Goal: Task Accomplishment & Management: Use online tool/utility

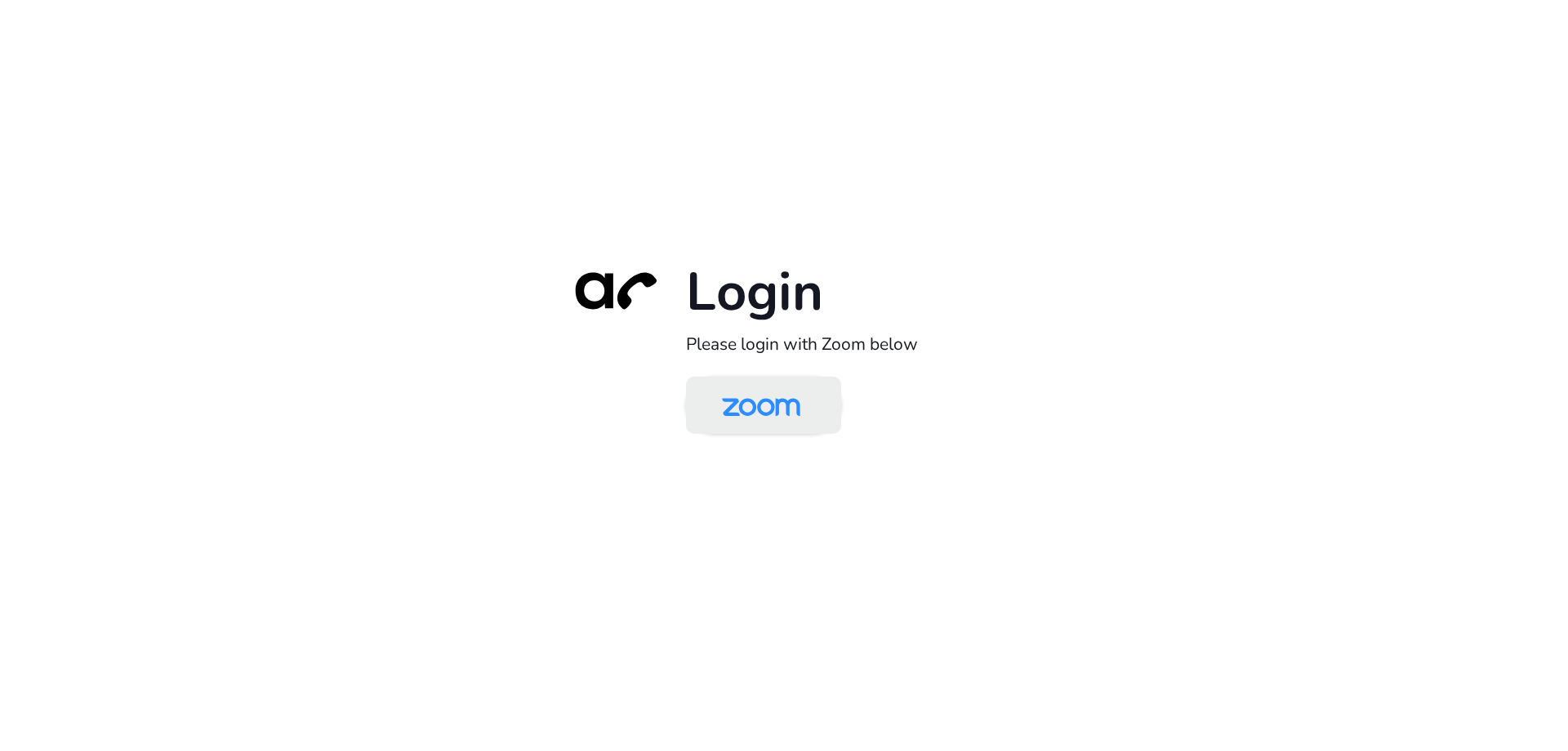
click at [801, 410] on img at bounding box center [761, 406] width 112 height 53
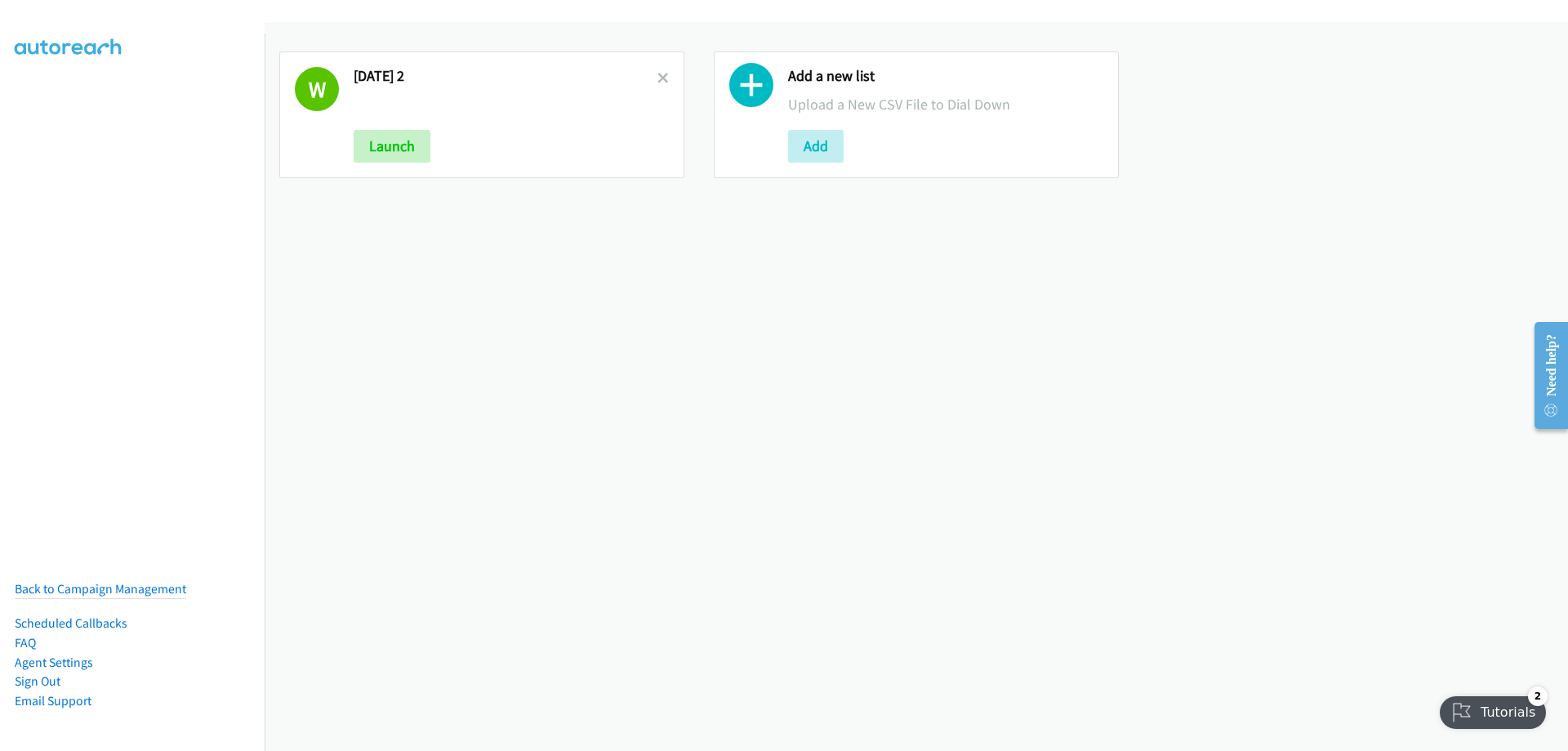
drag, startPoint x: 857, startPoint y: 300, endPoint x: 715, endPoint y: 238, distance: 154.9
click at [862, 288] on div "W Wednesday 2 Launch Add a new list Upload a New CSV File to Dial Down Add" at bounding box center [916, 385] width 1303 height 729
click at [661, 80] on icon at bounding box center [663, 79] width 12 height 12
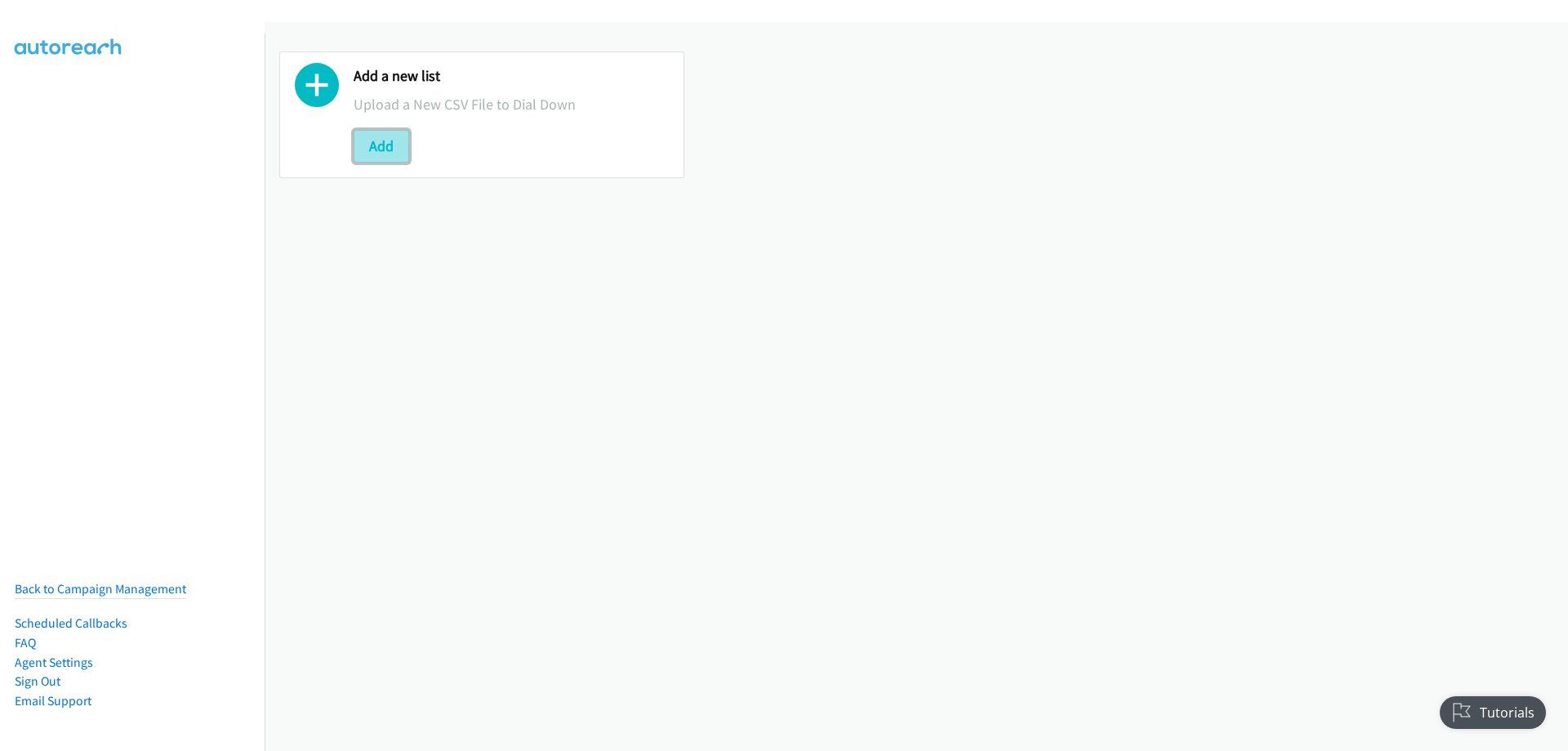
click at [390, 149] on button "Add" at bounding box center [381, 146] width 56 height 32
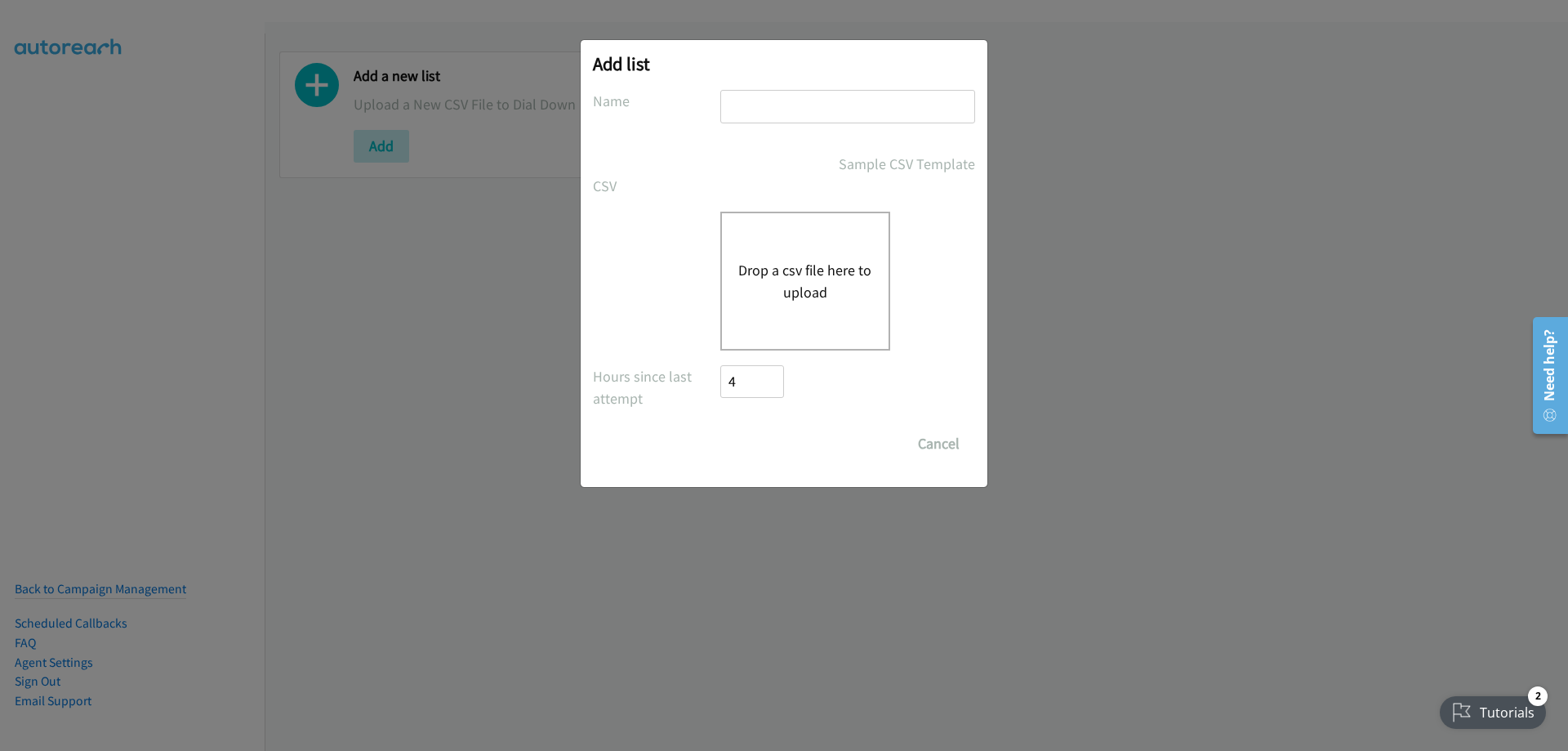
click at [777, 102] on input "text" at bounding box center [847, 107] width 255 height 33
type input "[DATE]"
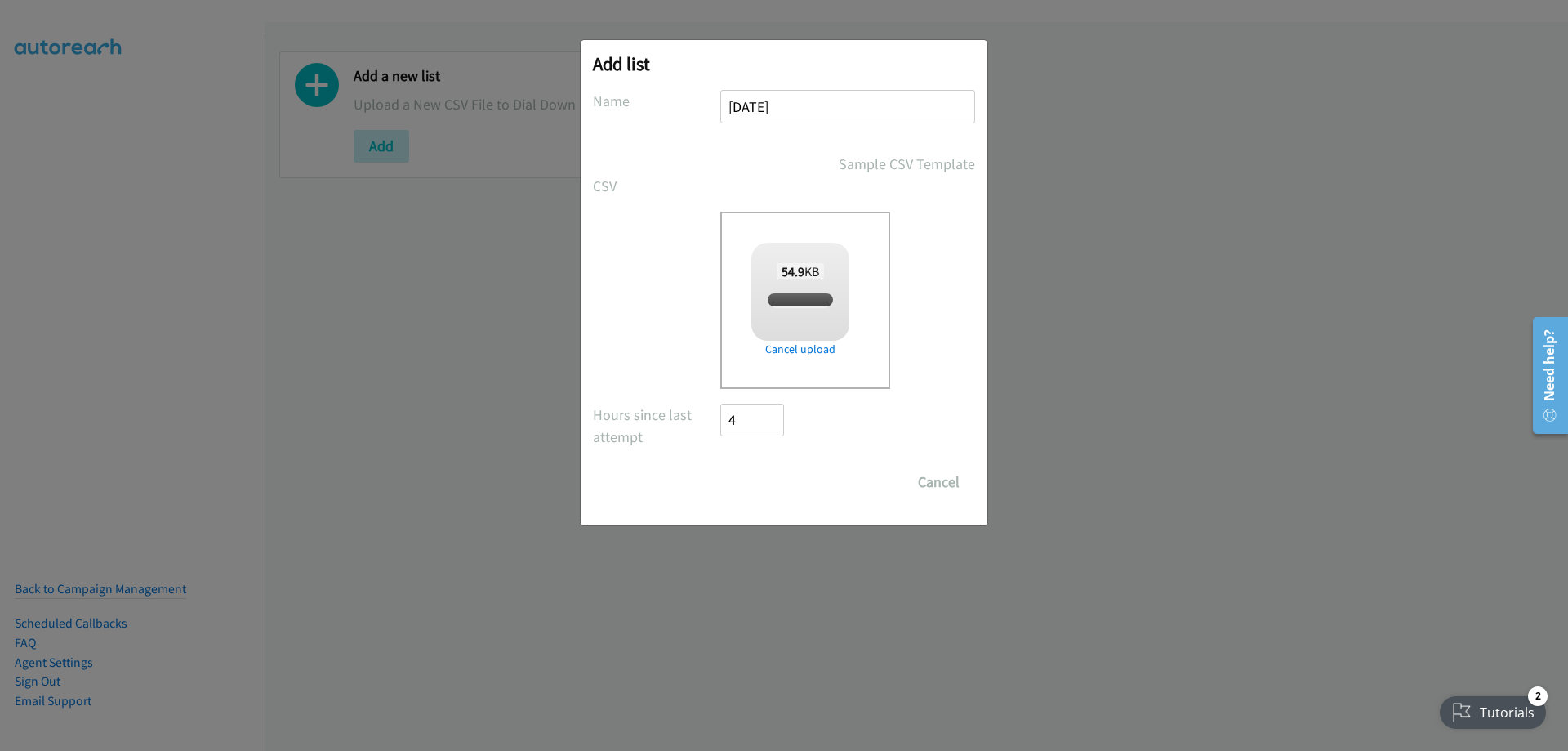
checkbox input "true"
click at [743, 485] on input "Save List" at bounding box center [762, 481] width 86 height 32
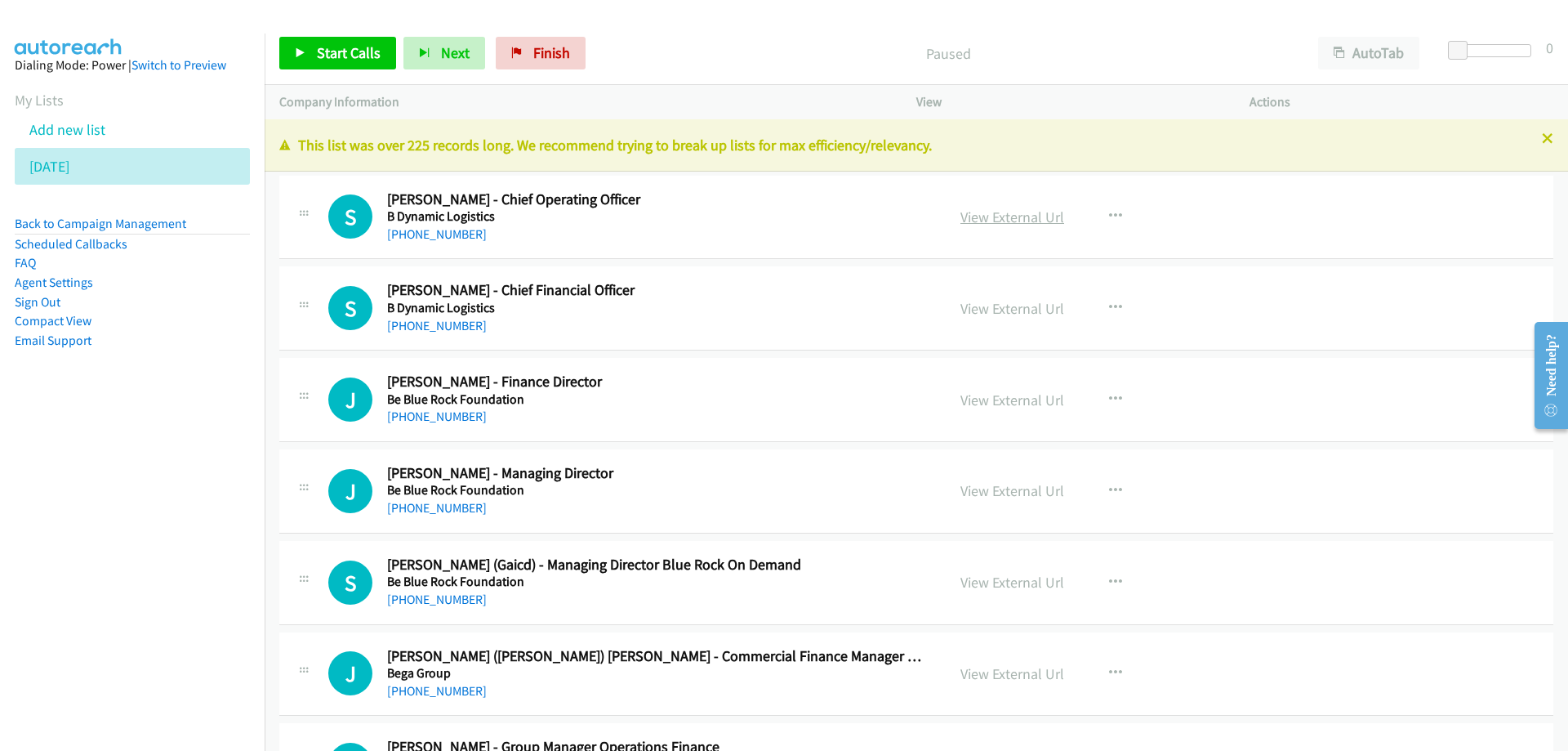
click at [1004, 225] on link "View External Url" at bounding box center [1012, 216] width 104 height 19
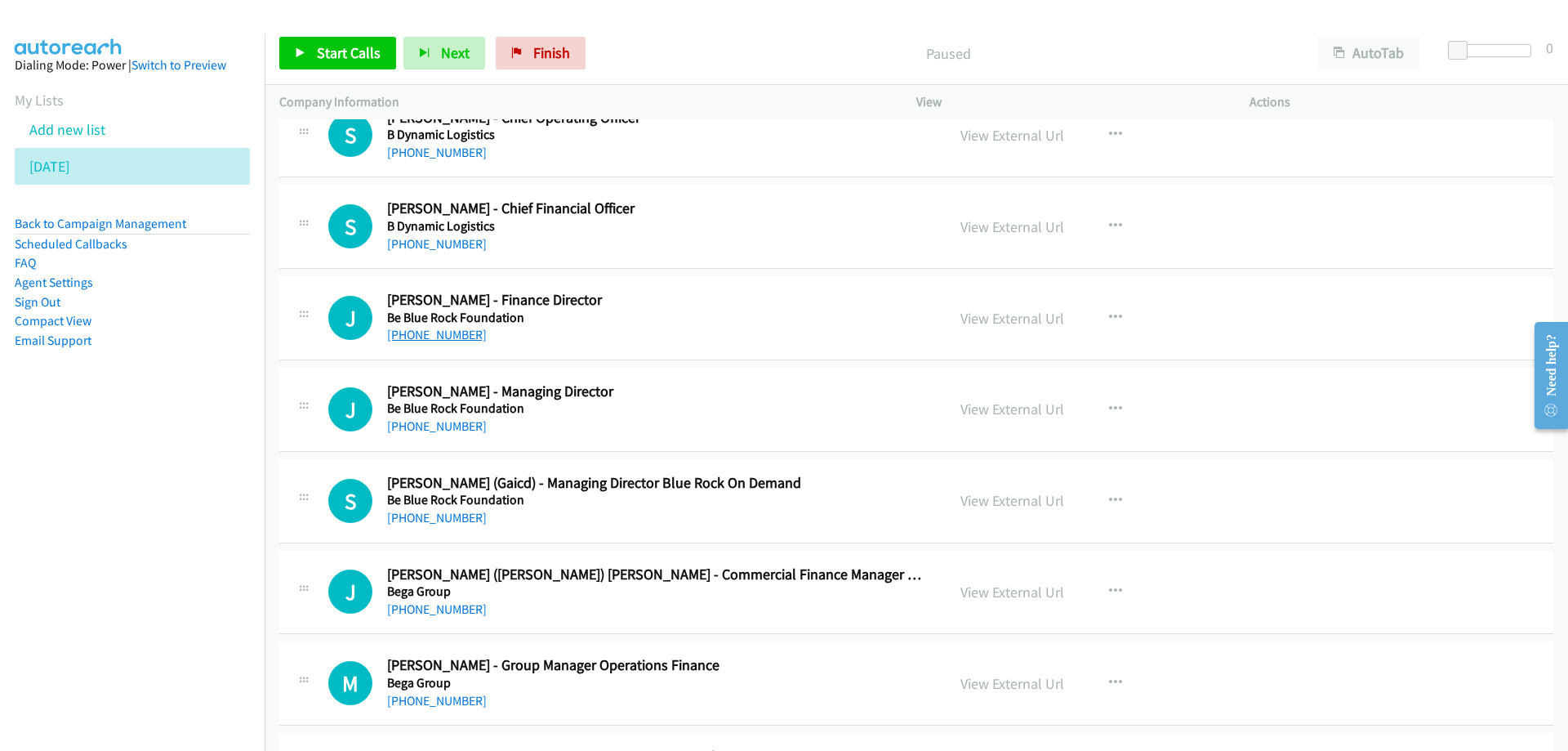
click at [439, 336] on link "[PHONE_NUMBER]" at bounding box center [437, 335] width 100 height 16
click at [801, 363] on td "J Callback Scheduled [PERSON_NAME] - Finance Director Be Blue Rock Foundation […" at bounding box center [916, 319] width 1303 height 92
drag, startPoint x: 817, startPoint y: 396, endPoint x: 1116, endPoint y: 402, distance: 299.1
click at [1109, 409] on icon "button" at bounding box center [1116, 410] width 13 height 13
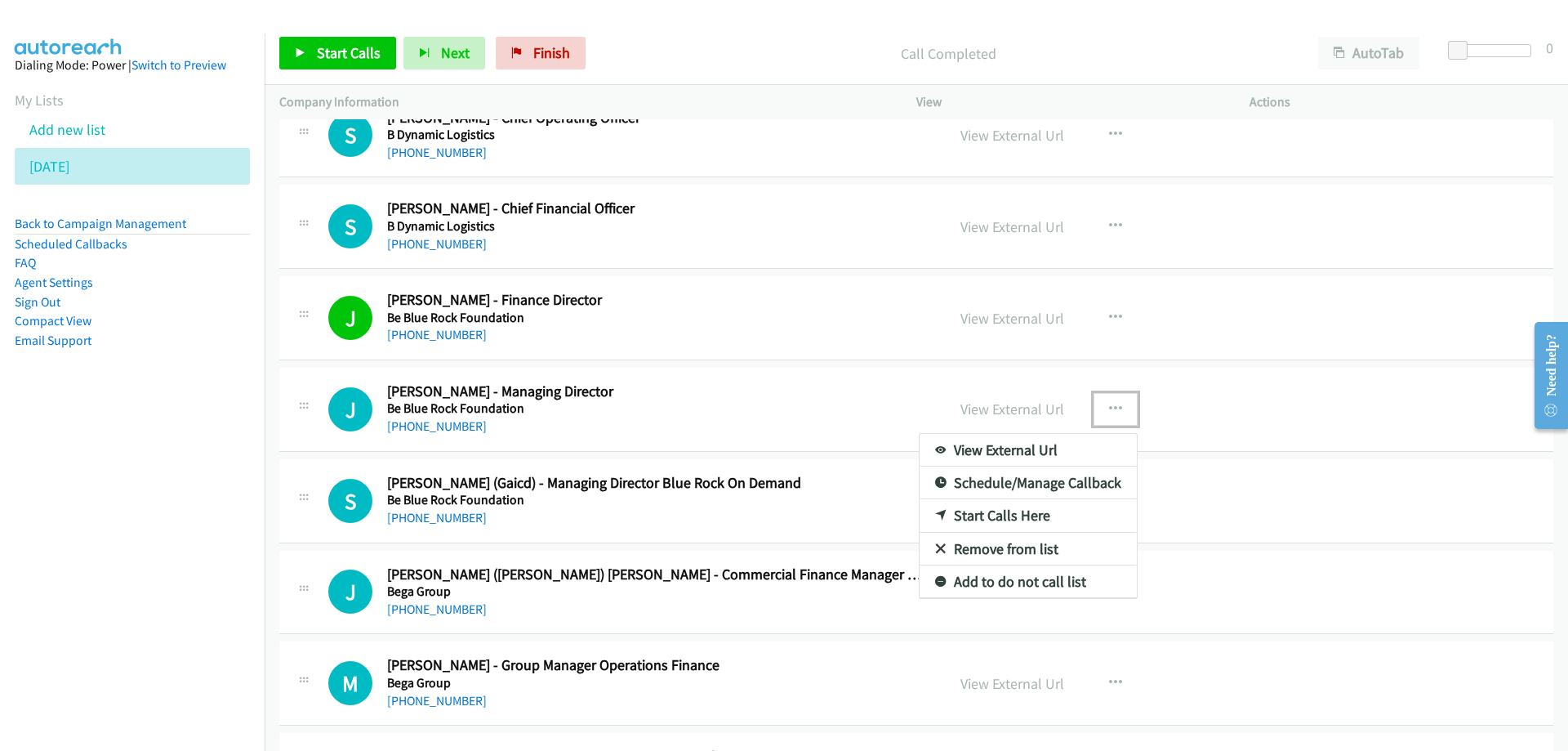
click at [1302, 495] on div at bounding box center [784, 376] width 1568 height 751
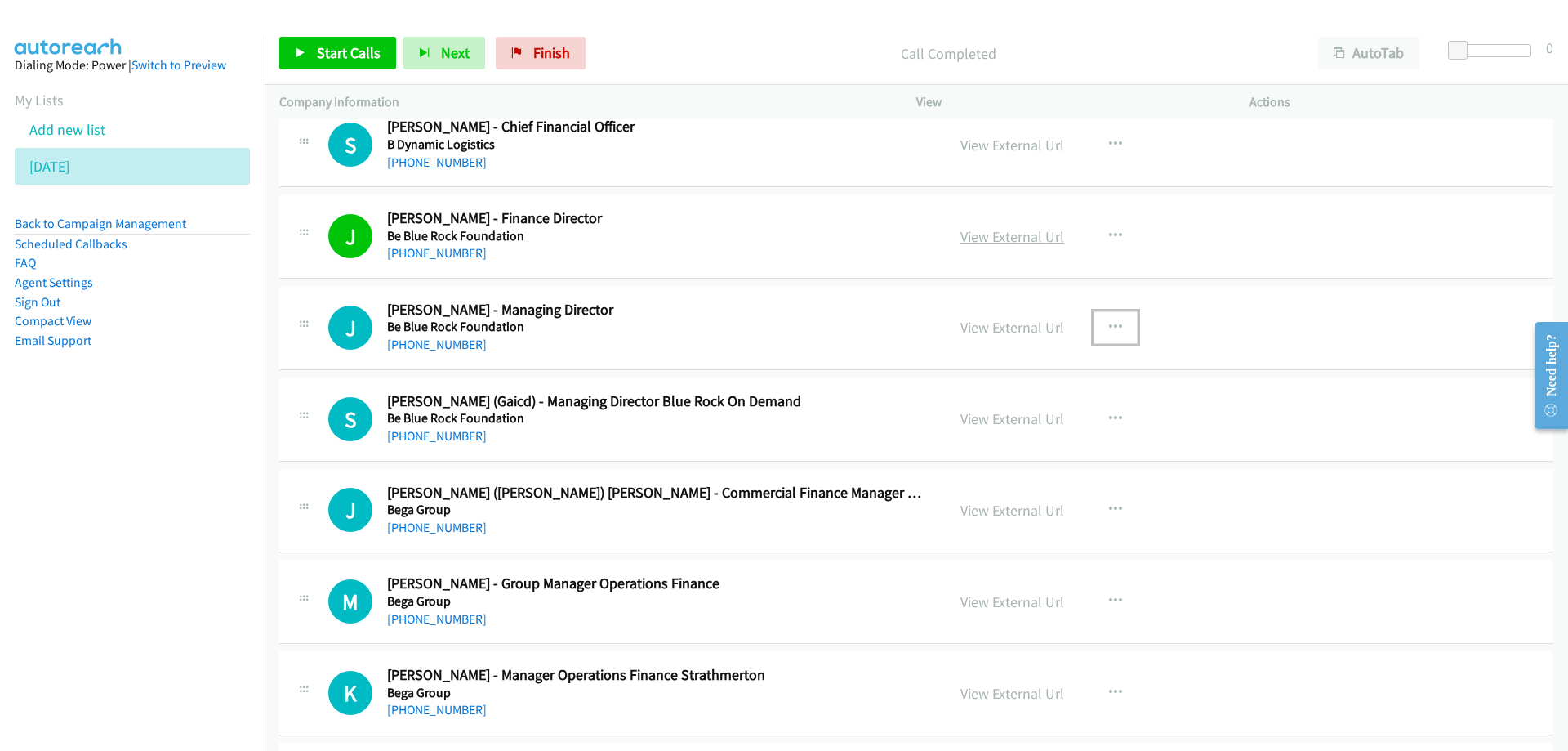
click at [1012, 239] on link "View External Url" at bounding box center [1012, 236] width 104 height 19
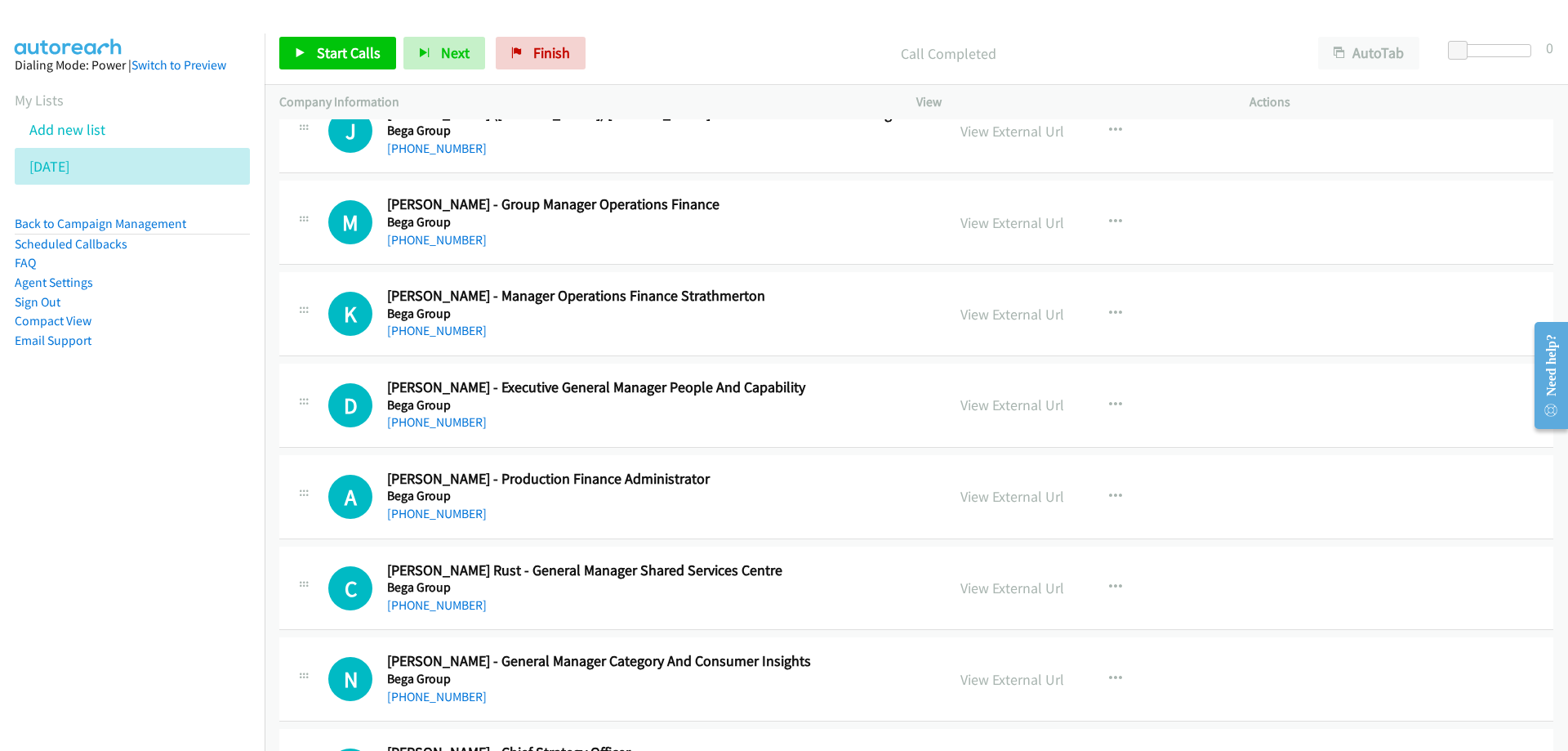
scroll to position [572, 0]
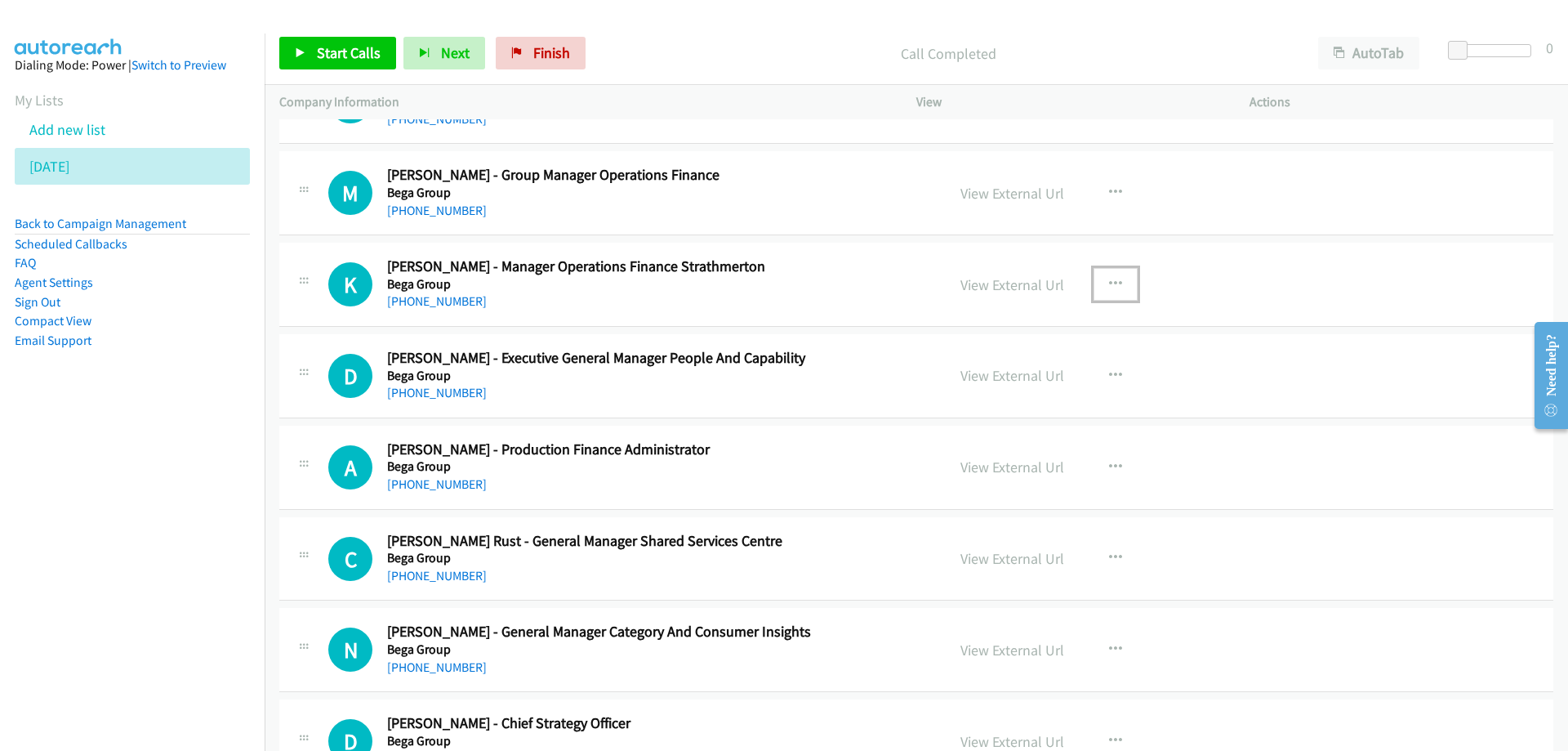
click at [1109, 280] on icon "button" at bounding box center [1116, 285] width 13 height 13
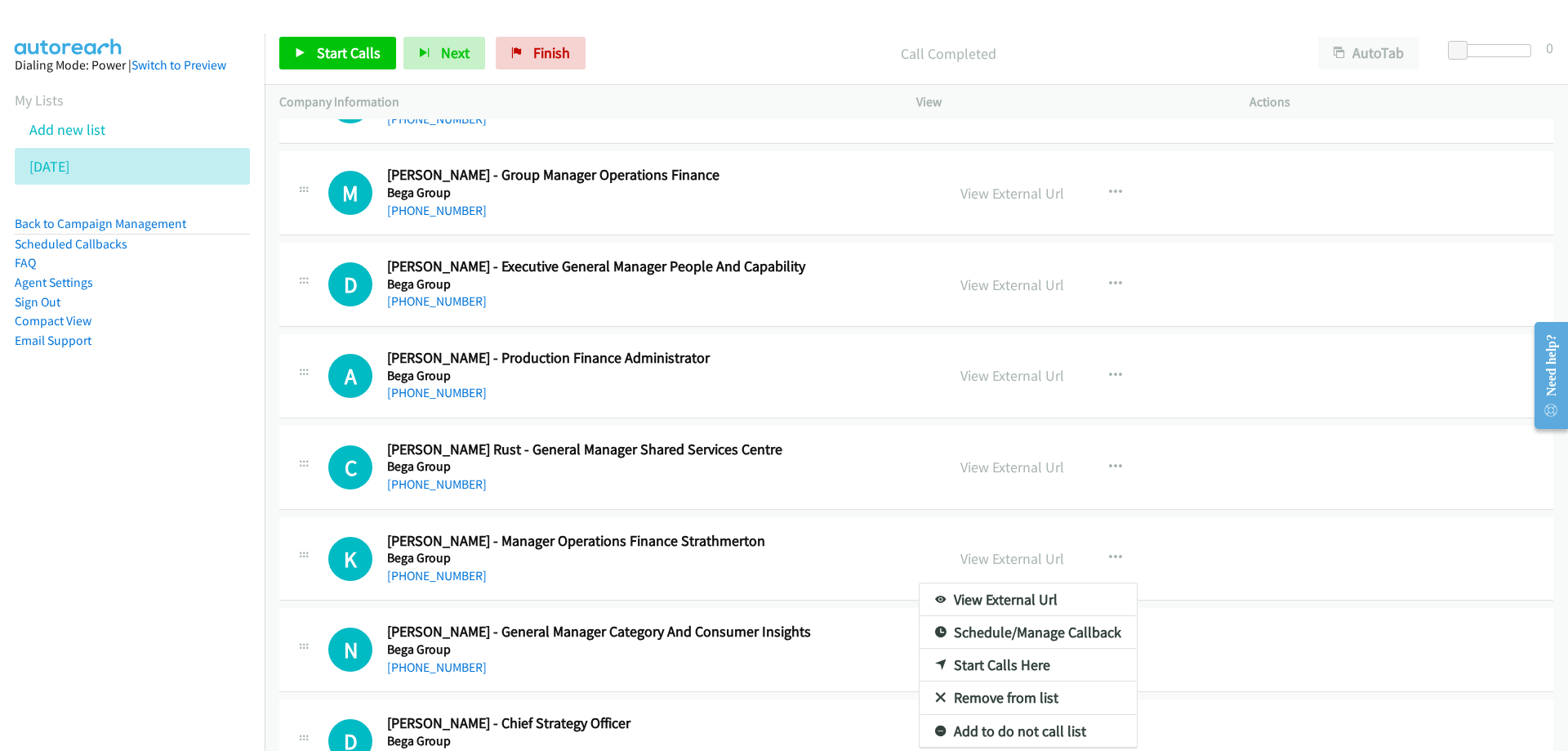
drag, startPoint x: 699, startPoint y: 219, endPoint x: 803, endPoint y: 270, distance: 115.8
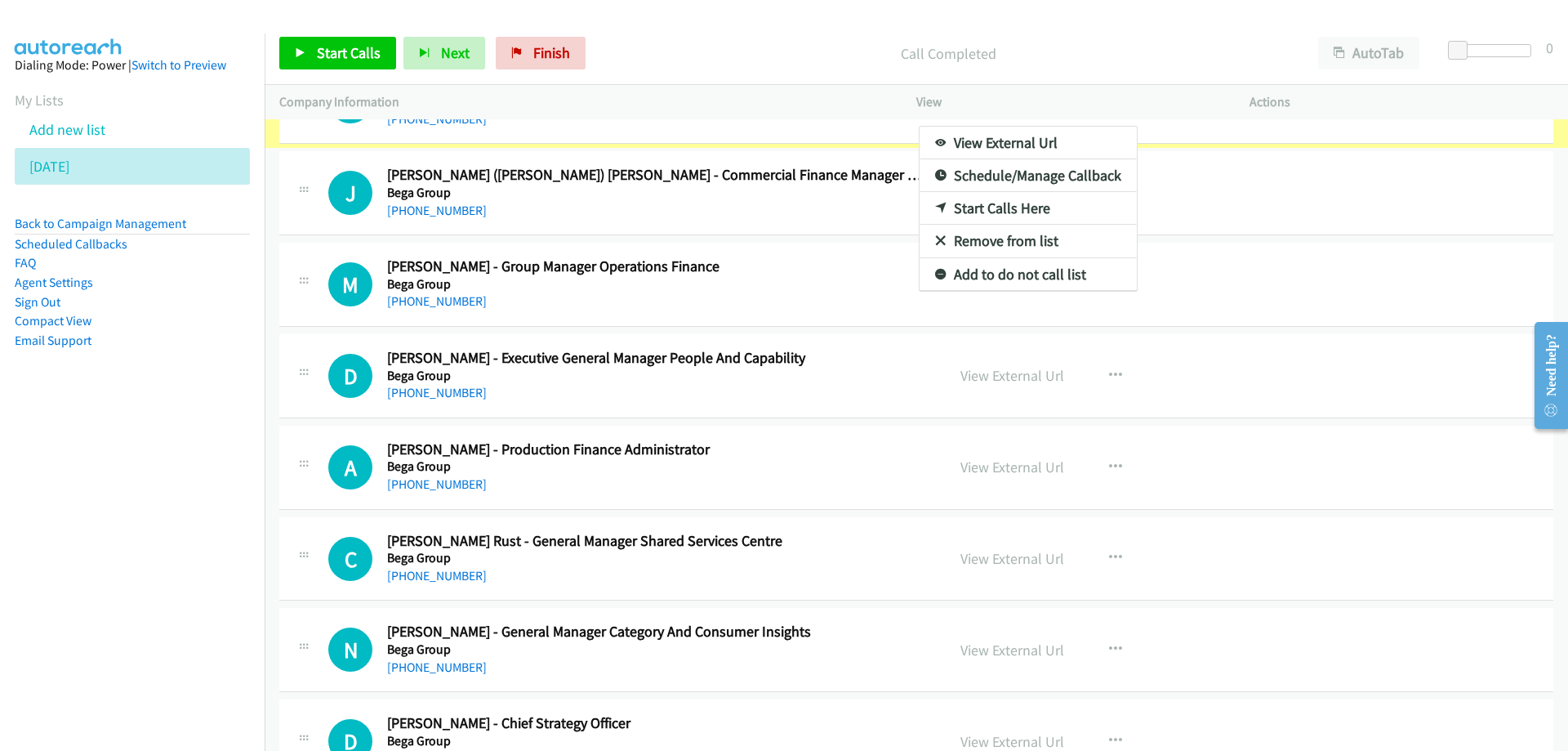
scroll to position [631, 0]
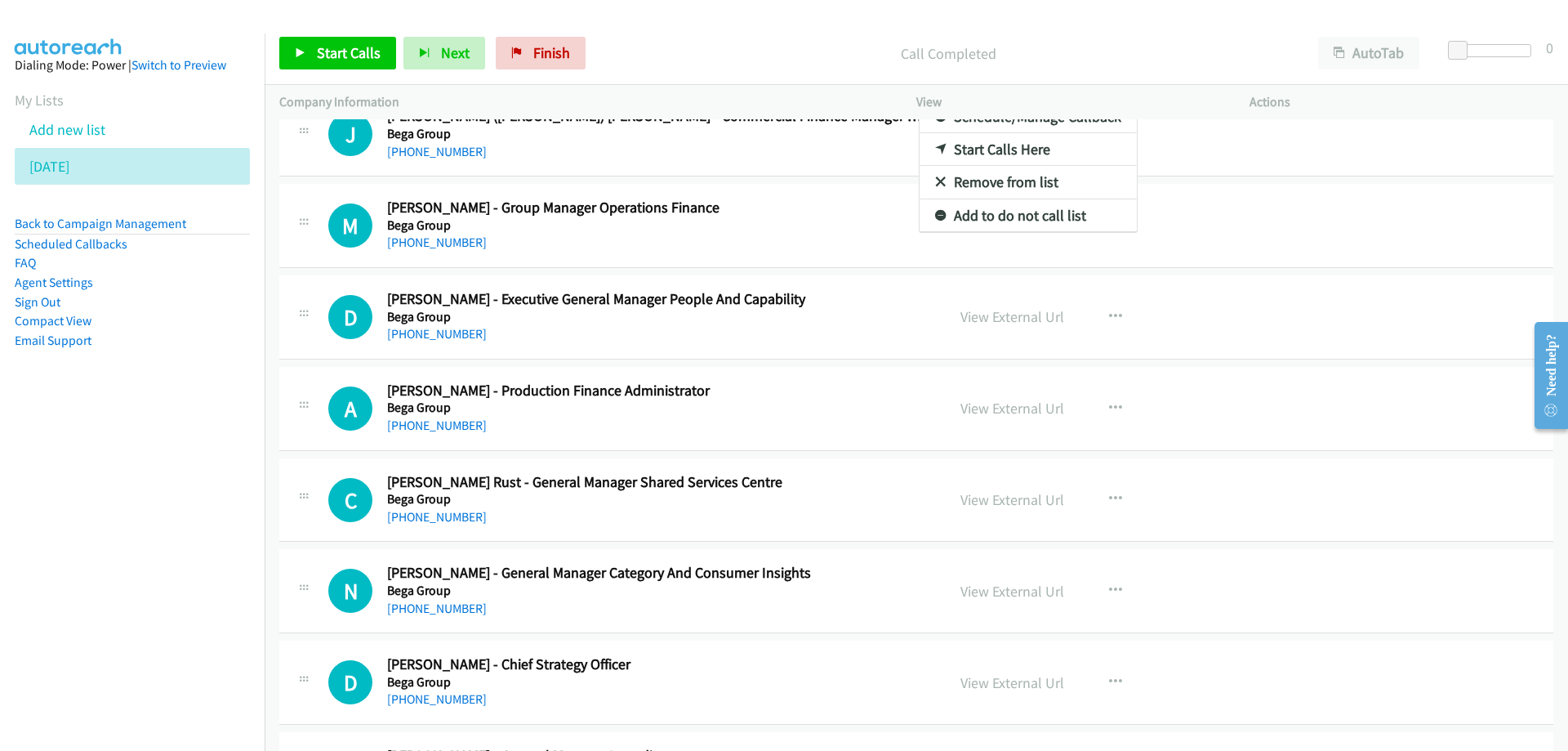
click at [330, 51] on div at bounding box center [784, 376] width 1568 height 751
click at [332, 53] on span "Start Calls" at bounding box center [349, 52] width 64 height 19
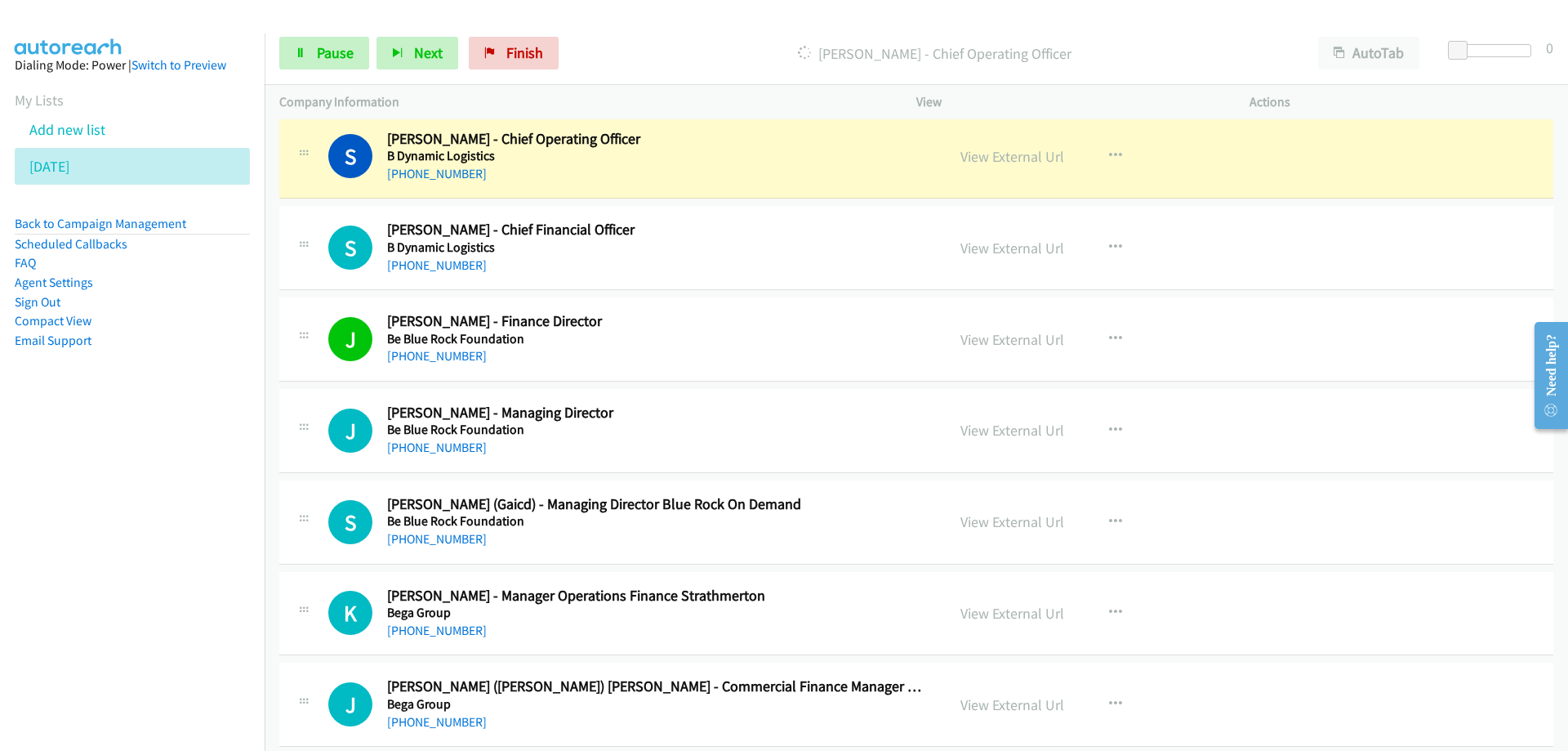
scroll to position [59, 0]
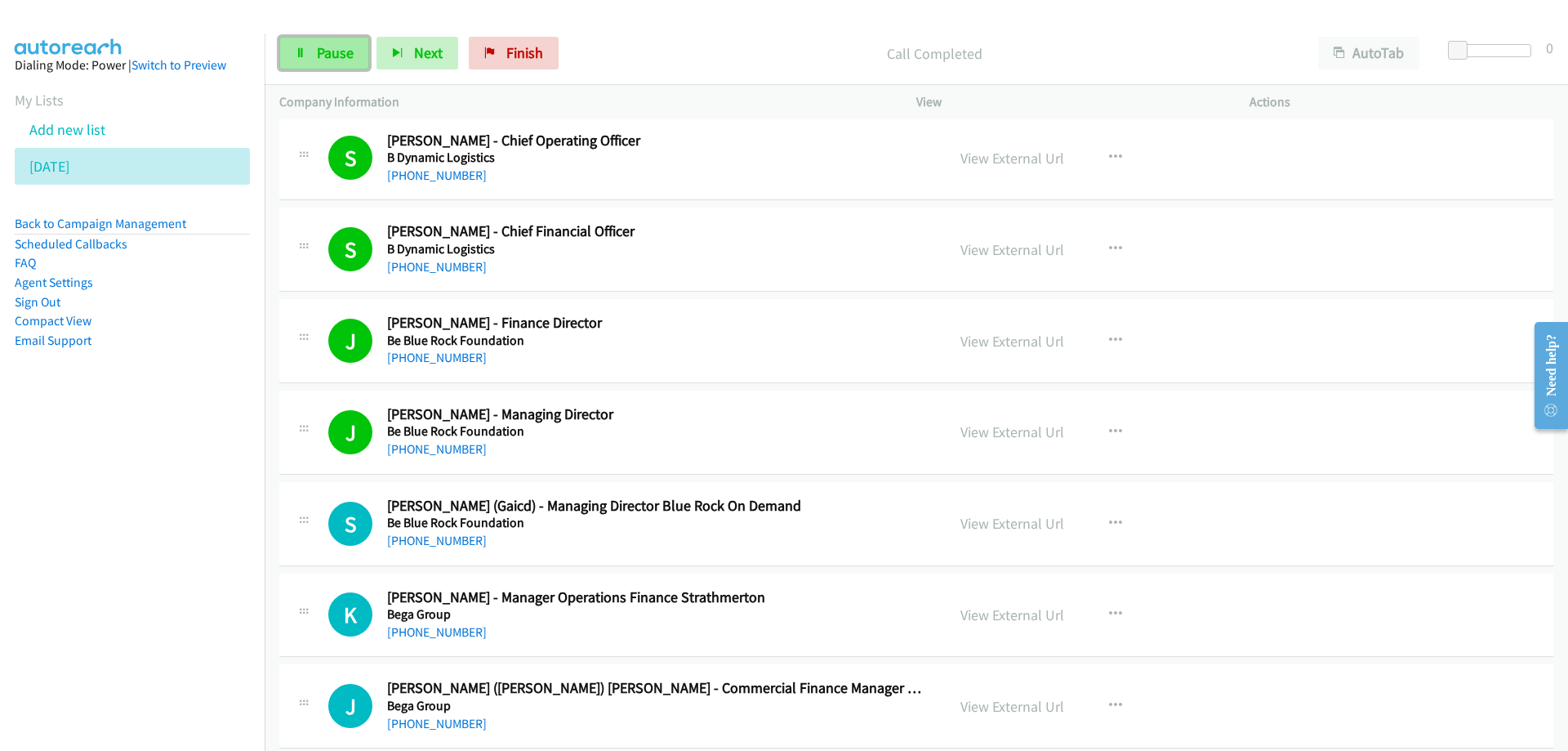
click at [325, 55] on span "Pause" at bounding box center [335, 52] width 37 height 19
click at [364, 63] on link "Start Calls" at bounding box center [338, 52] width 117 height 32
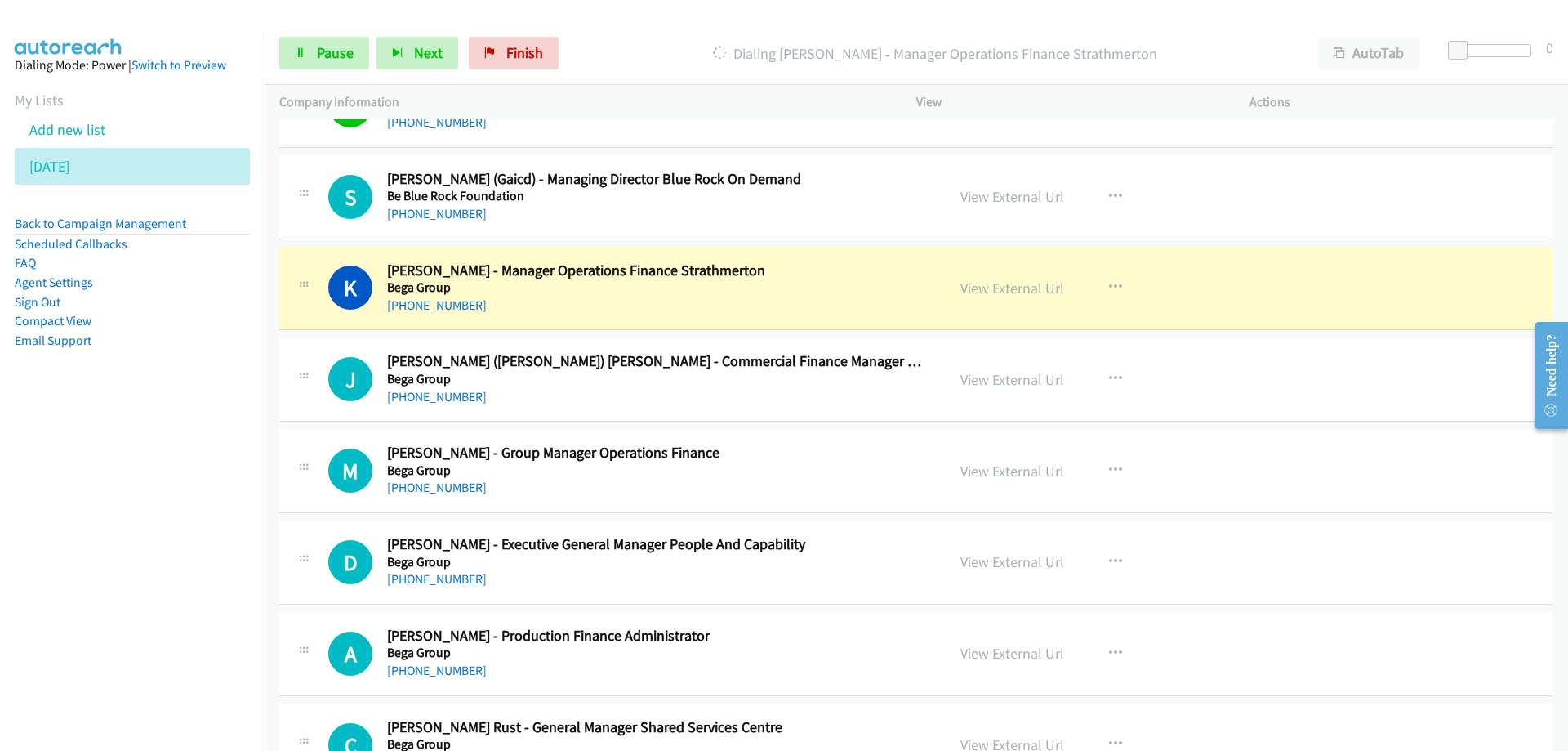
scroll to position [467, 0]
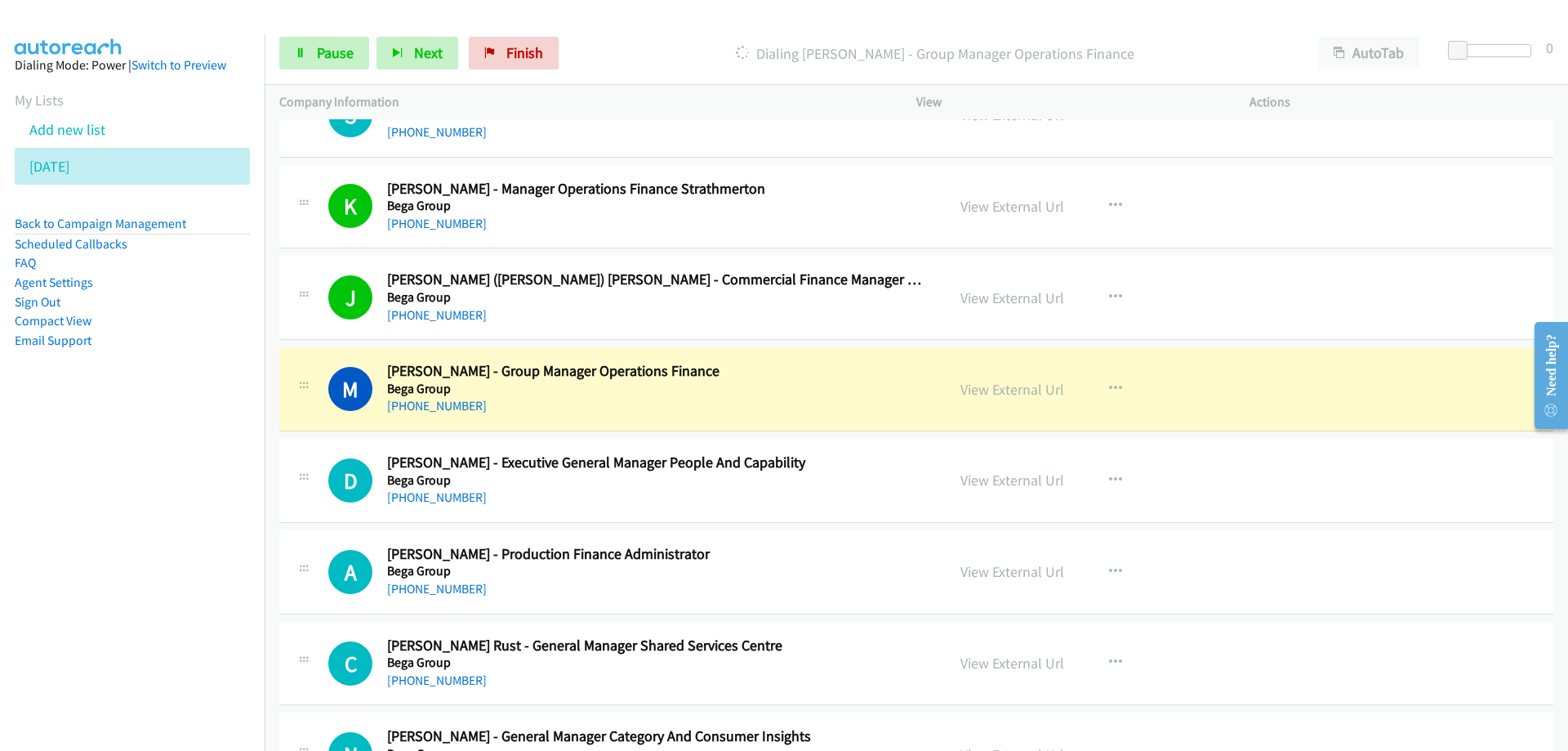
click at [850, 389] on h5 "Bega Group" at bounding box center [656, 389] width 538 height 17
click at [1039, 395] on link "View External Url" at bounding box center [1012, 389] width 104 height 19
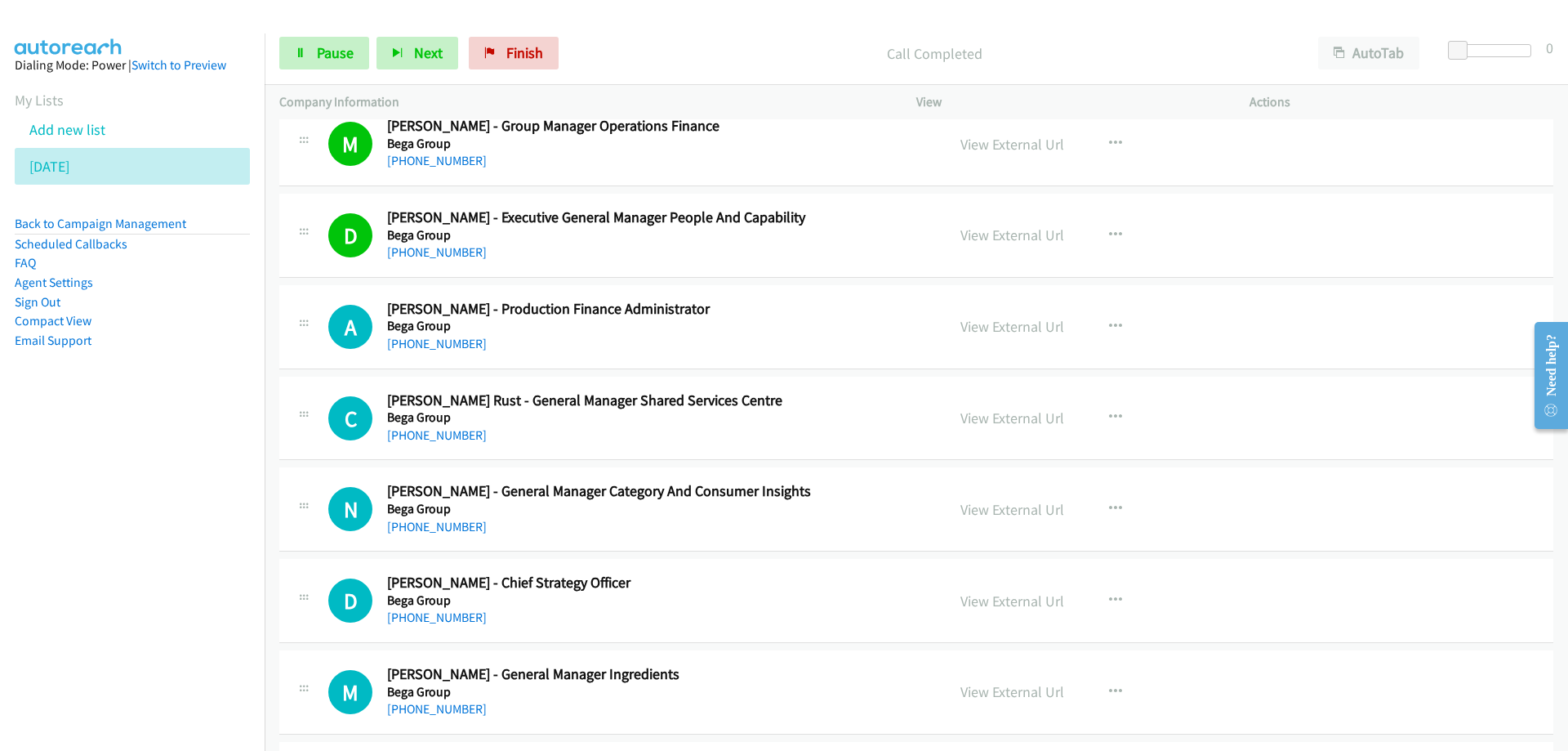
scroll to position [794, 0]
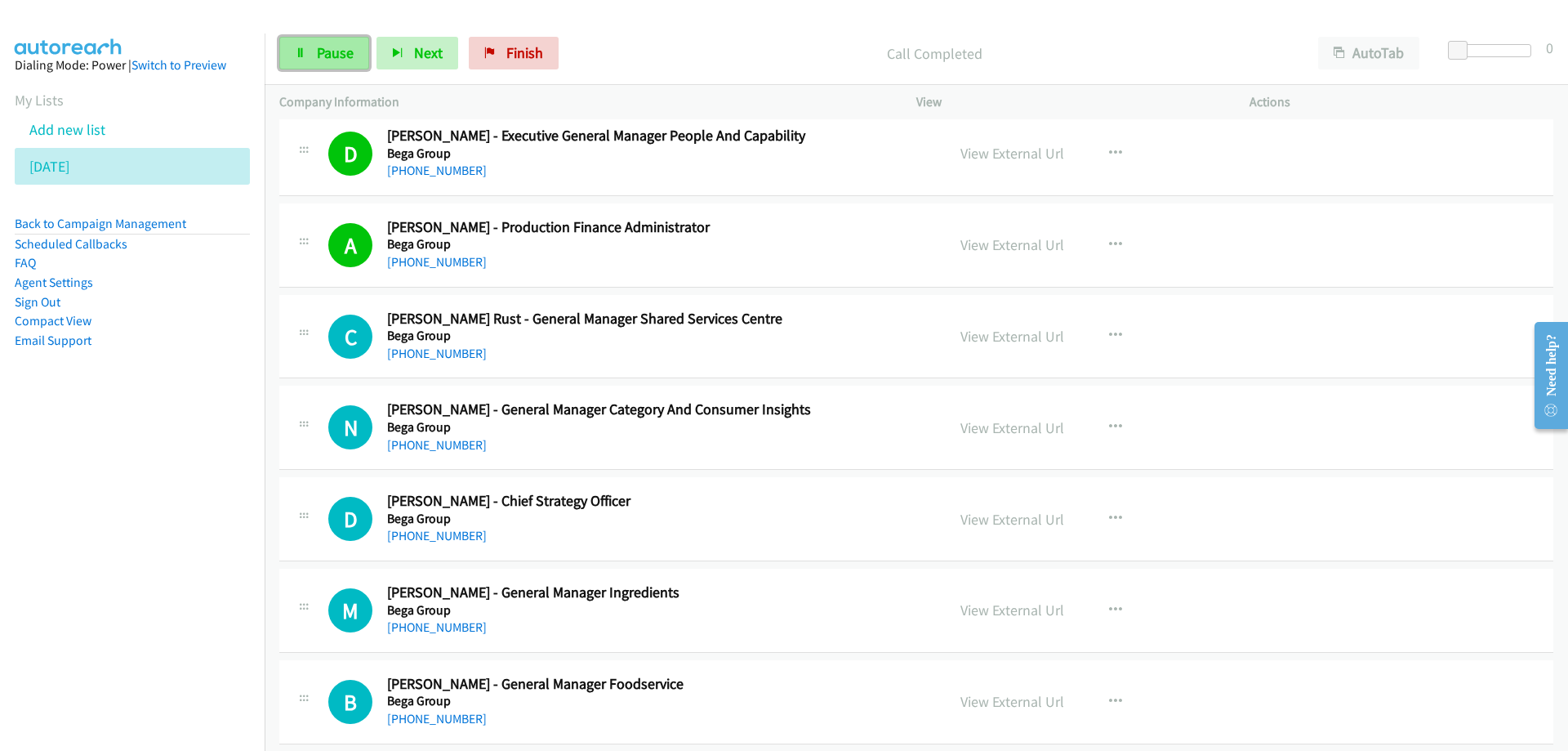
click at [333, 47] on span "Pause" at bounding box center [335, 52] width 37 height 19
click at [109, 592] on nav "Dialing Mode: Power | Switch to Preview My Lists Add new list [DATE] Back to Ca…" at bounding box center [132, 409] width 265 height 751
click at [346, 52] on span "Start Calls" at bounding box center [349, 52] width 64 height 19
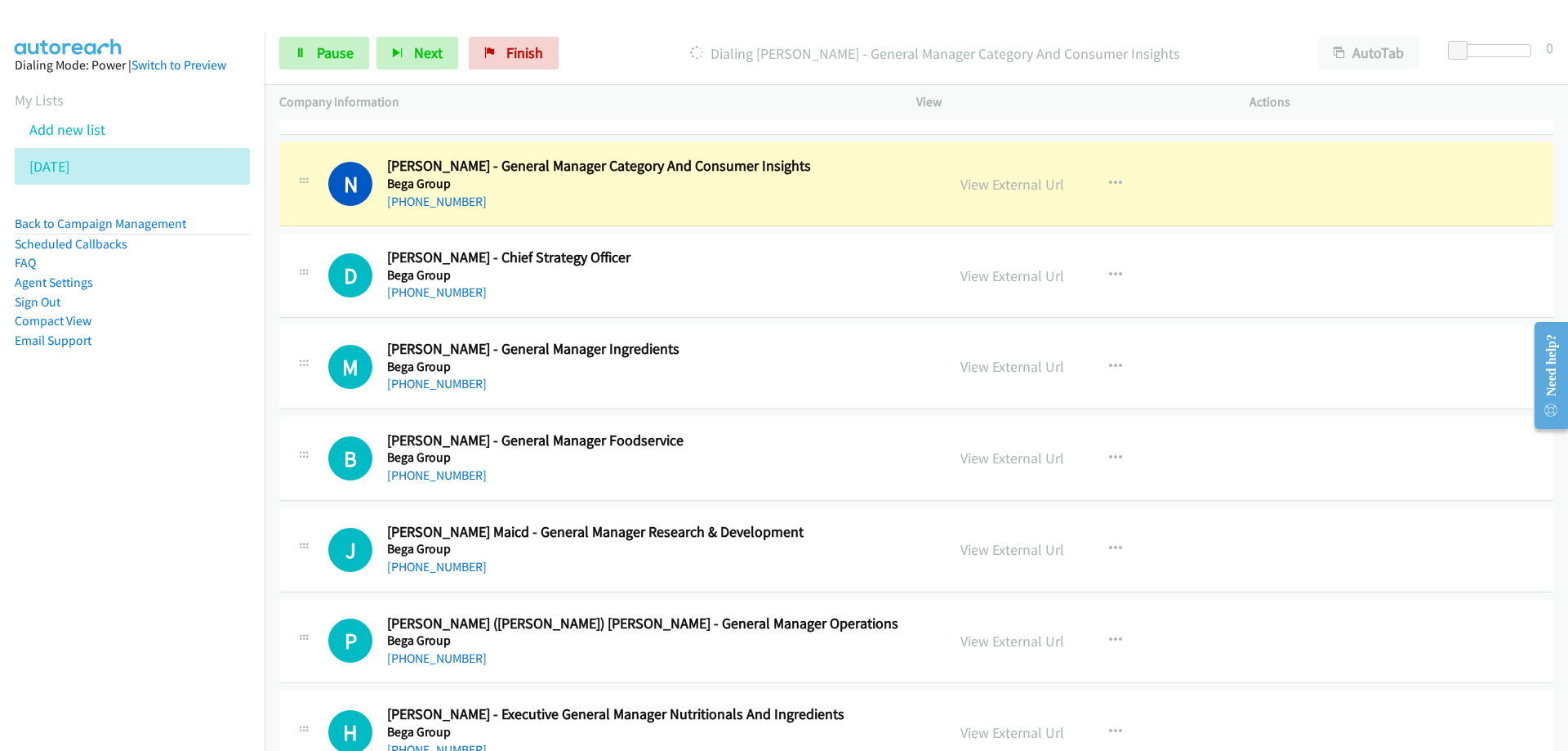
scroll to position [1039, 0]
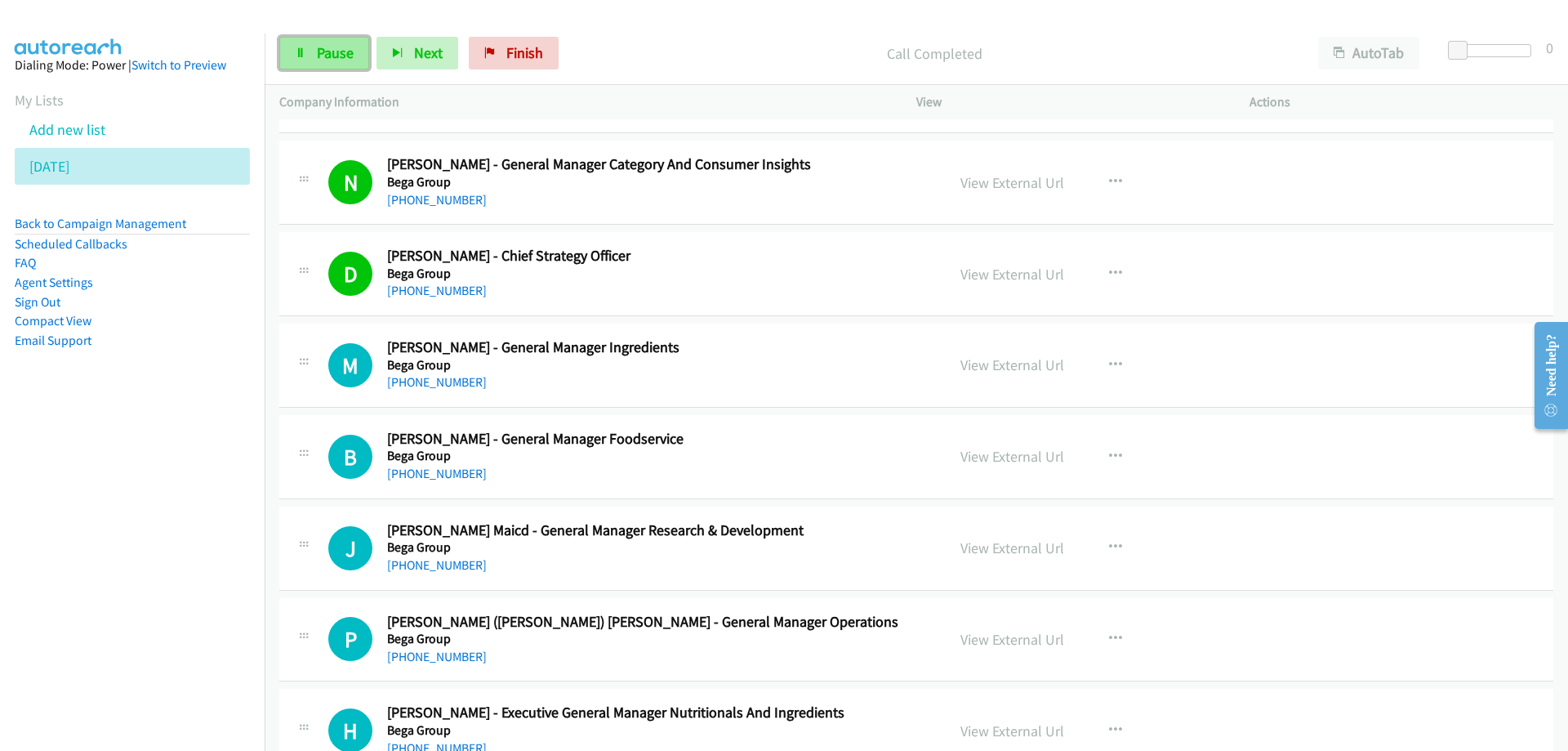
click at [339, 49] on span "Pause" at bounding box center [335, 52] width 37 height 19
click at [341, 56] on span "Start Calls" at bounding box center [349, 52] width 64 height 19
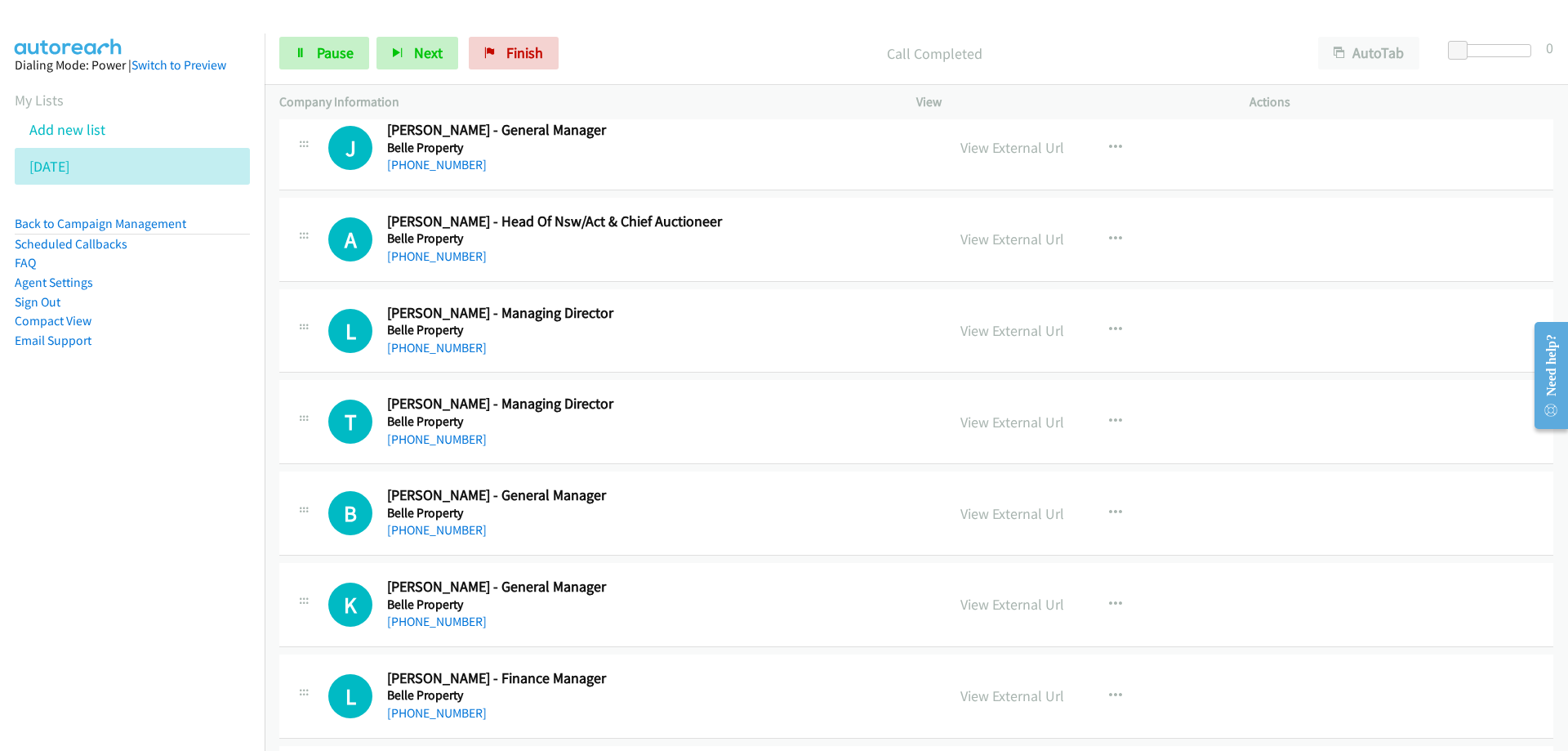
scroll to position [2265, 0]
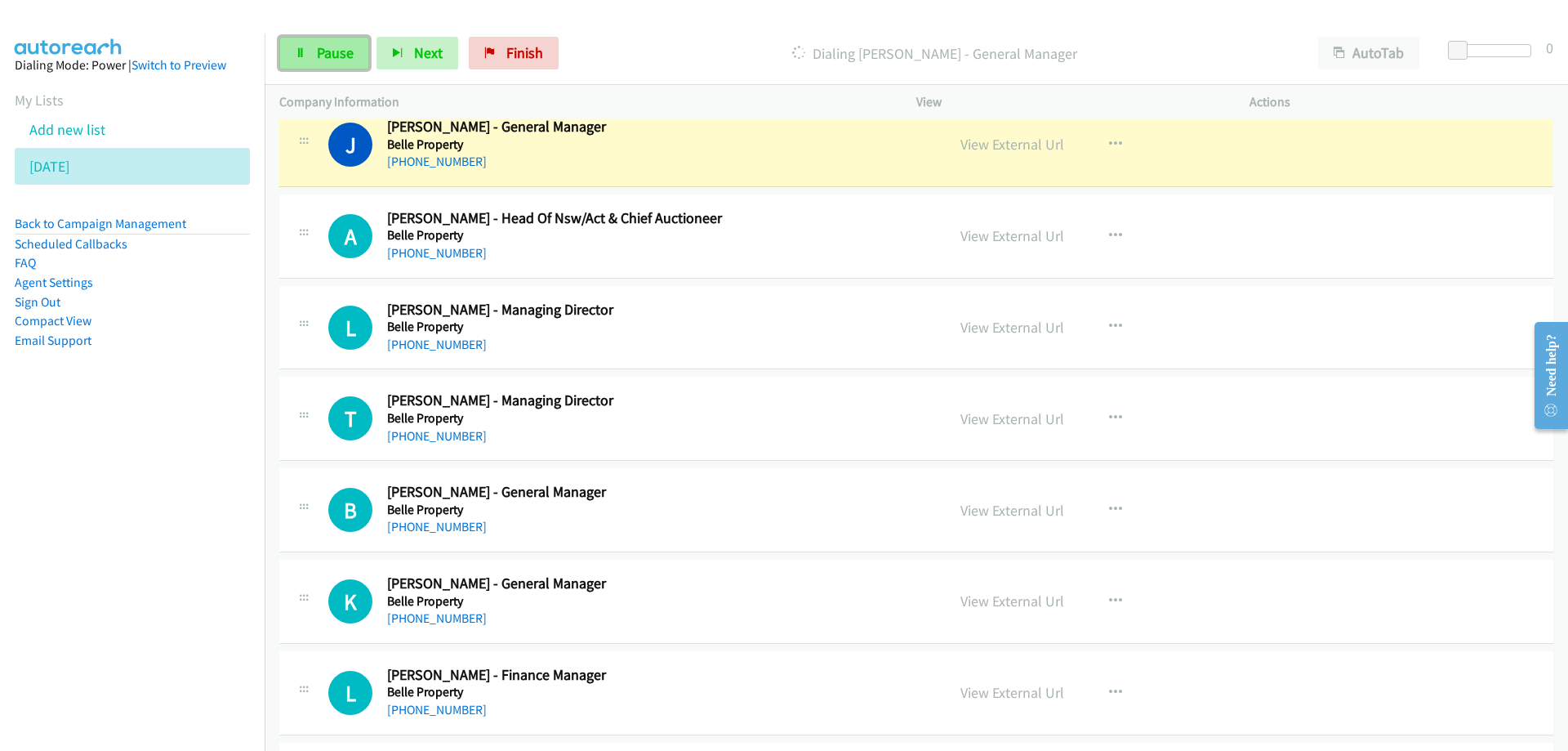
click at [317, 55] on span "Pause" at bounding box center [335, 52] width 37 height 19
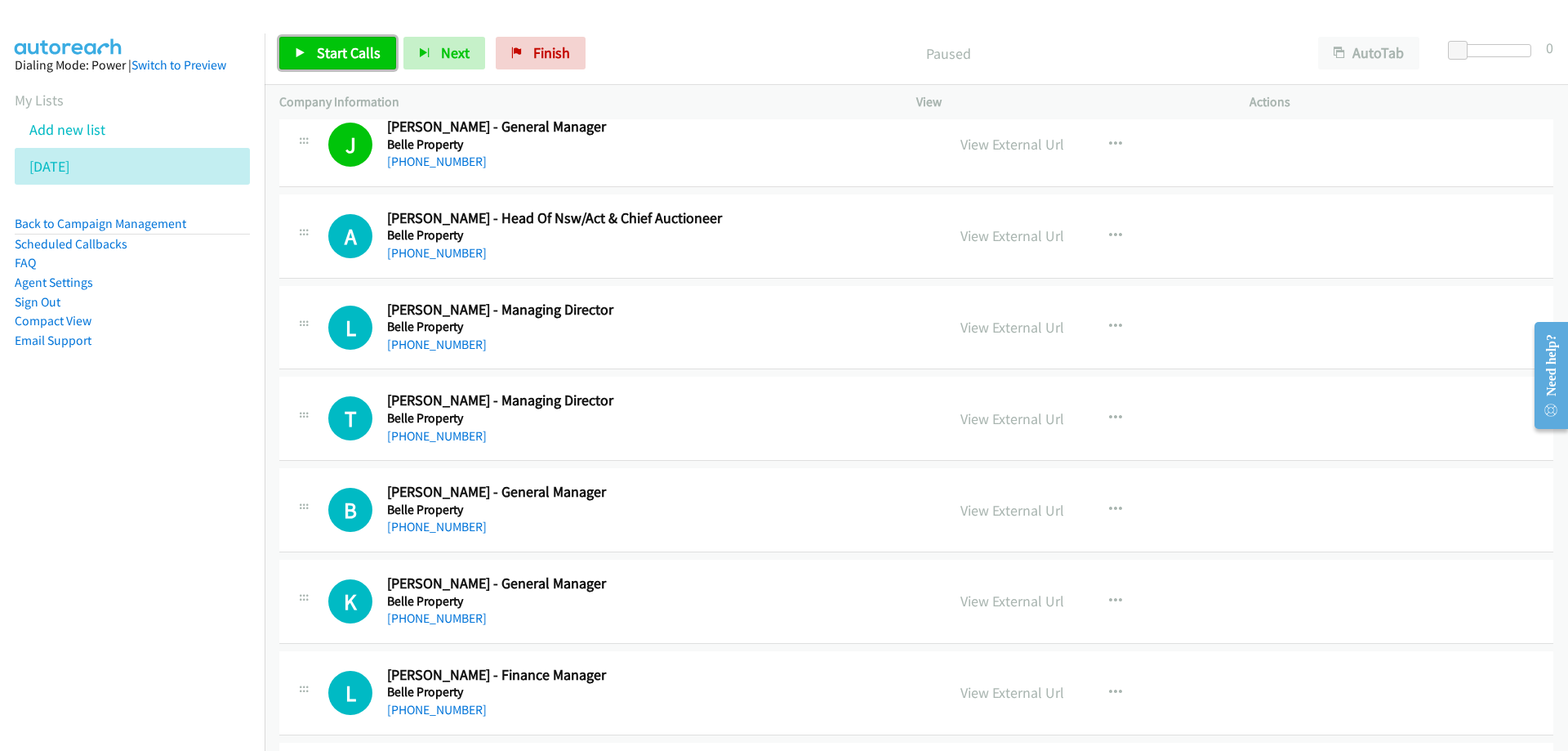
click at [345, 60] on span "Start Calls" at bounding box center [349, 52] width 64 height 19
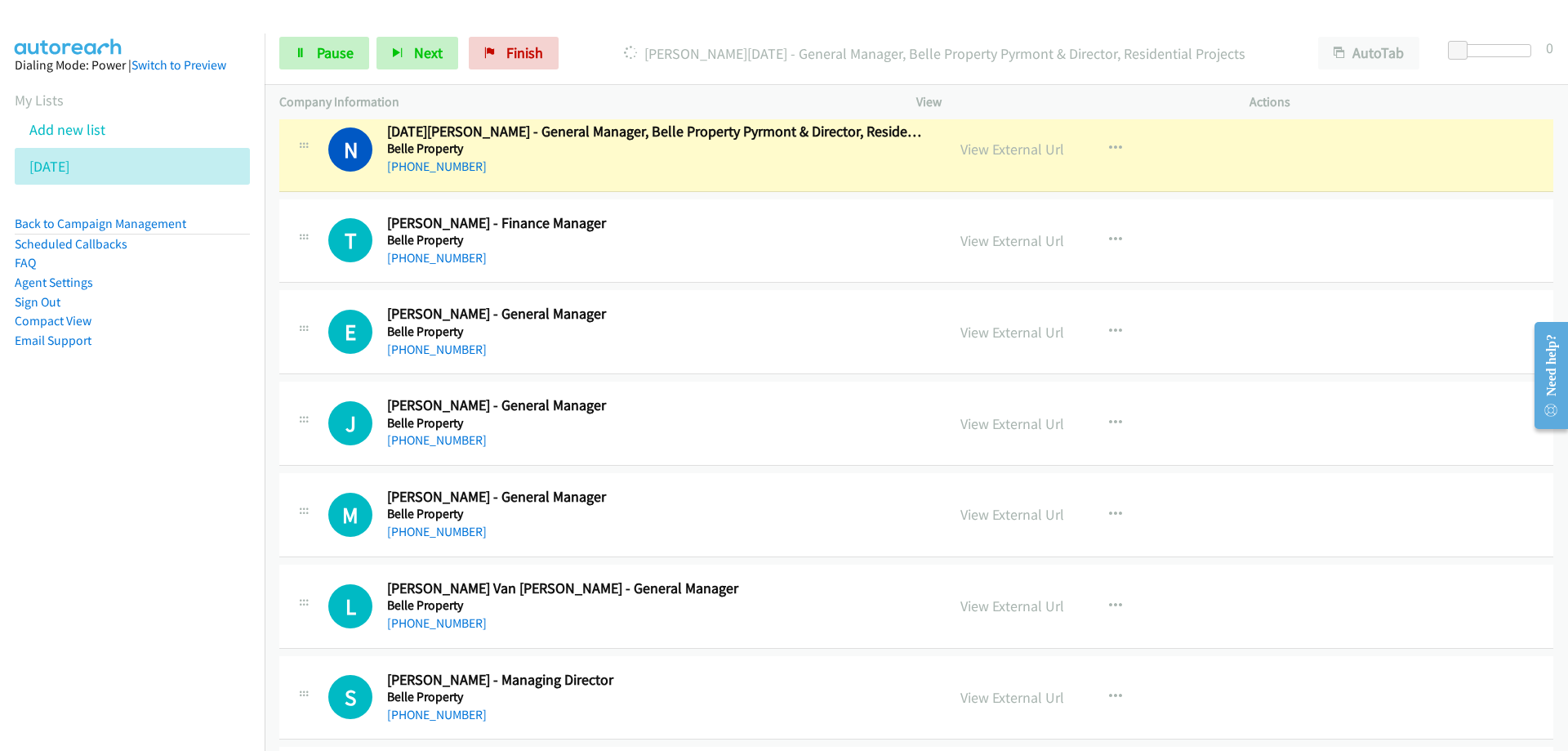
scroll to position [2918, 0]
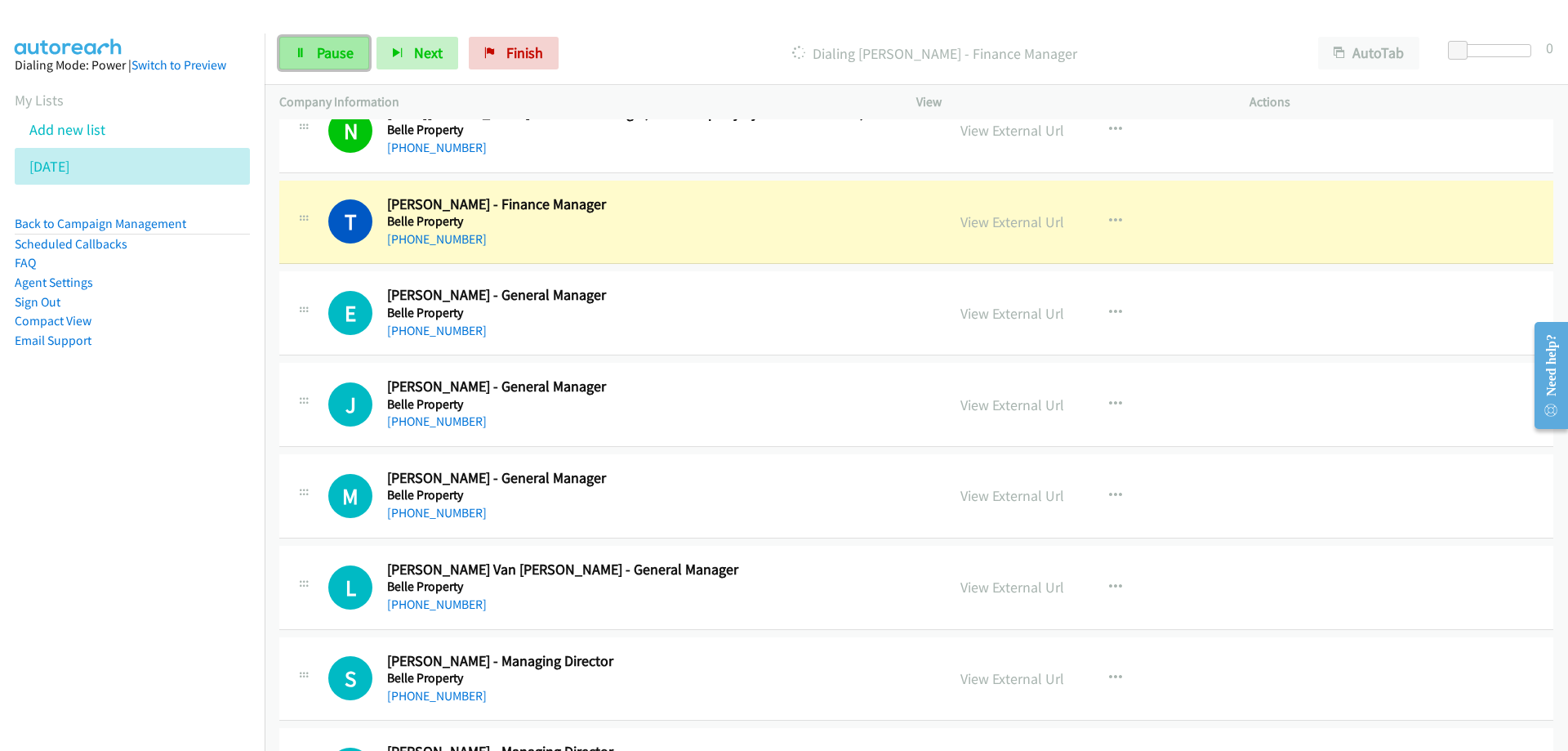
click at [325, 57] on span "Pause" at bounding box center [335, 52] width 37 height 19
click at [973, 221] on link "View External Url" at bounding box center [1012, 221] width 104 height 19
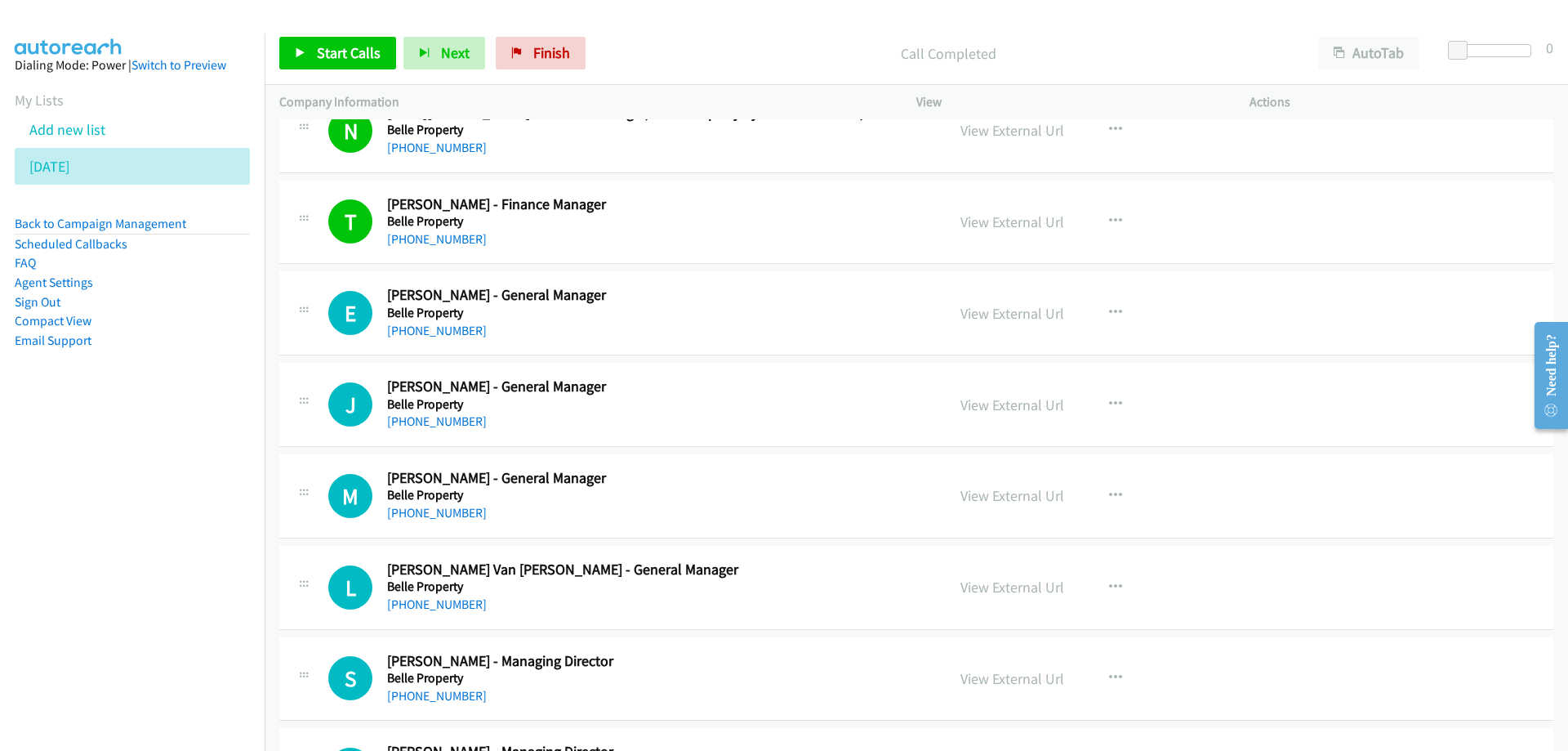
click at [686, 297] on h2 "[PERSON_NAME] - General Manager" at bounding box center [656, 295] width 538 height 19
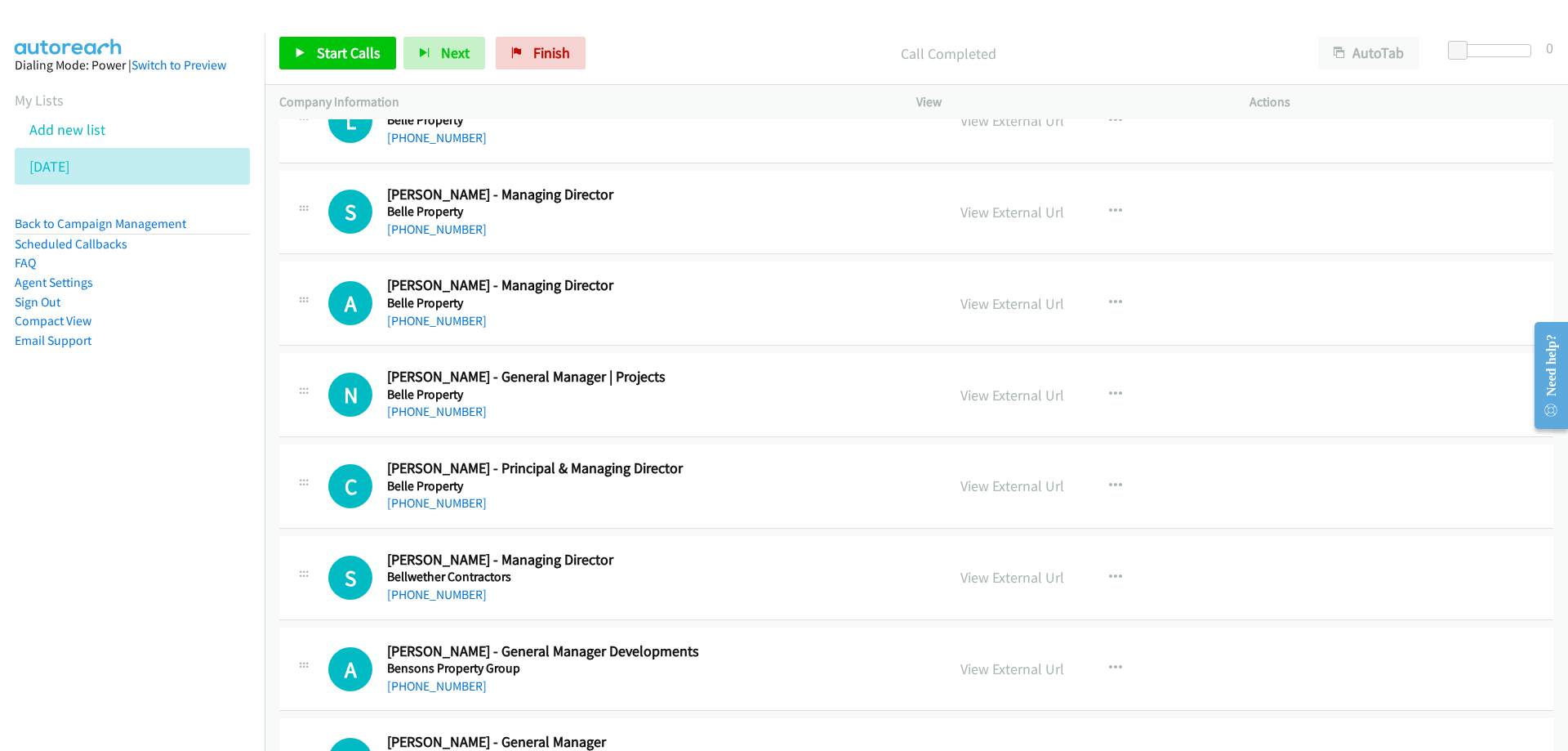
scroll to position [3572, 0]
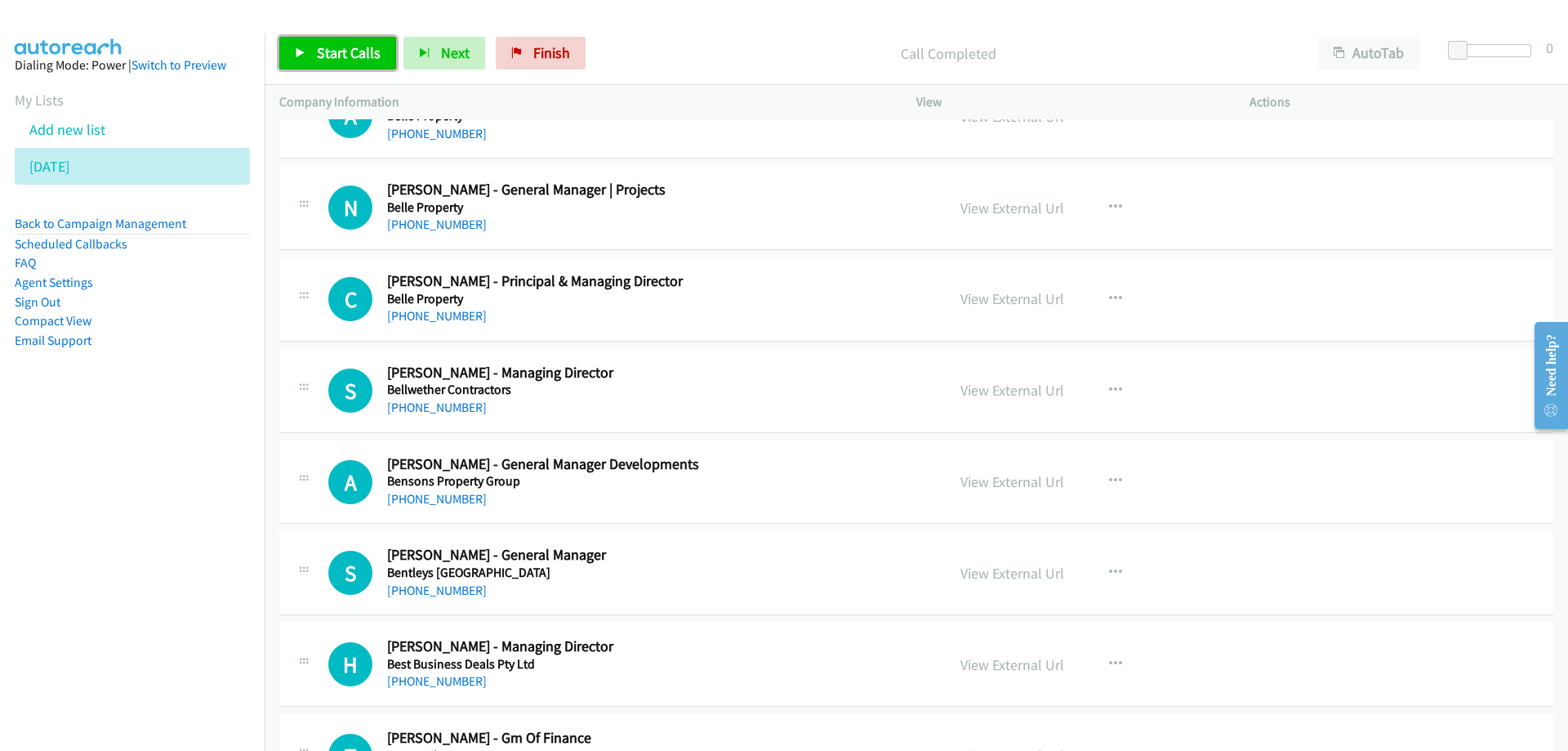
click at [340, 57] on span "Start Calls" at bounding box center [349, 52] width 64 height 19
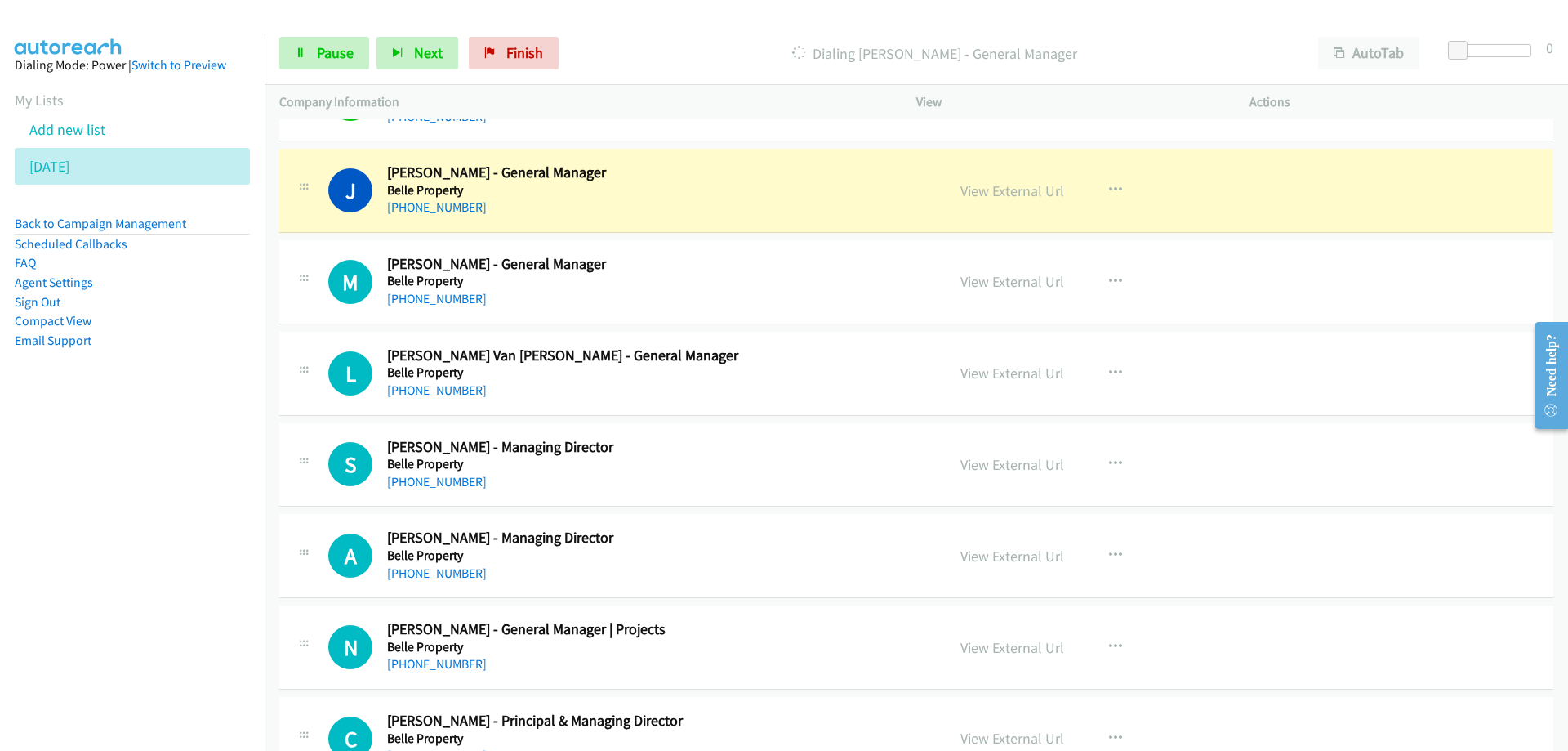
scroll to position [3163, 0]
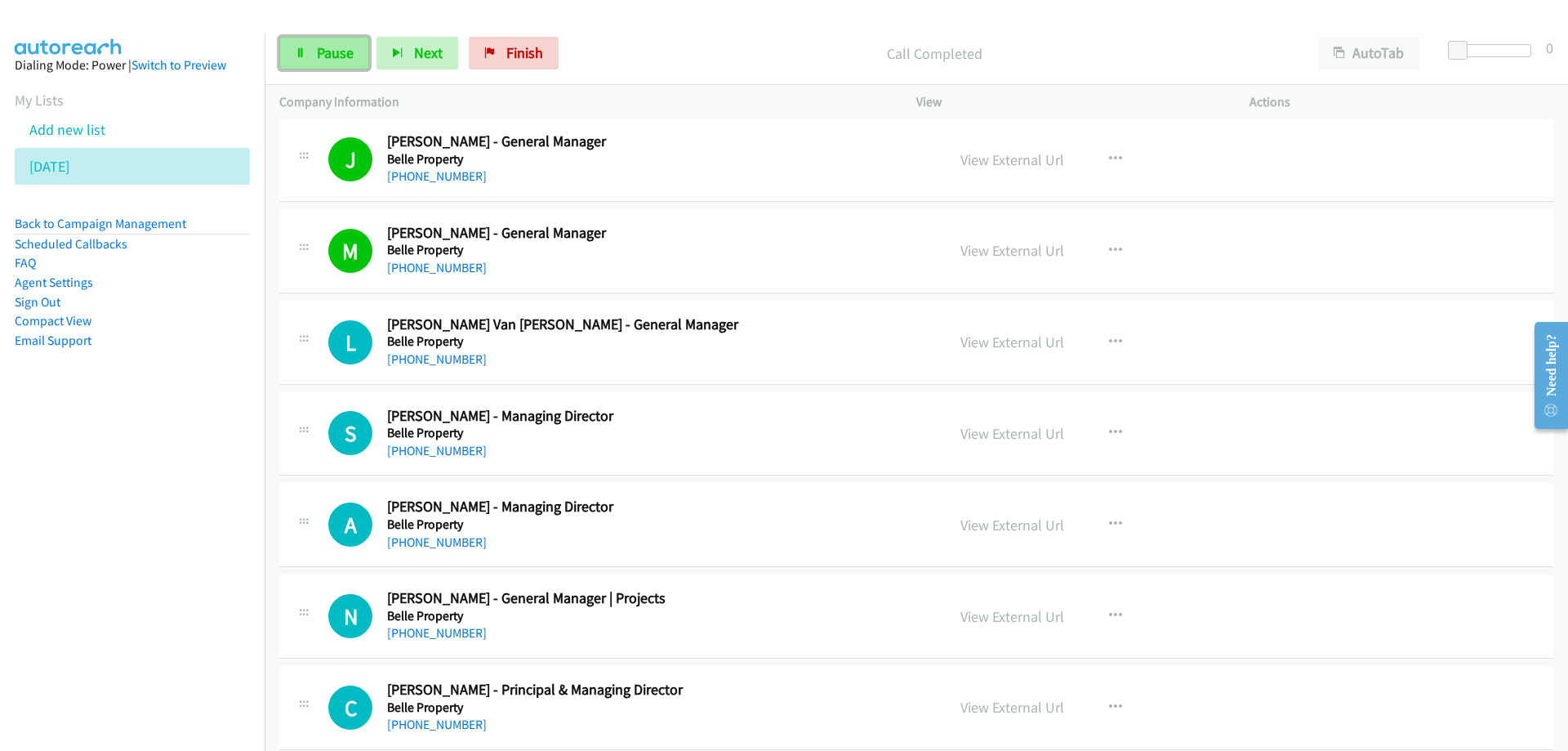
click at [320, 42] on link "Pause" at bounding box center [325, 52] width 90 height 32
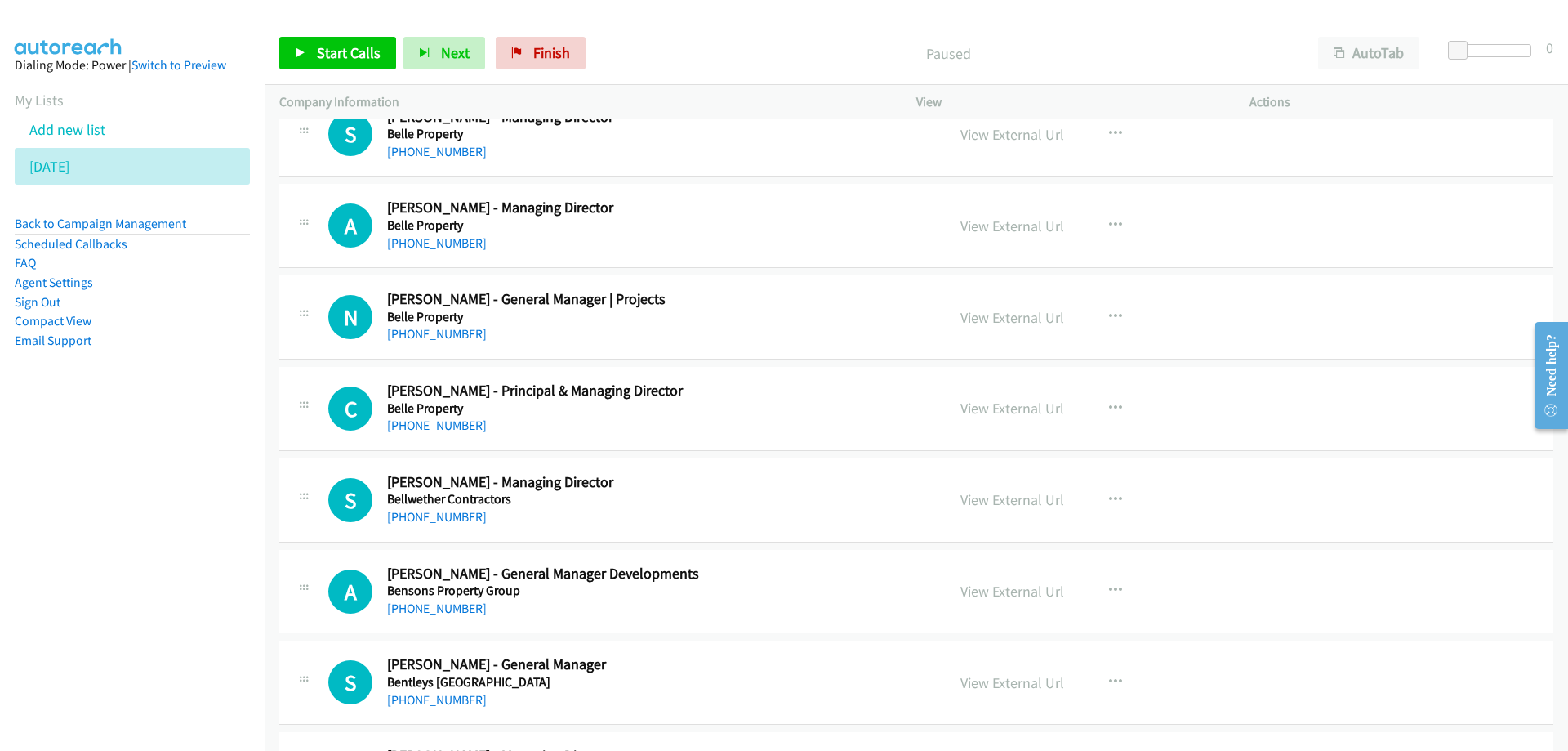
scroll to position [3490, 0]
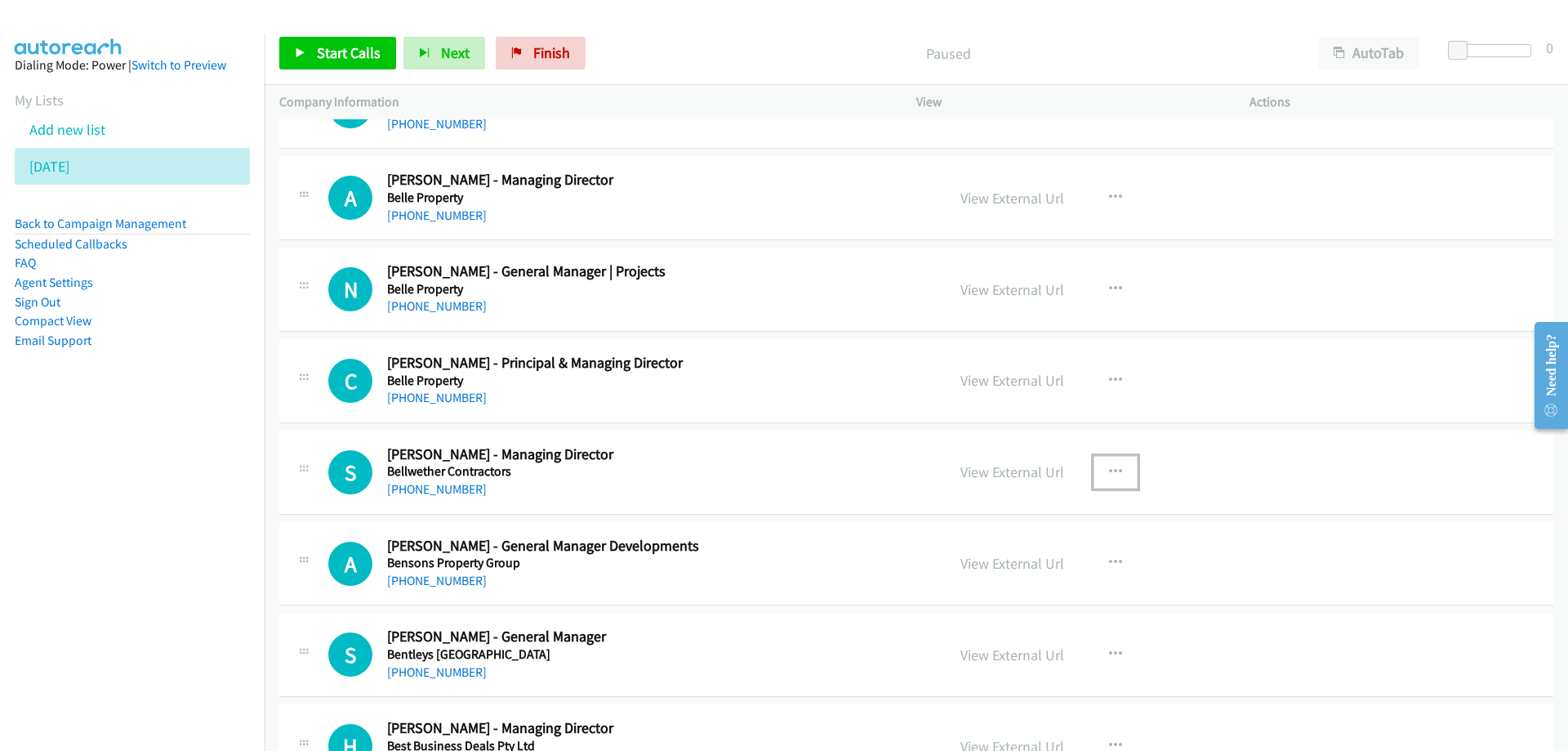
click at [1109, 471] on icon "button" at bounding box center [1116, 472] width 13 height 13
click at [1001, 581] on link "Start Calls Here" at bounding box center [1028, 578] width 217 height 32
click at [1116, 469] on button "button" at bounding box center [1115, 472] width 44 height 32
click at [940, 577] on link "Start Calls Here" at bounding box center [1028, 578] width 217 height 32
click at [737, 426] on td "S Callback Scheduled [PERSON_NAME] - Managing Director Bellwether Contractors […" at bounding box center [916, 472] width 1303 height 92
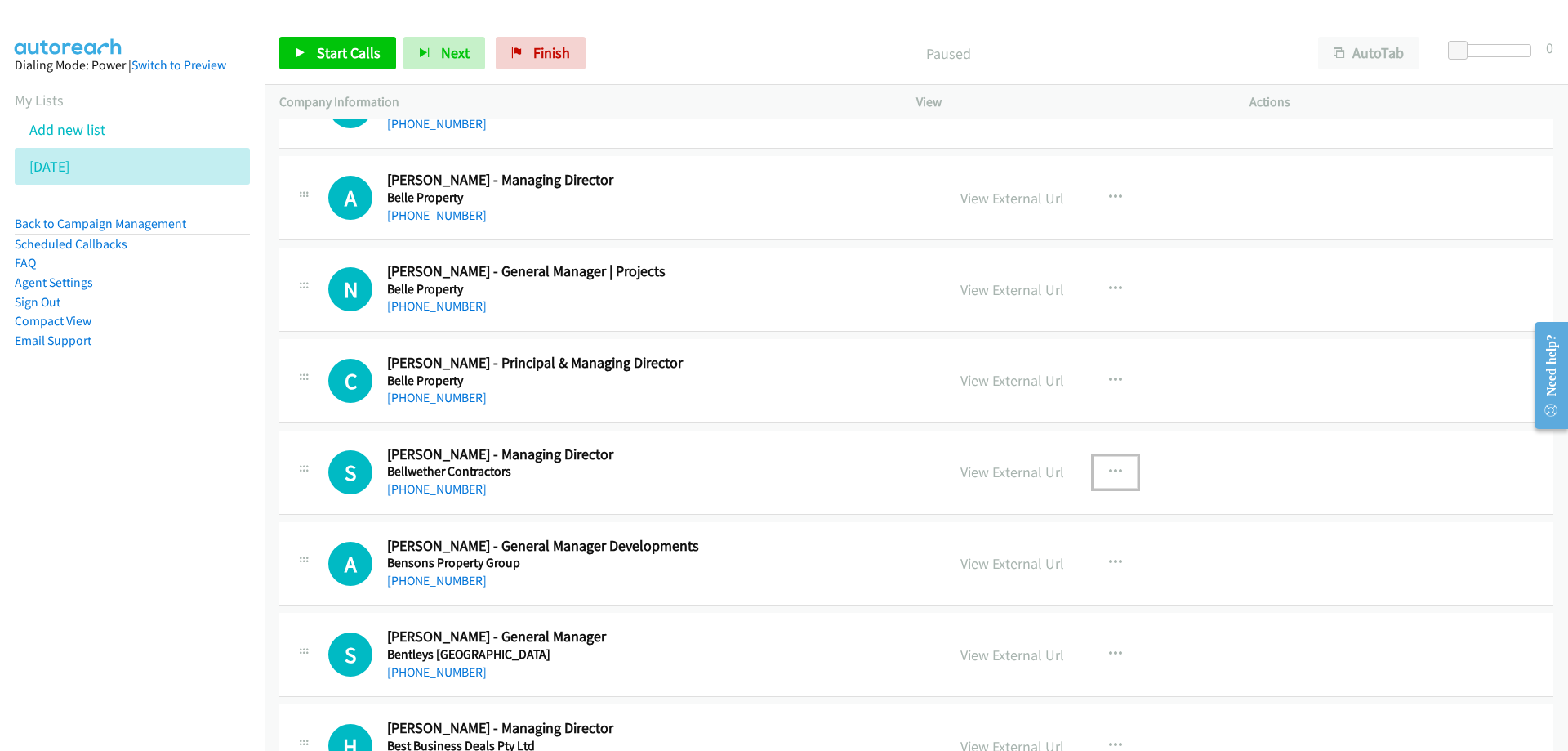
click at [742, 446] on h2 "[PERSON_NAME] - Managing Director" at bounding box center [656, 455] width 538 height 19
click at [344, 48] on span "Start Calls" at bounding box center [349, 52] width 64 height 19
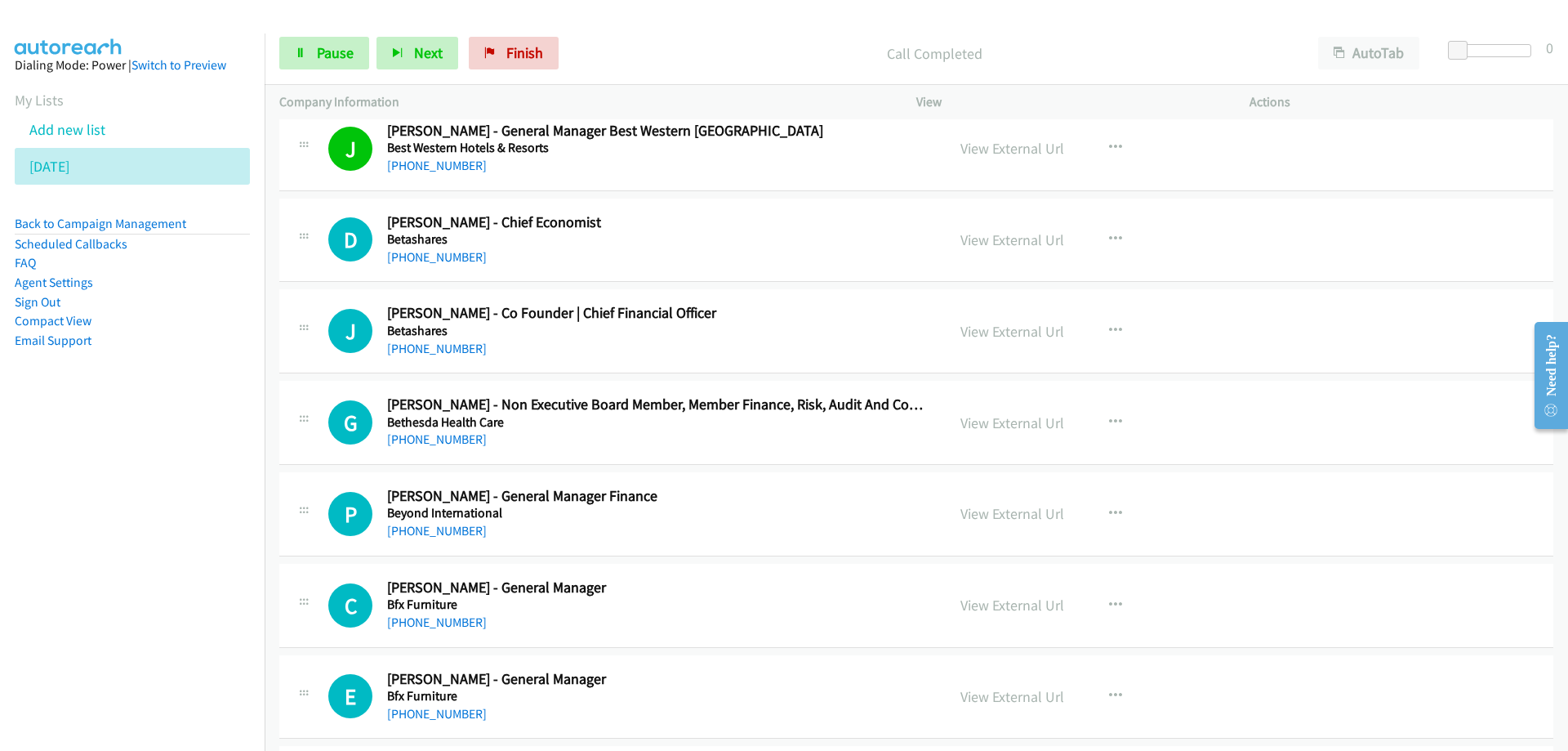
scroll to position [4389, 0]
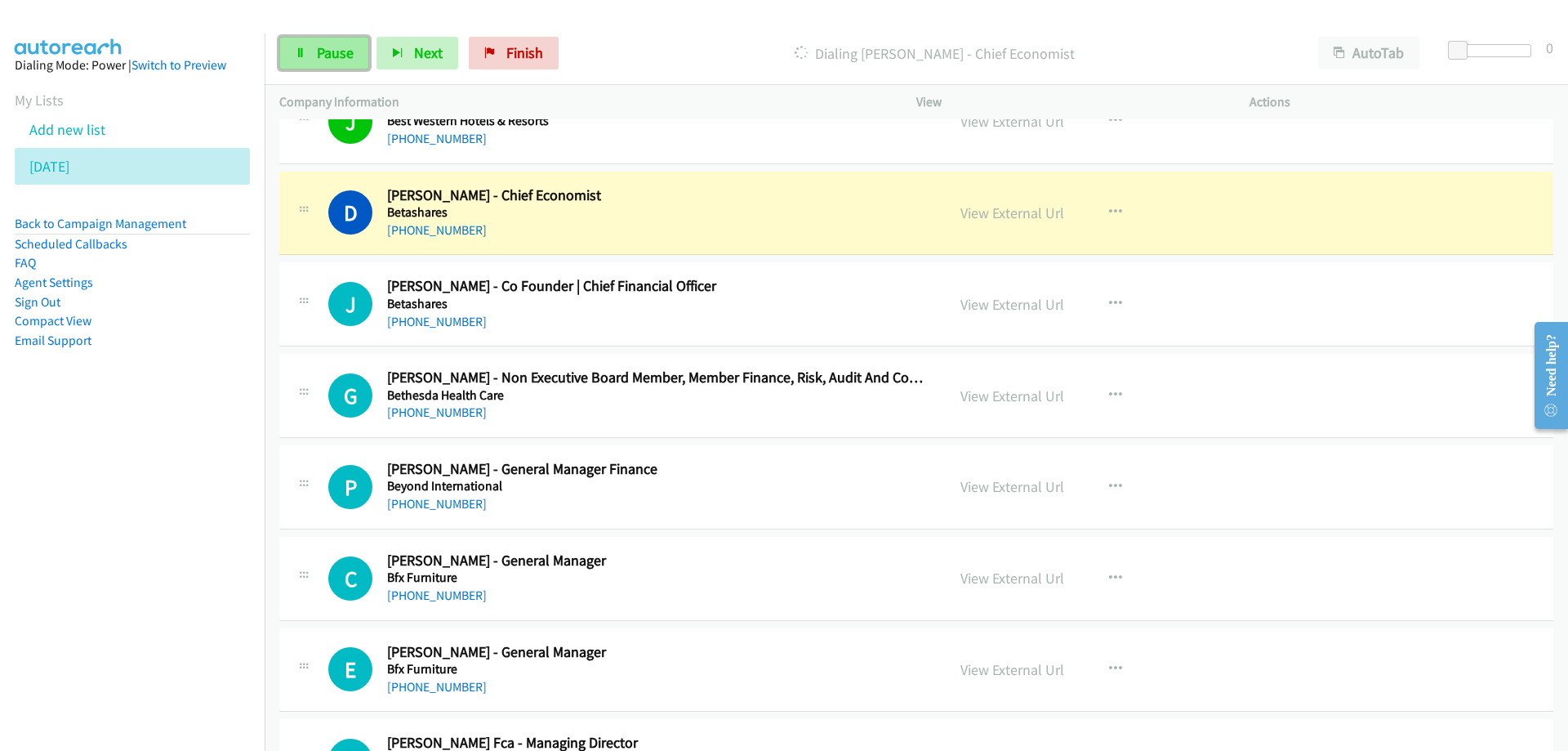
click at [319, 61] on span "Pause" at bounding box center [335, 52] width 37 height 19
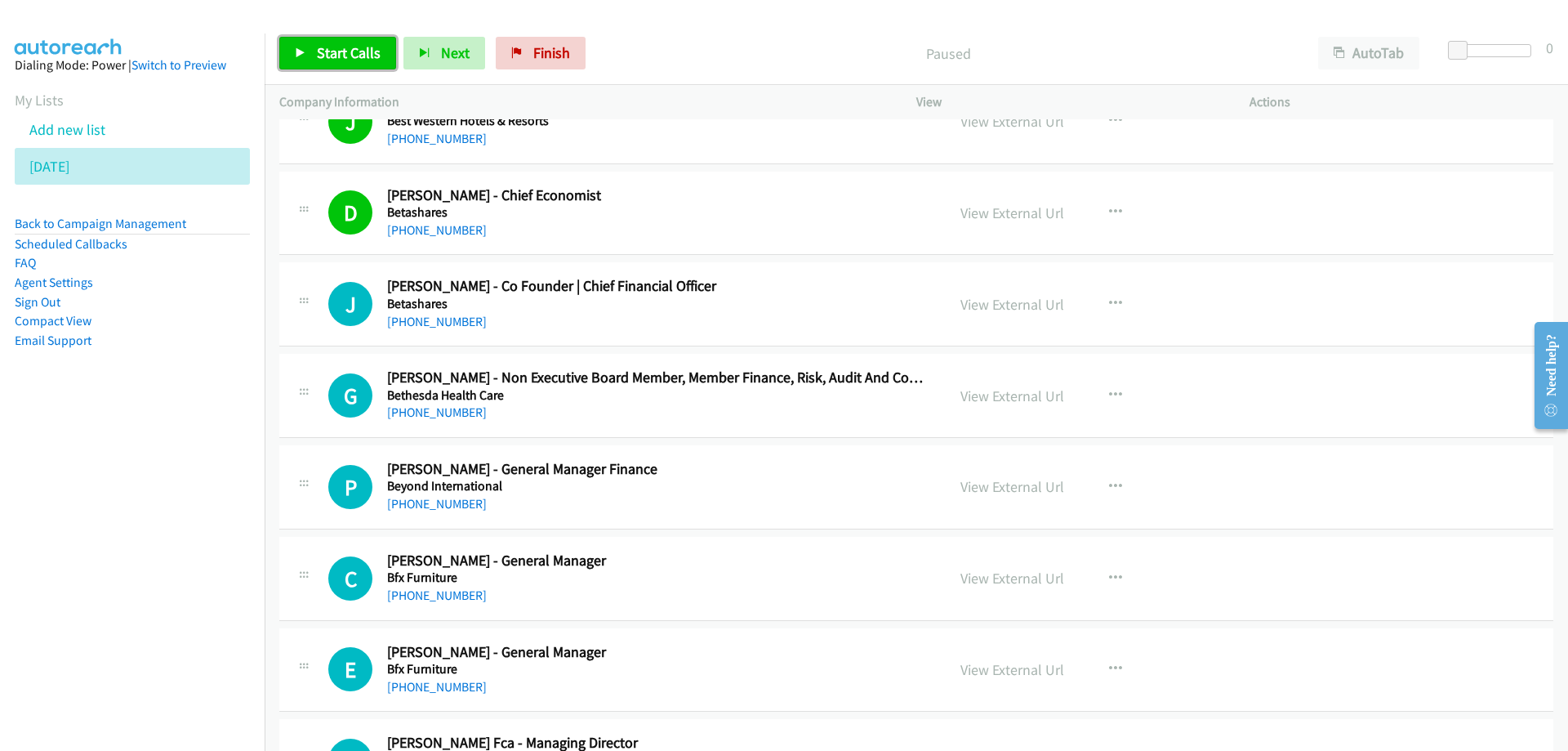
click at [351, 49] on span "Start Calls" at bounding box center [349, 52] width 64 height 19
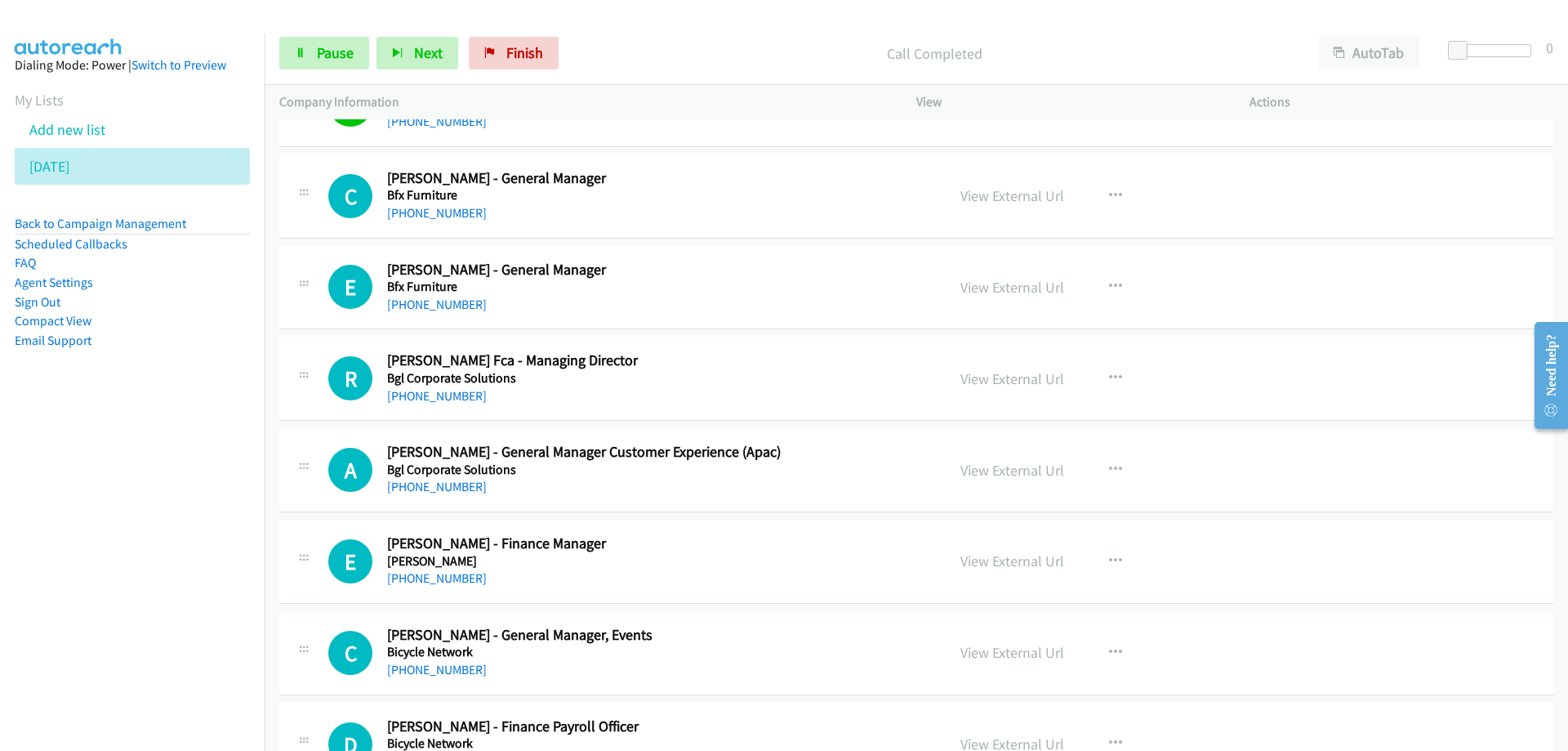
scroll to position [4797, 0]
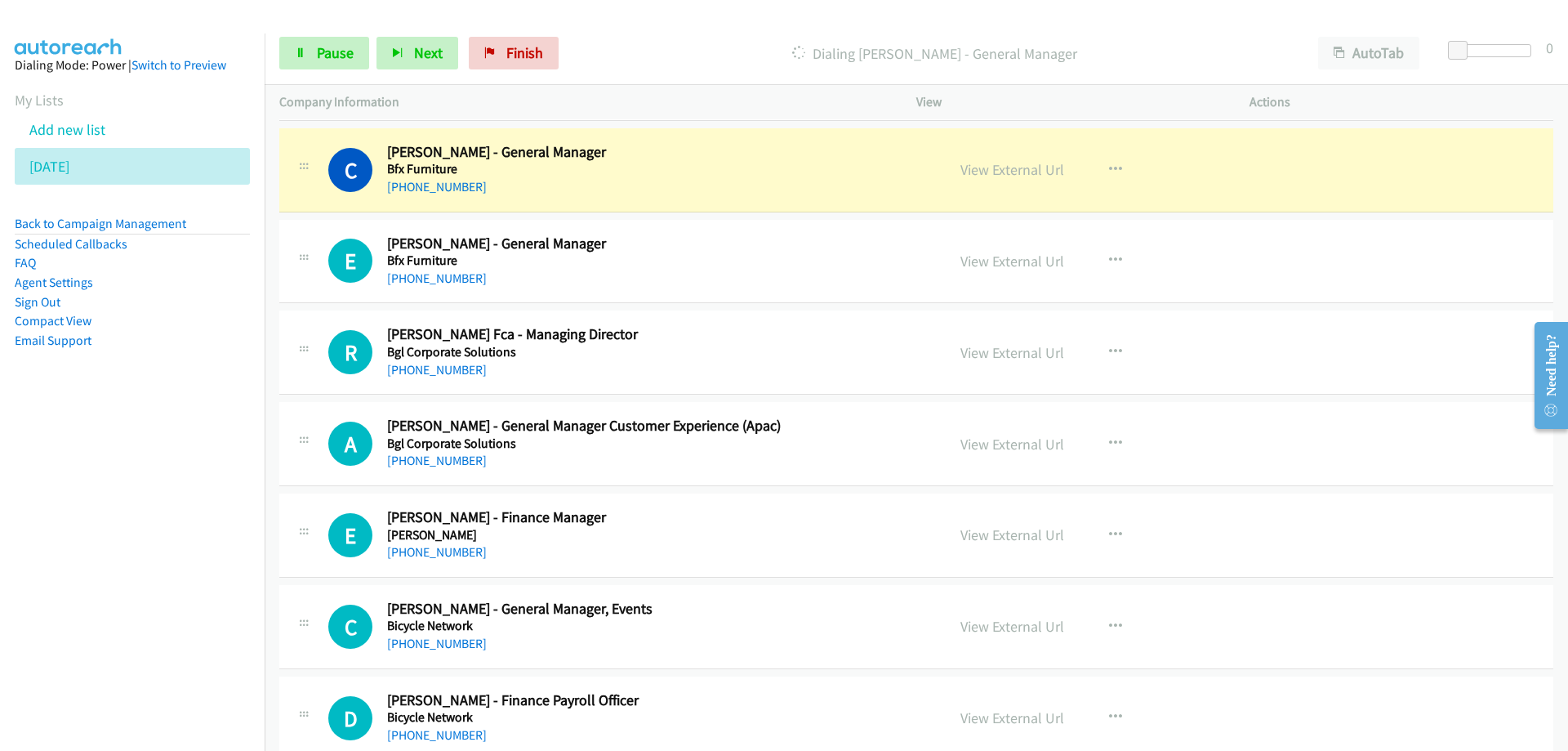
click at [761, 174] on h5 "Bfx Furniture" at bounding box center [656, 169] width 538 height 17
click at [979, 172] on link "View External Url" at bounding box center [1012, 169] width 104 height 19
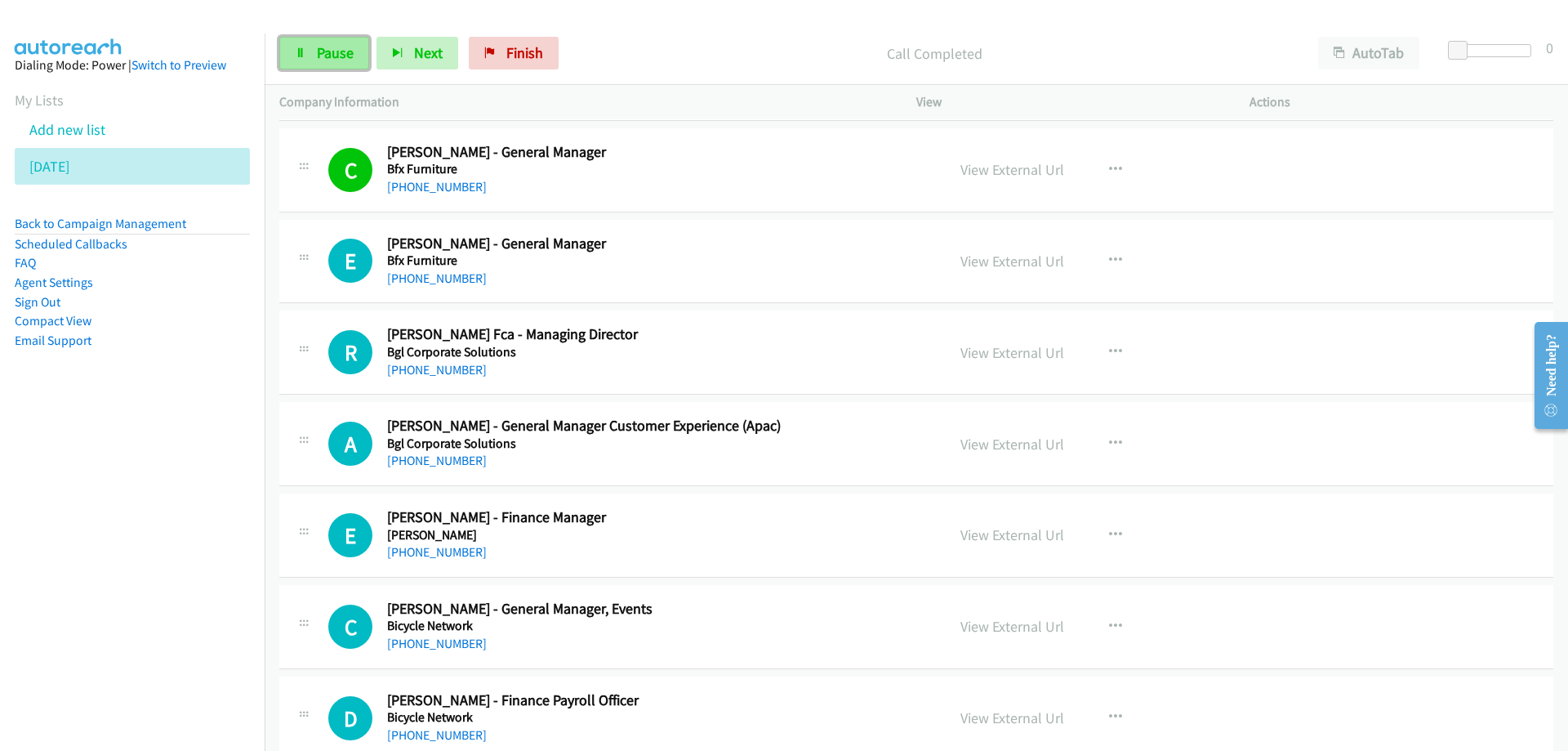
click at [354, 47] on link "Pause" at bounding box center [325, 52] width 90 height 32
click at [335, 48] on span "Start Calls" at bounding box center [349, 52] width 64 height 19
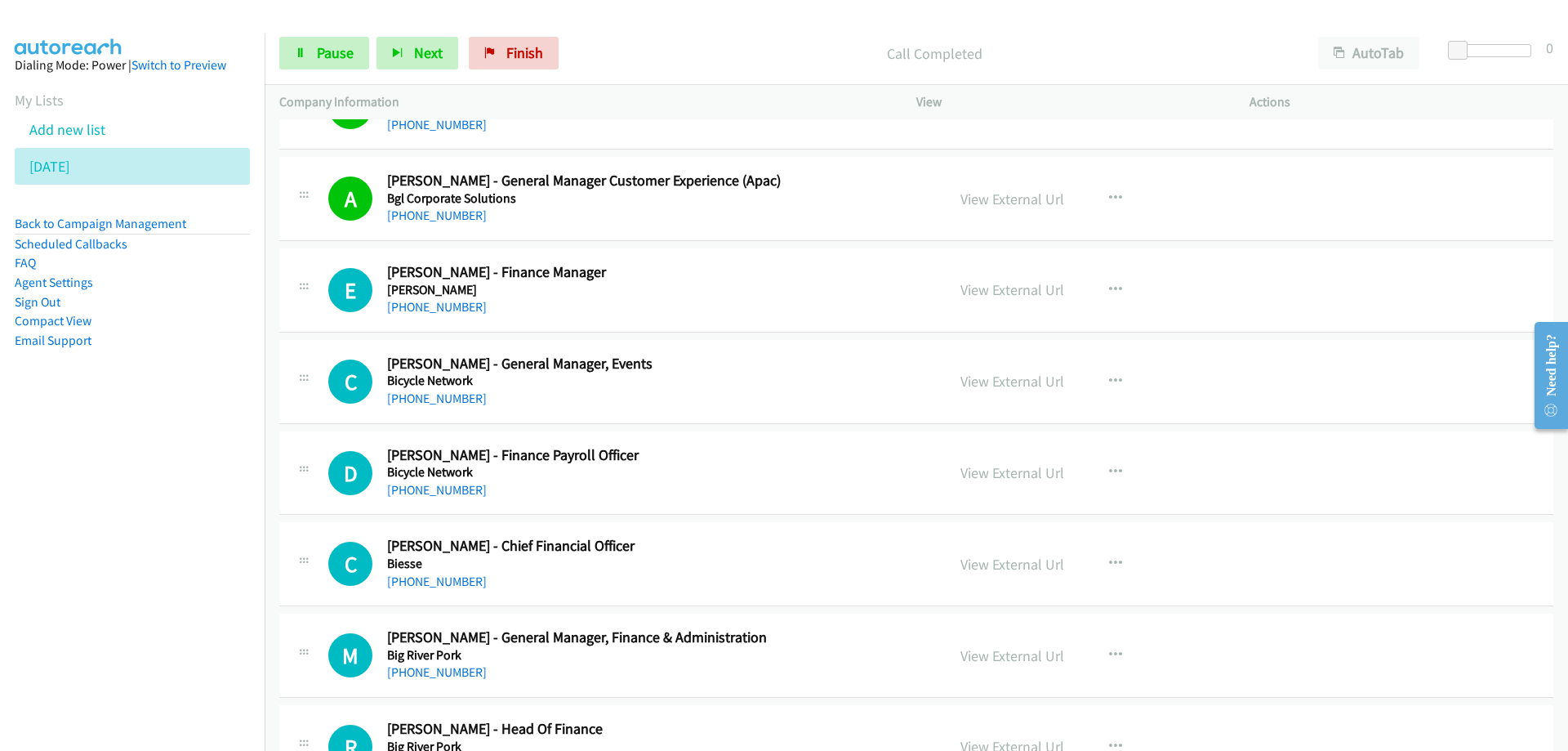
scroll to position [5125, 0]
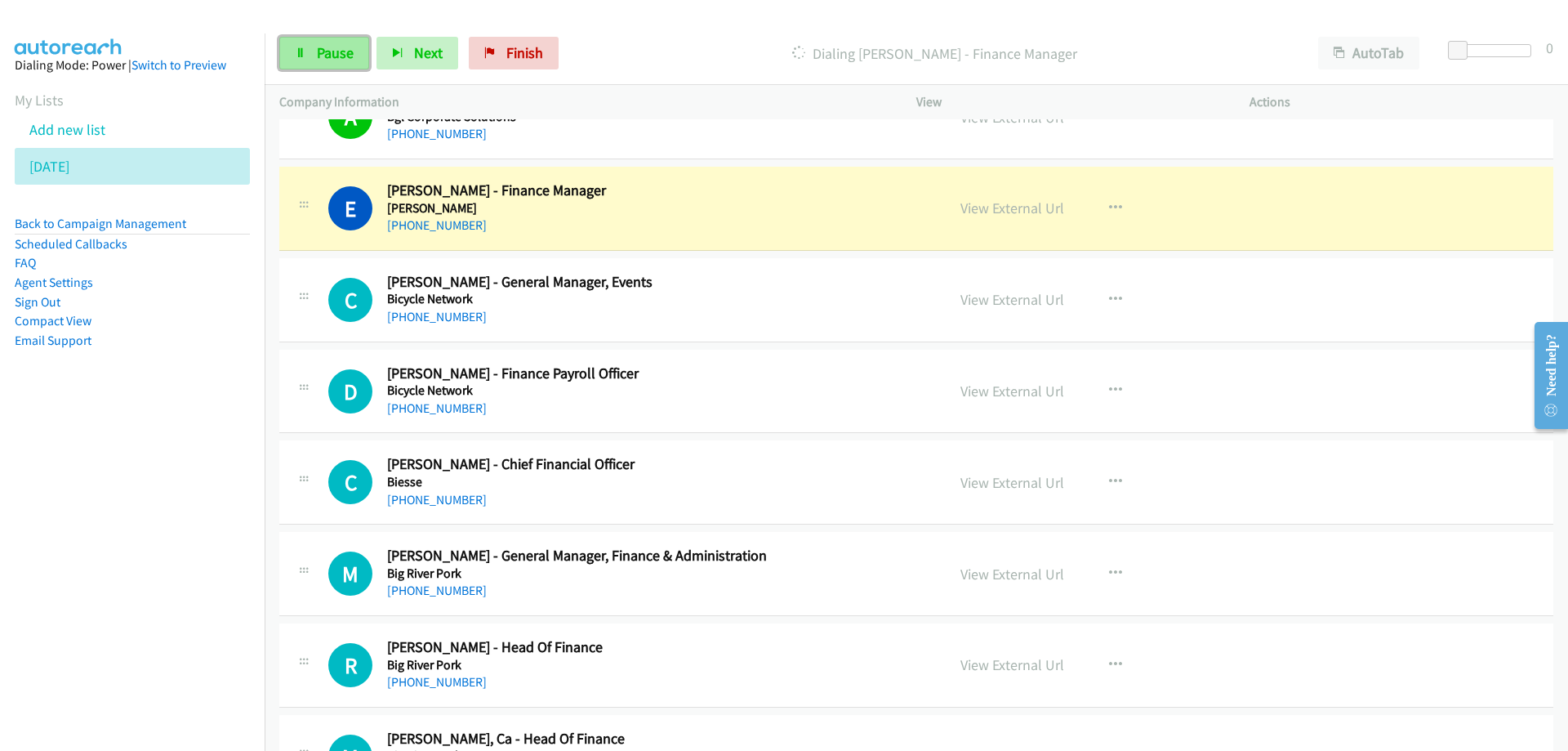
drag, startPoint x: 330, startPoint y: 48, endPoint x: 357, endPoint y: 57, distance: 28.5
click at [330, 49] on span "Pause" at bounding box center [335, 52] width 37 height 19
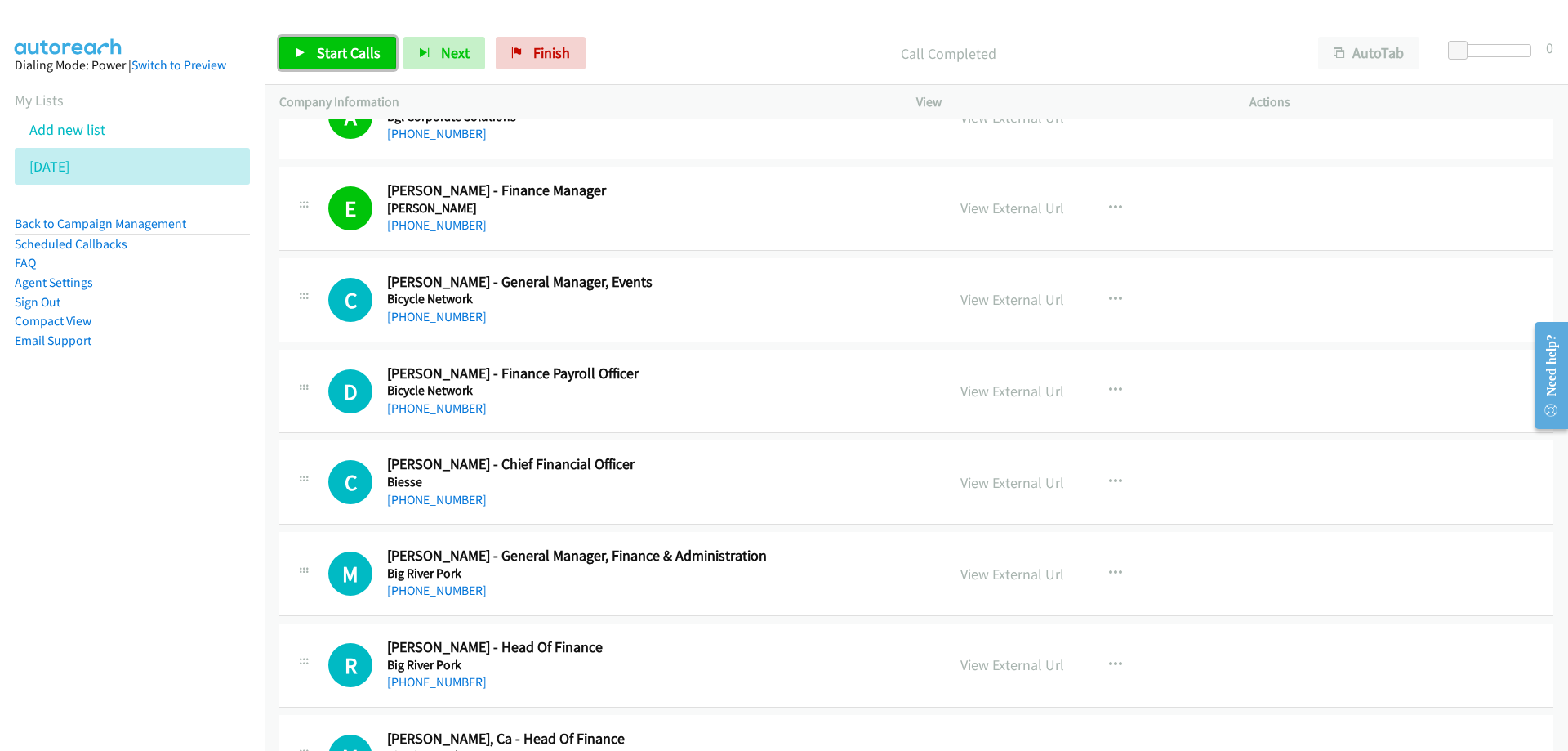
click at [339, 46] on span "Start Calls" at bounding box center [349, 52] width 64 height 19
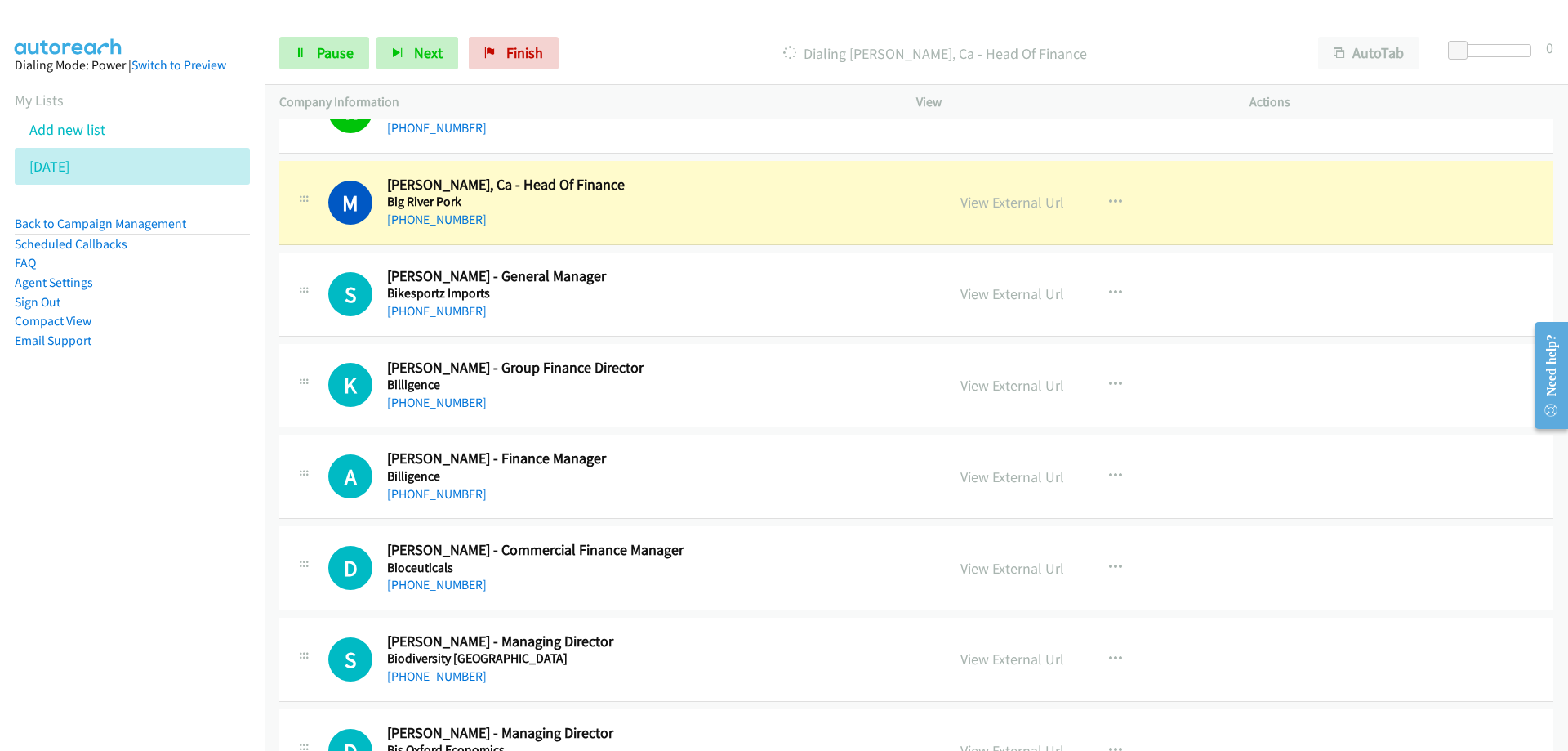
scroll to position [5696, 0]
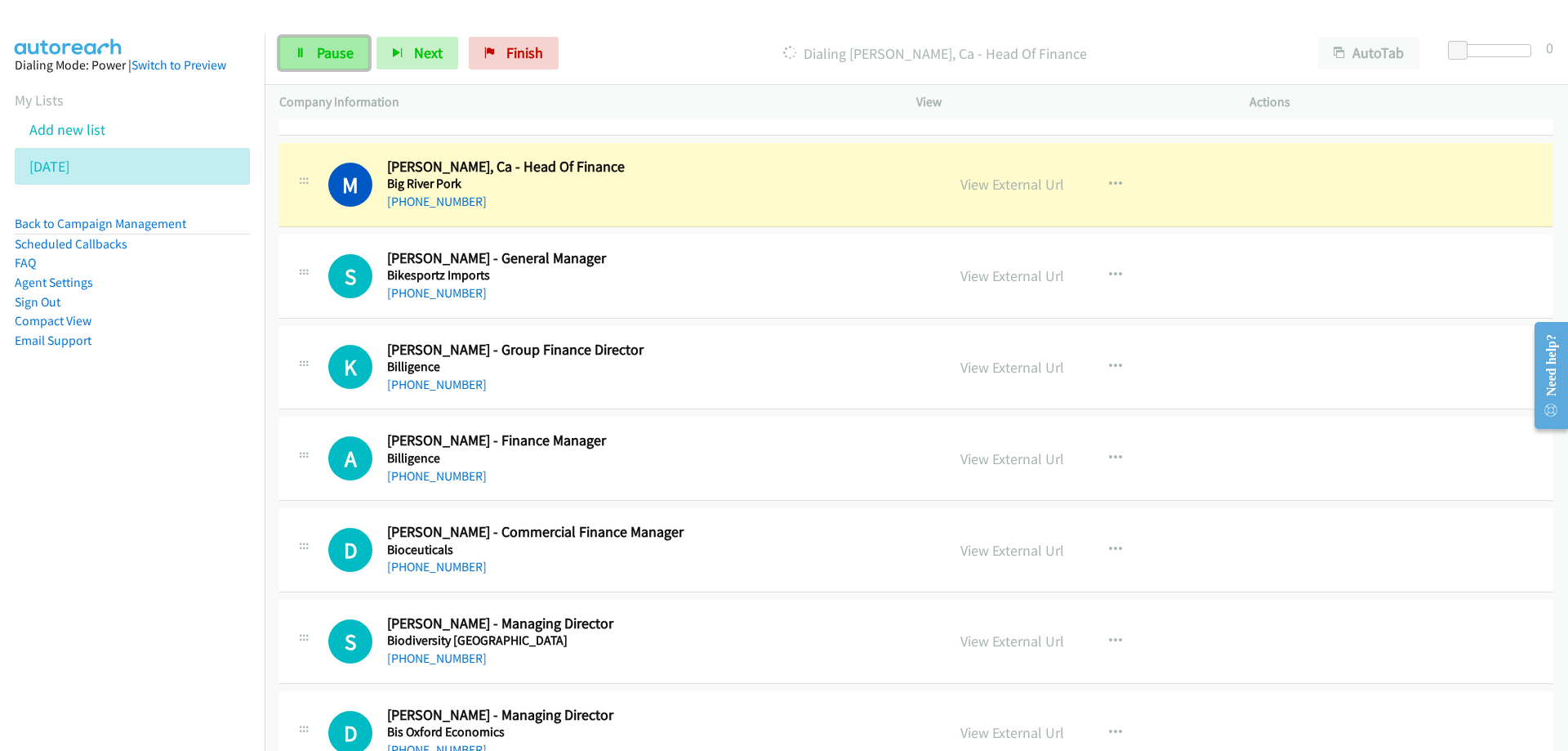
click at [334, 52] on span "Pause" at bounding box center [335, 52] width 37 height 19
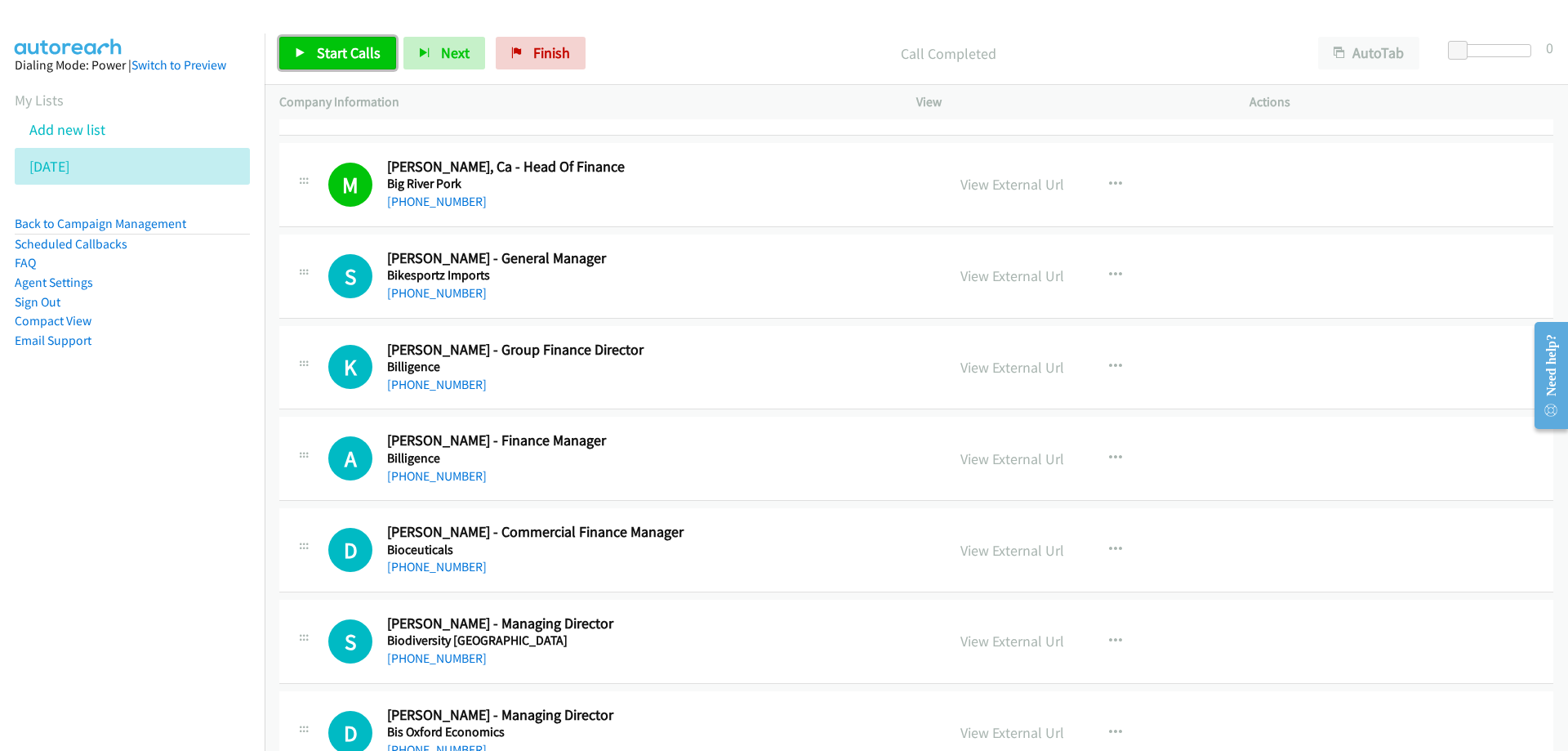
click at [348, 53] on span "Start Calls" at bounding box center [349, 52] width 64 height 19
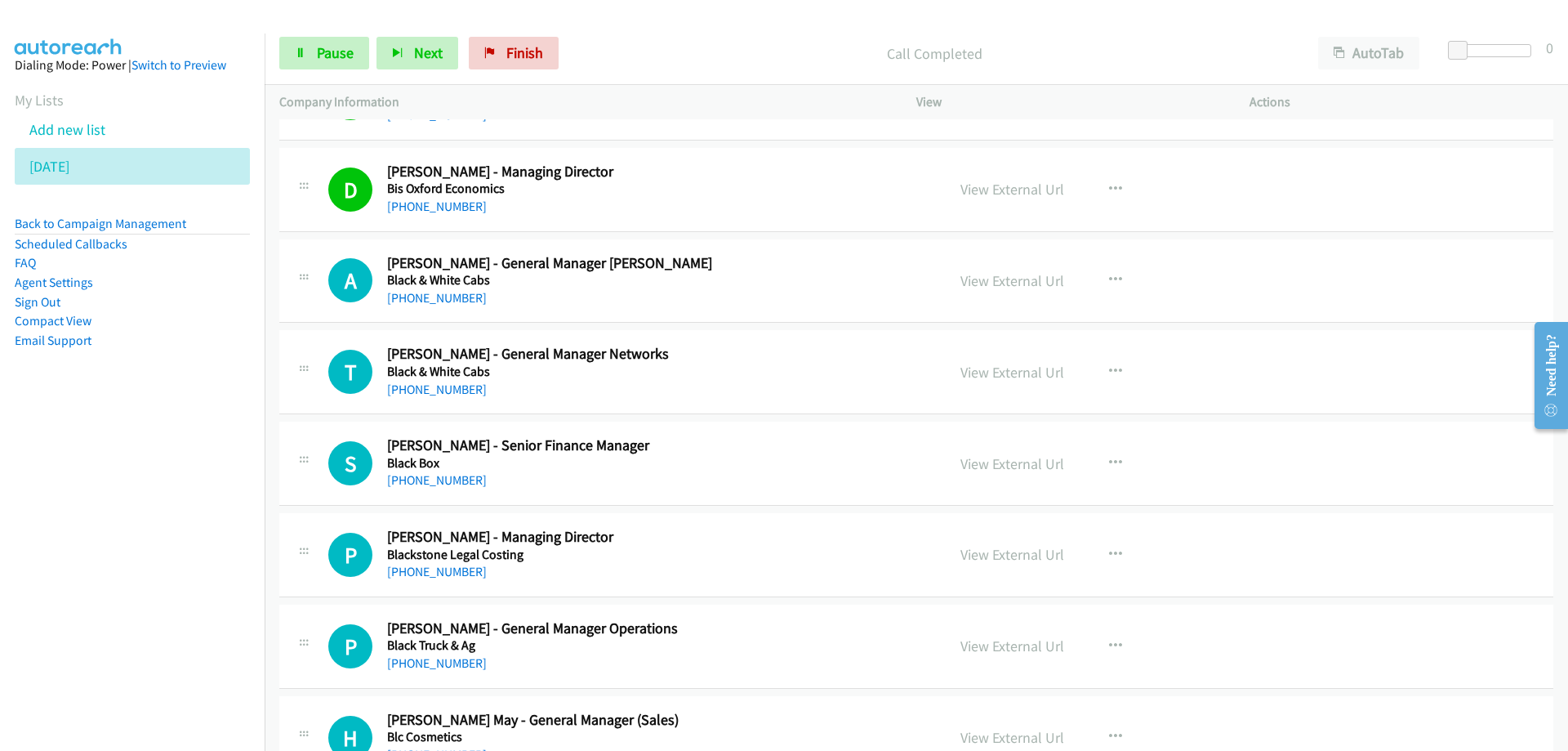
scroll to position [6268, 0]
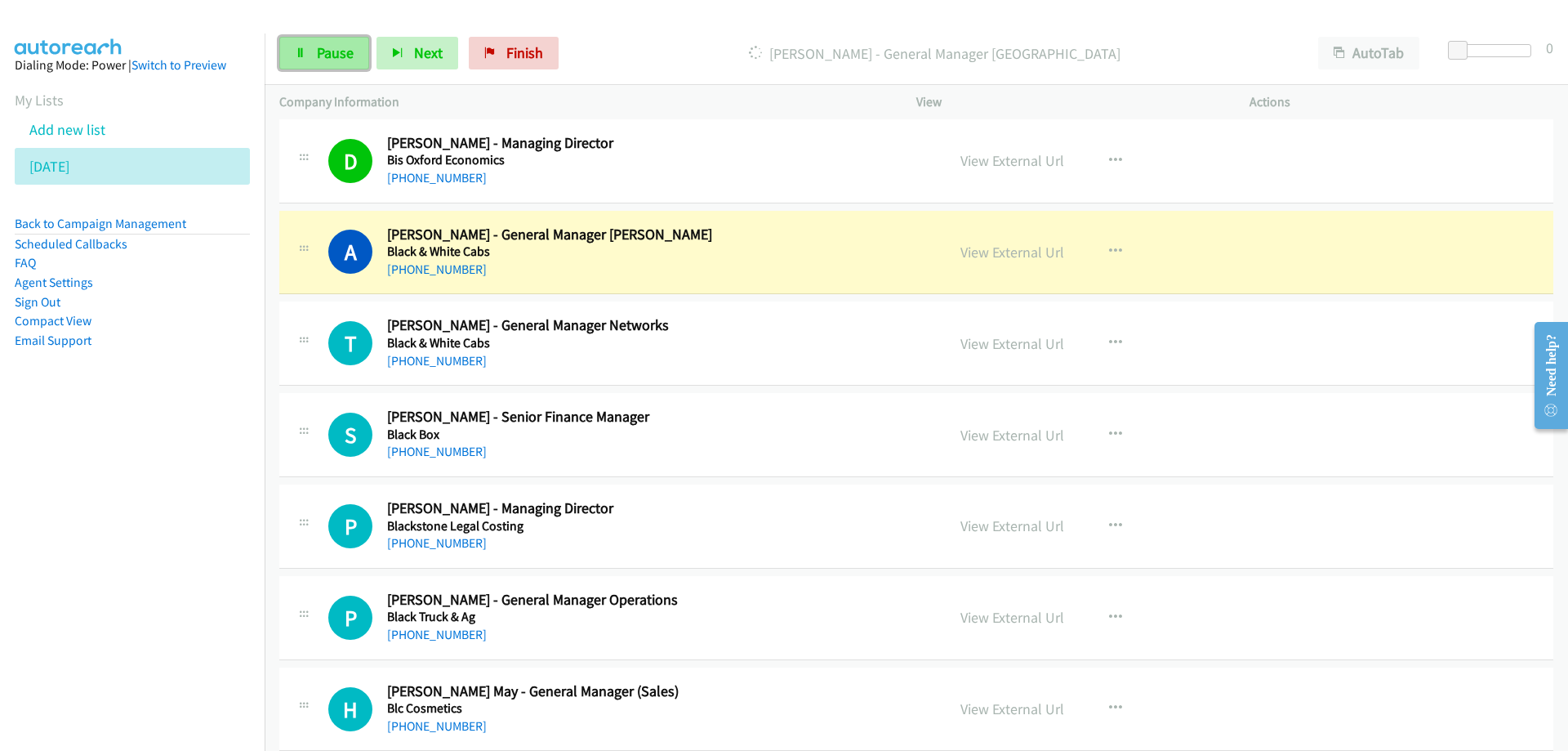
click at [322, 49] on span "Pause" at bounding box center [335, 52] width 37 height 19
click at [1000, 252] on link "View External Url" at bounding box center [1012, 251] width 104 height 19
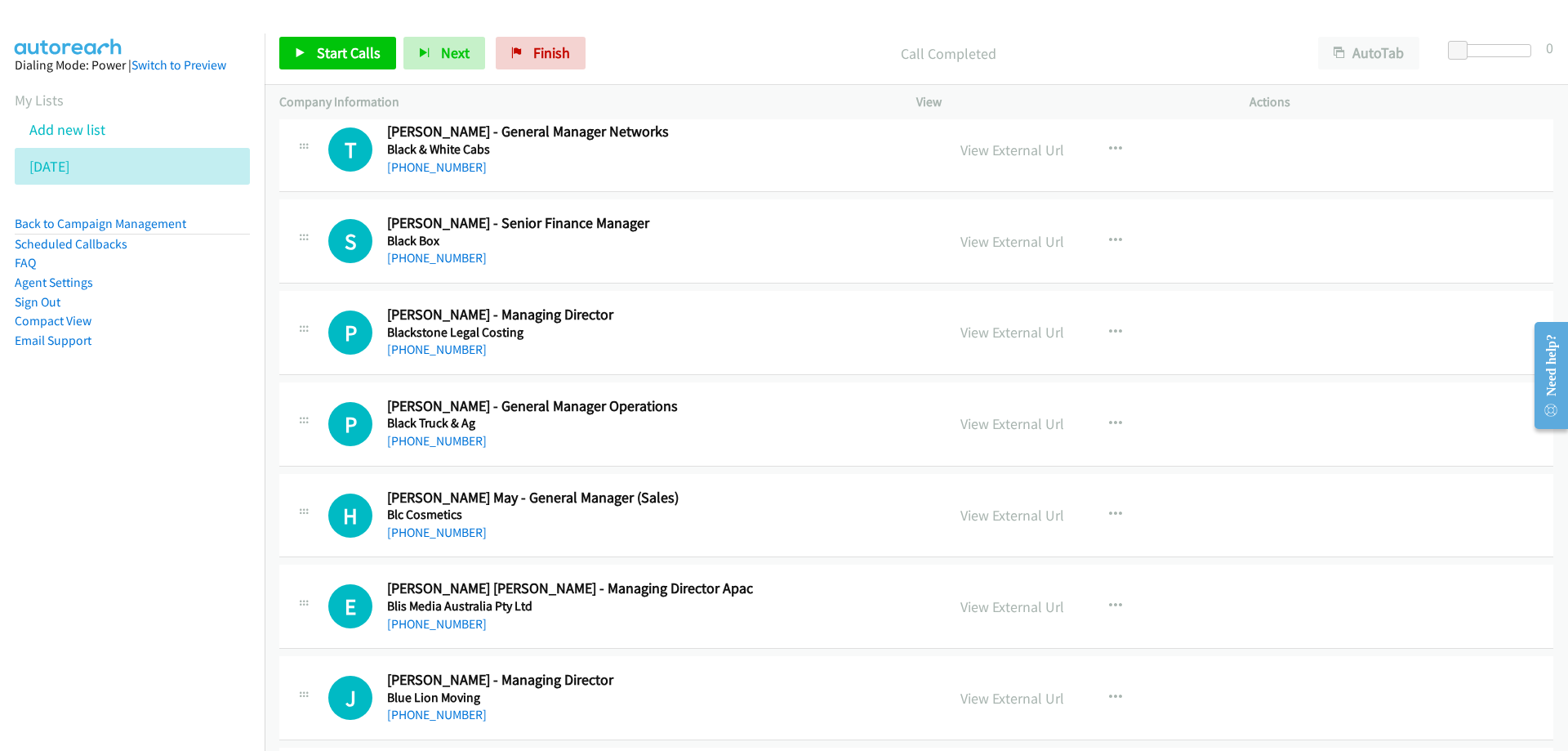
scroll to position [6513, 0]
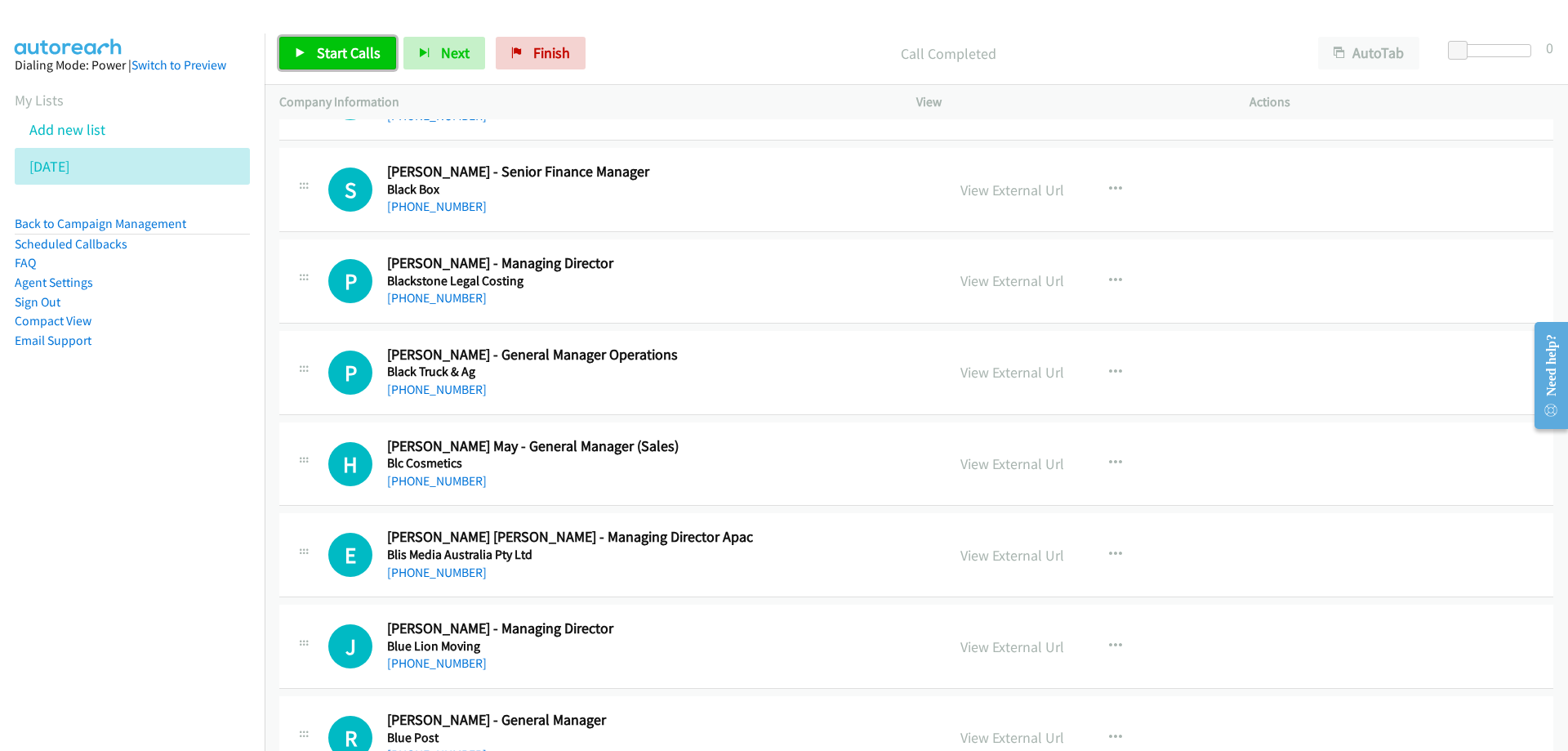
click at [345, 59] on span "Start Calls" at bounding box center [349, 52] width 64 height 19
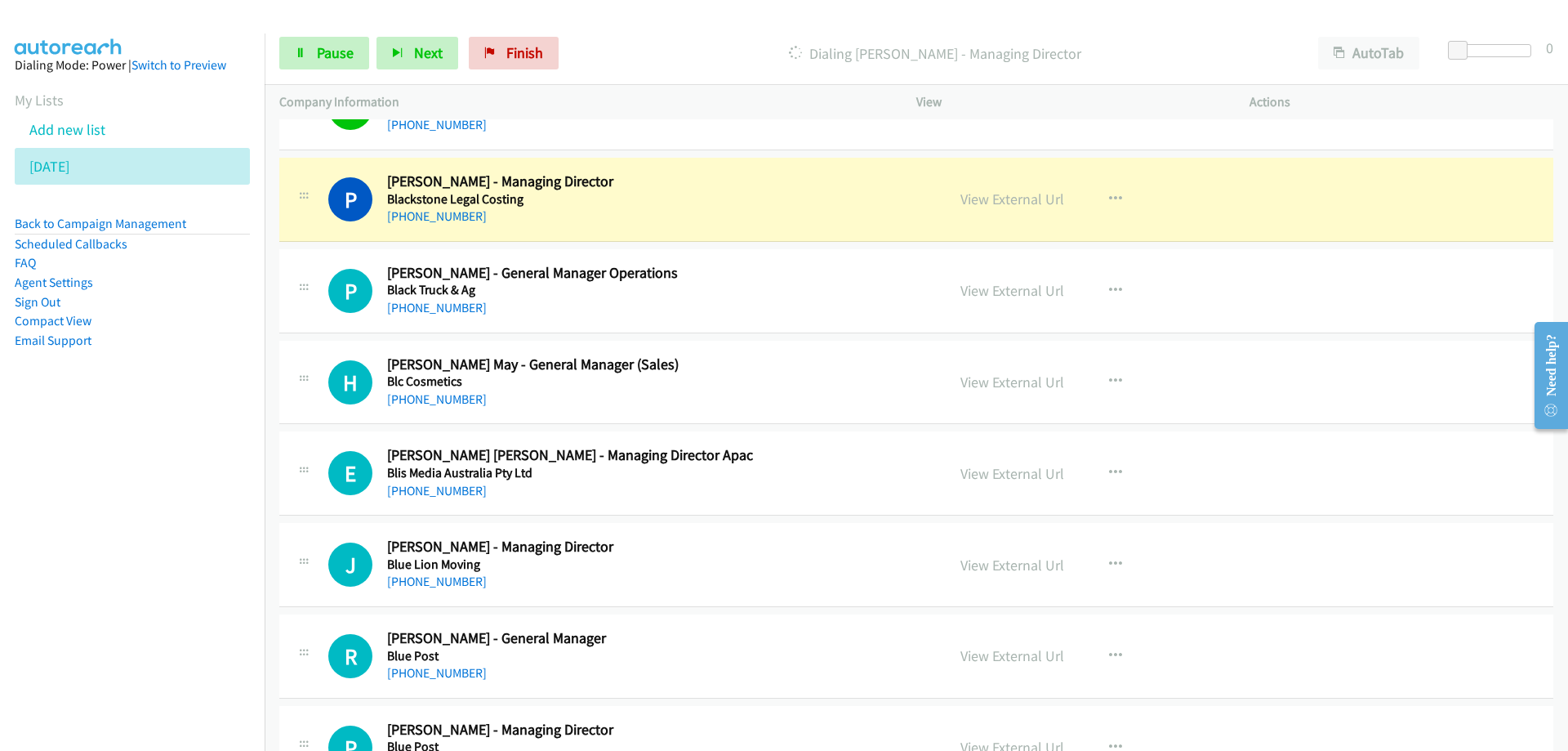
click at [740, 194] on h5 "Blackstone Legal Costing" at bounding box center [656, 200] width 538 height 17
click at [320, 47] on span "Pause" at bounding box center [335, 52] width 37 height 19
click at [989, 201] on link "View External Url" at bounding box center [1012, 199] width 104 height 19
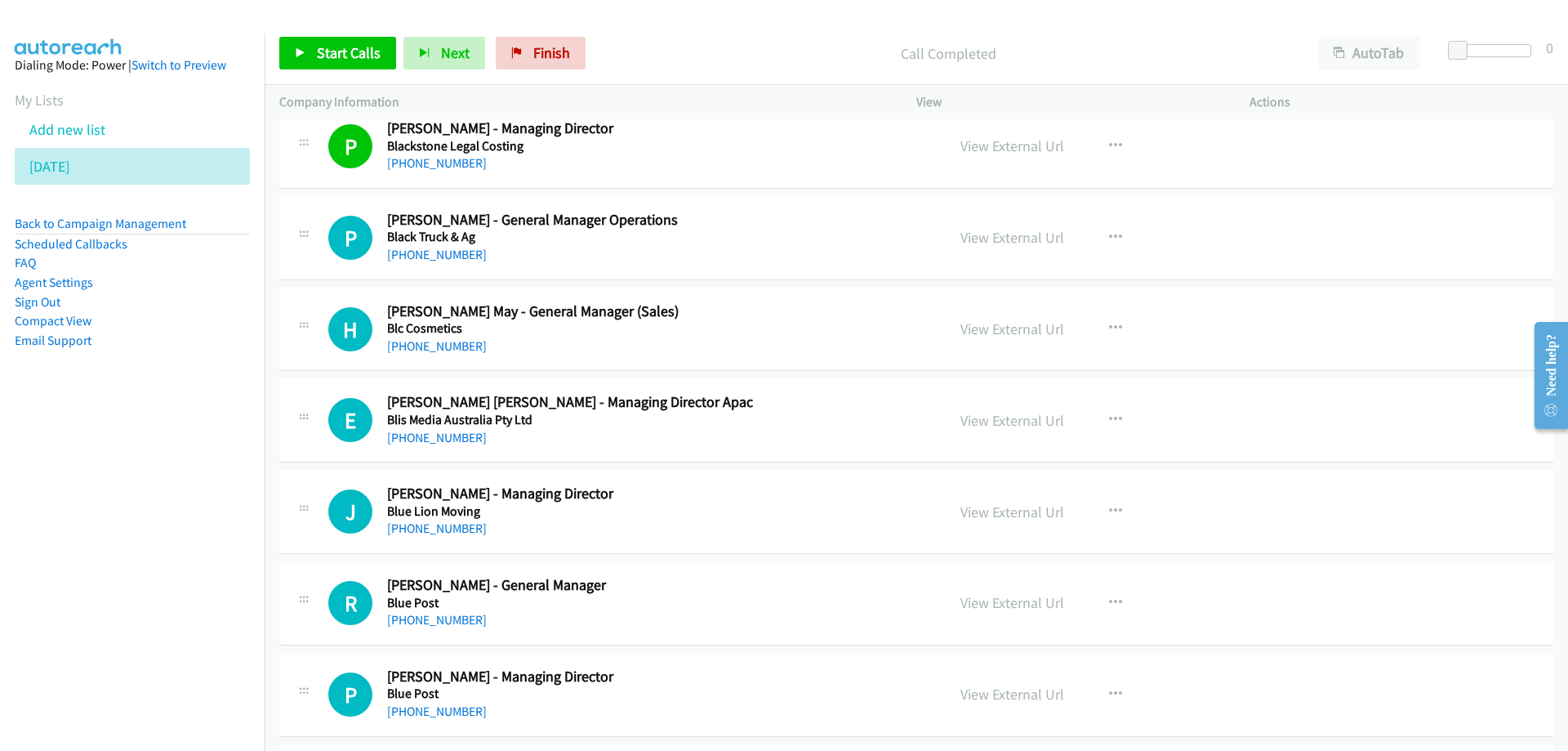
scroll to position [6677, 0]
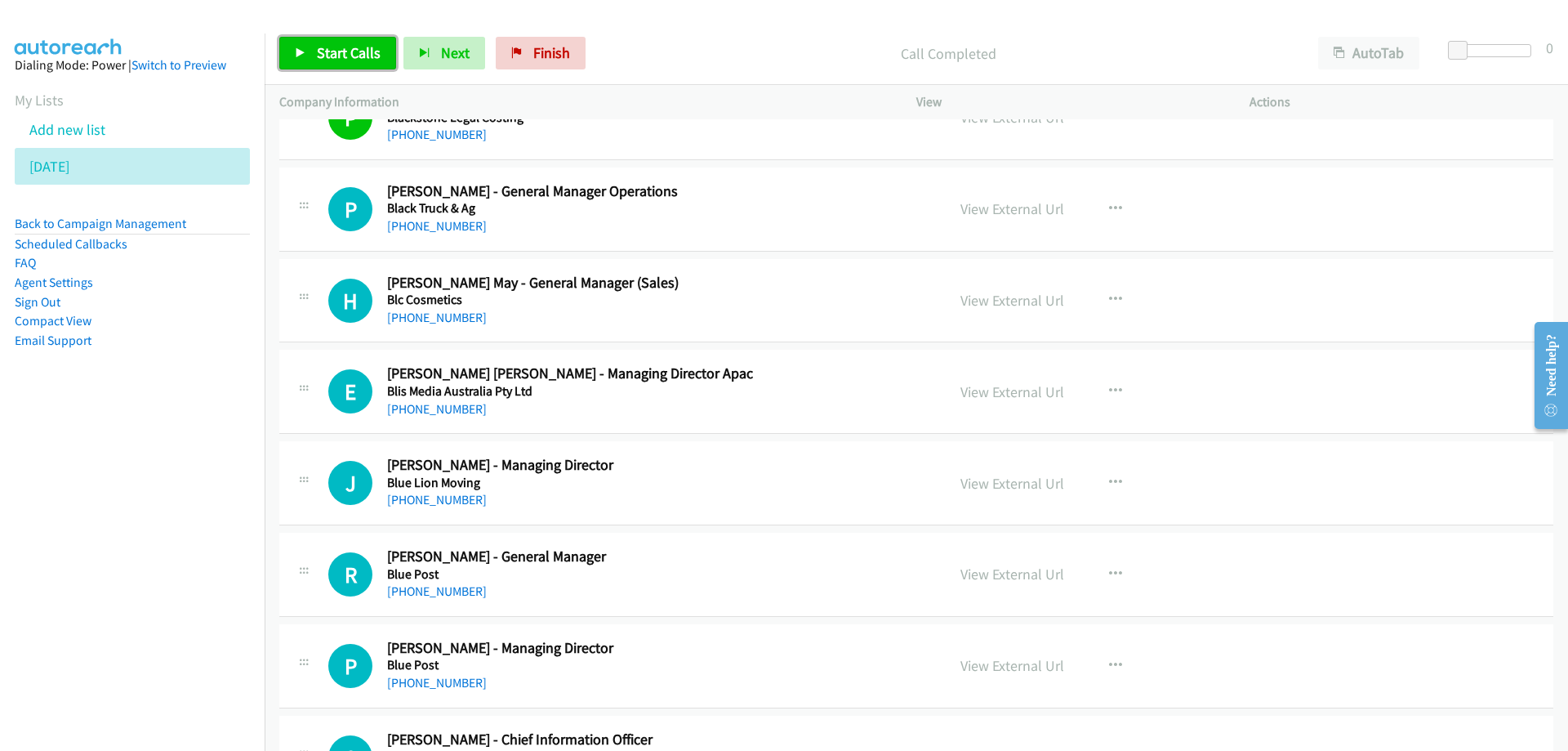
click at [330, 57] on span "Start Calls" at bounding box center [349, 52] width 64 height 19
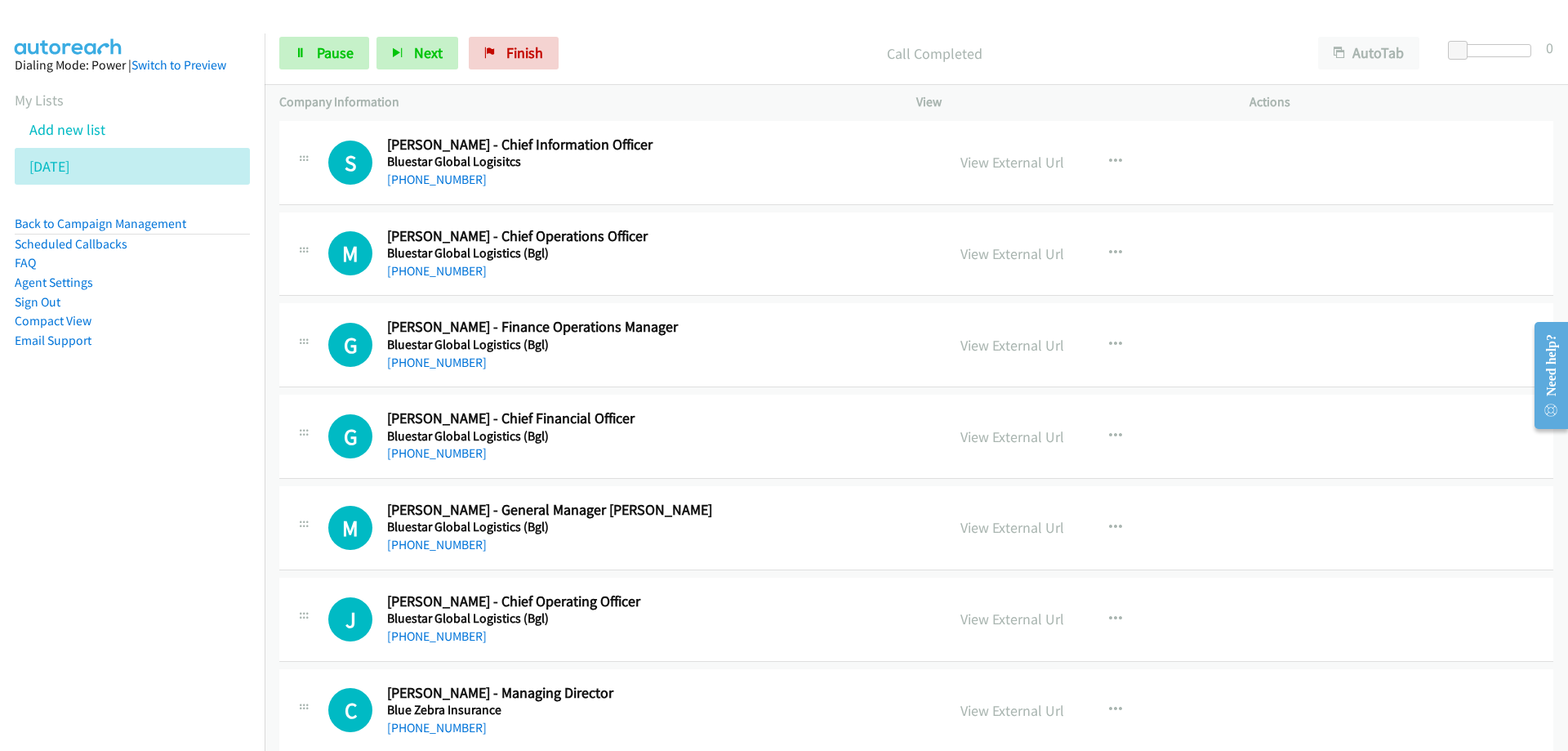
scroll to position [7249, 0]
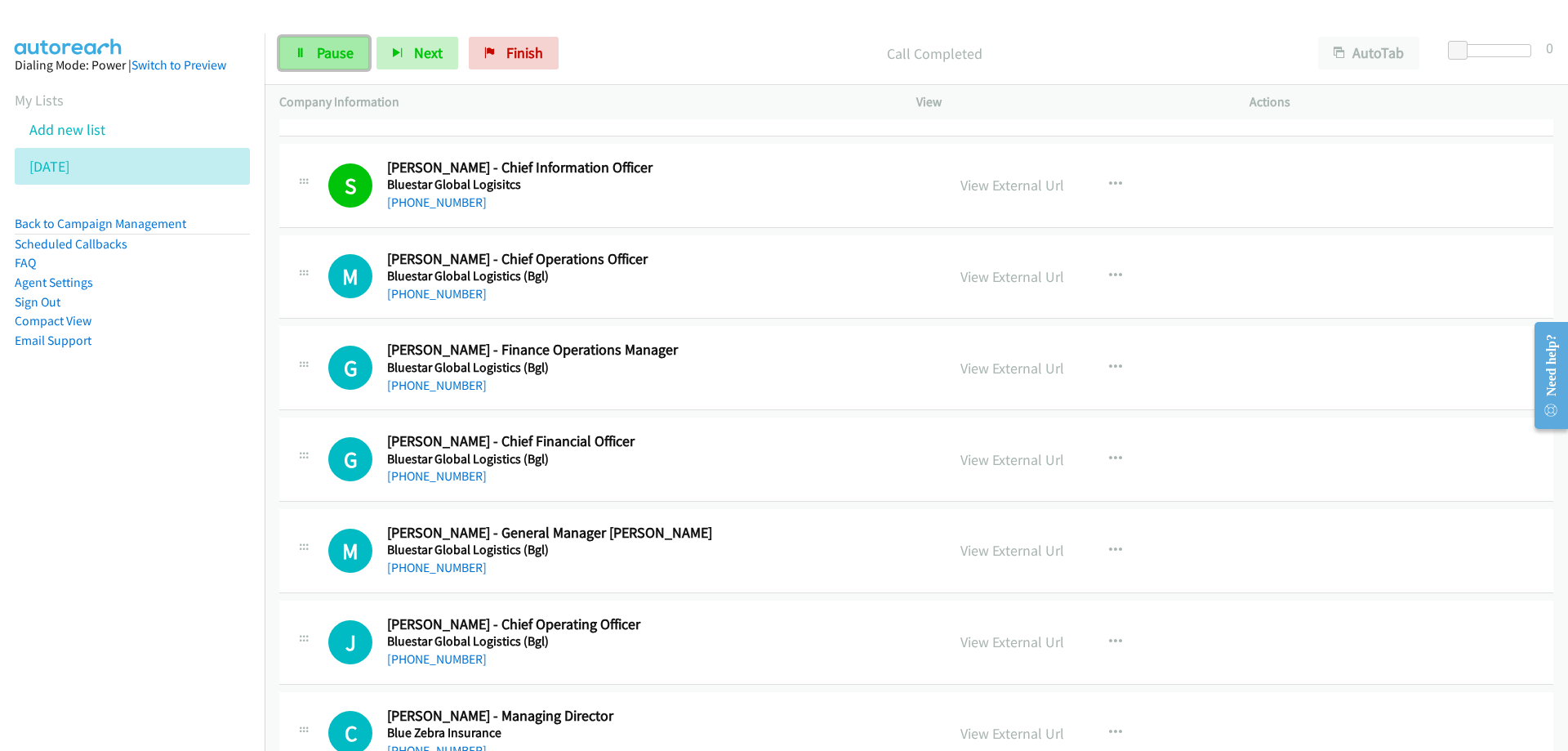
click at [320, 50] on span "Pause" at bounding box center [335, 52] width 37 height 19
click at [345, 57] on span "Start Calls" at bounding box center [349, 52] width 64 height 19
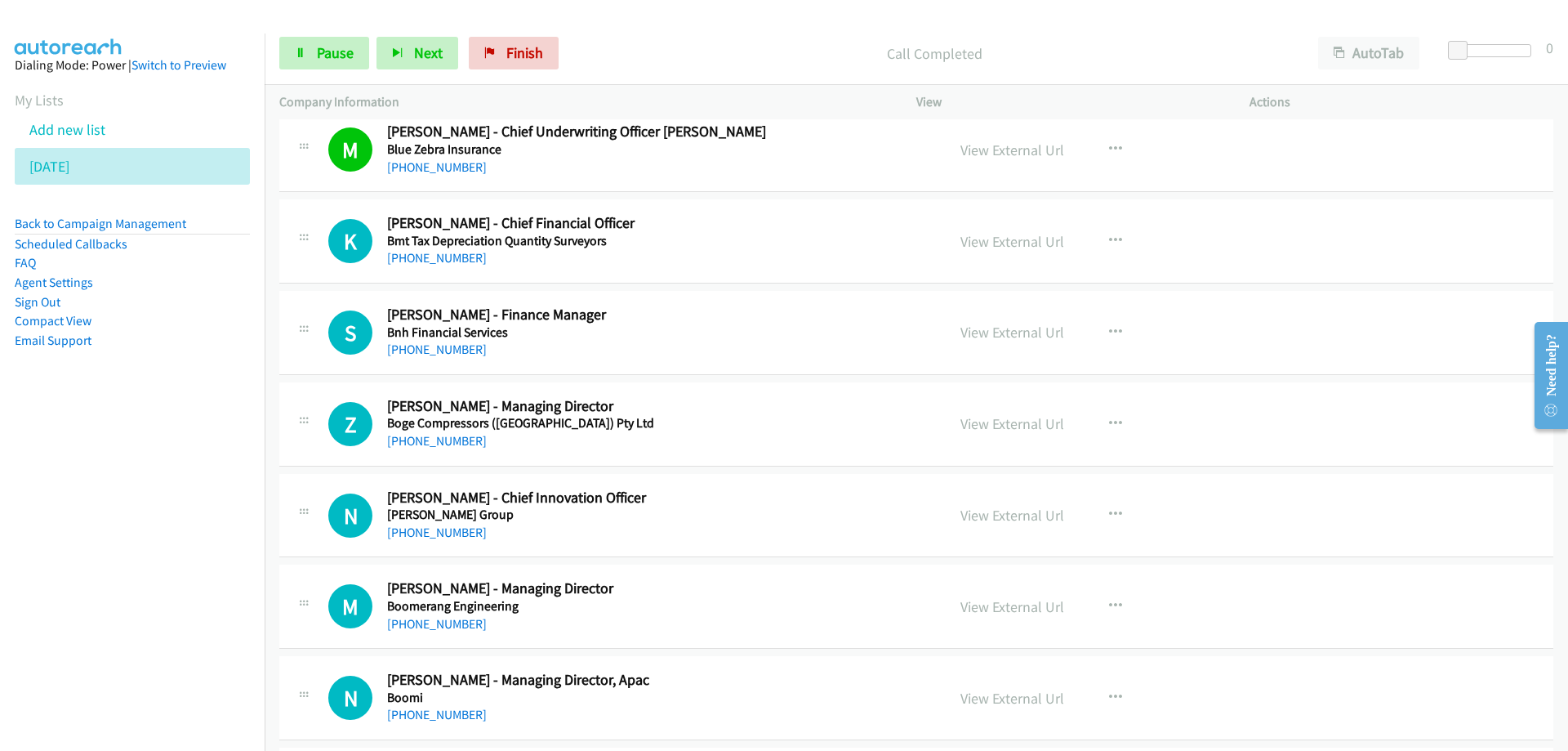
scroll to position [7984, 0]
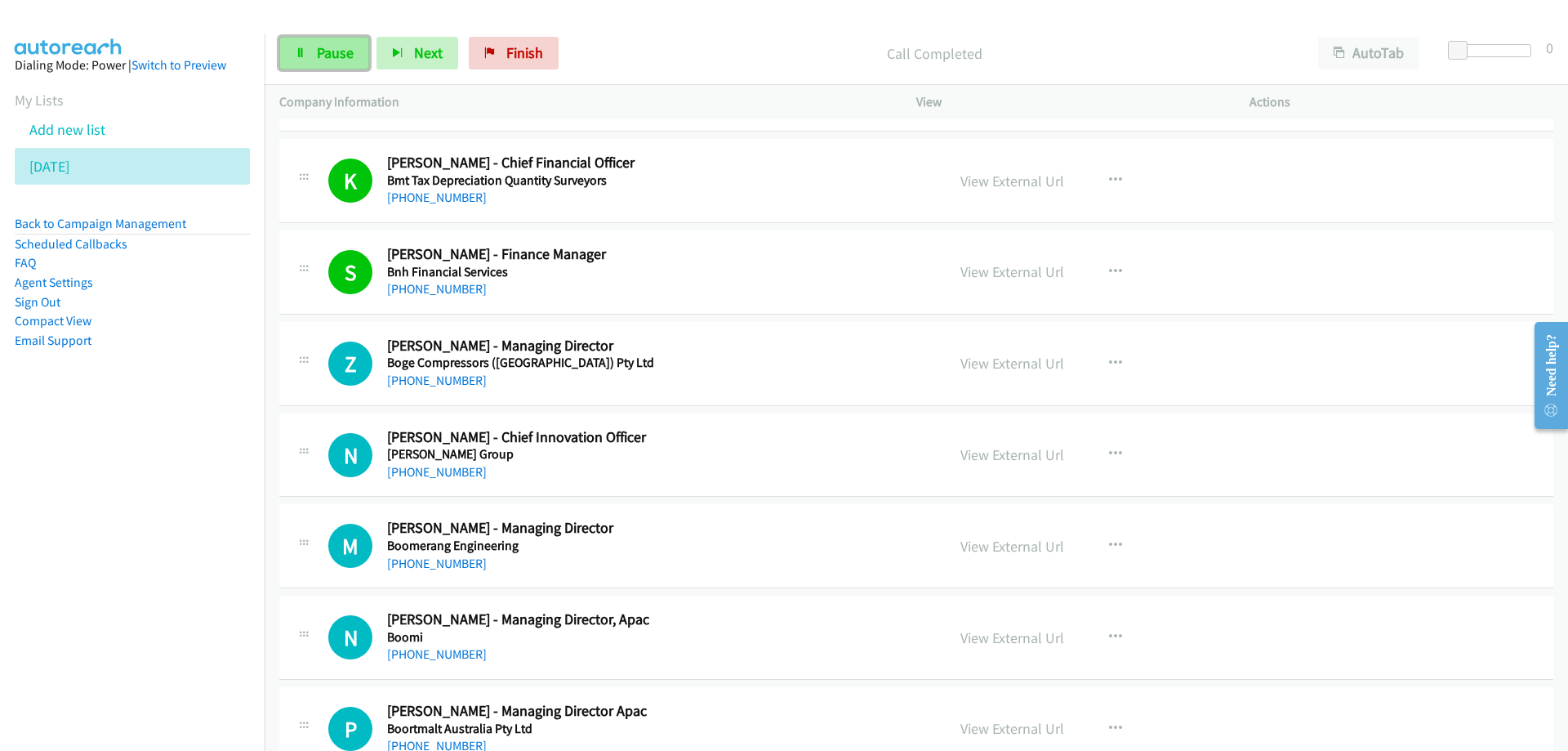
click at [327, 53] on span "Pause" at bounding box center [335, 52] width 37 height 19
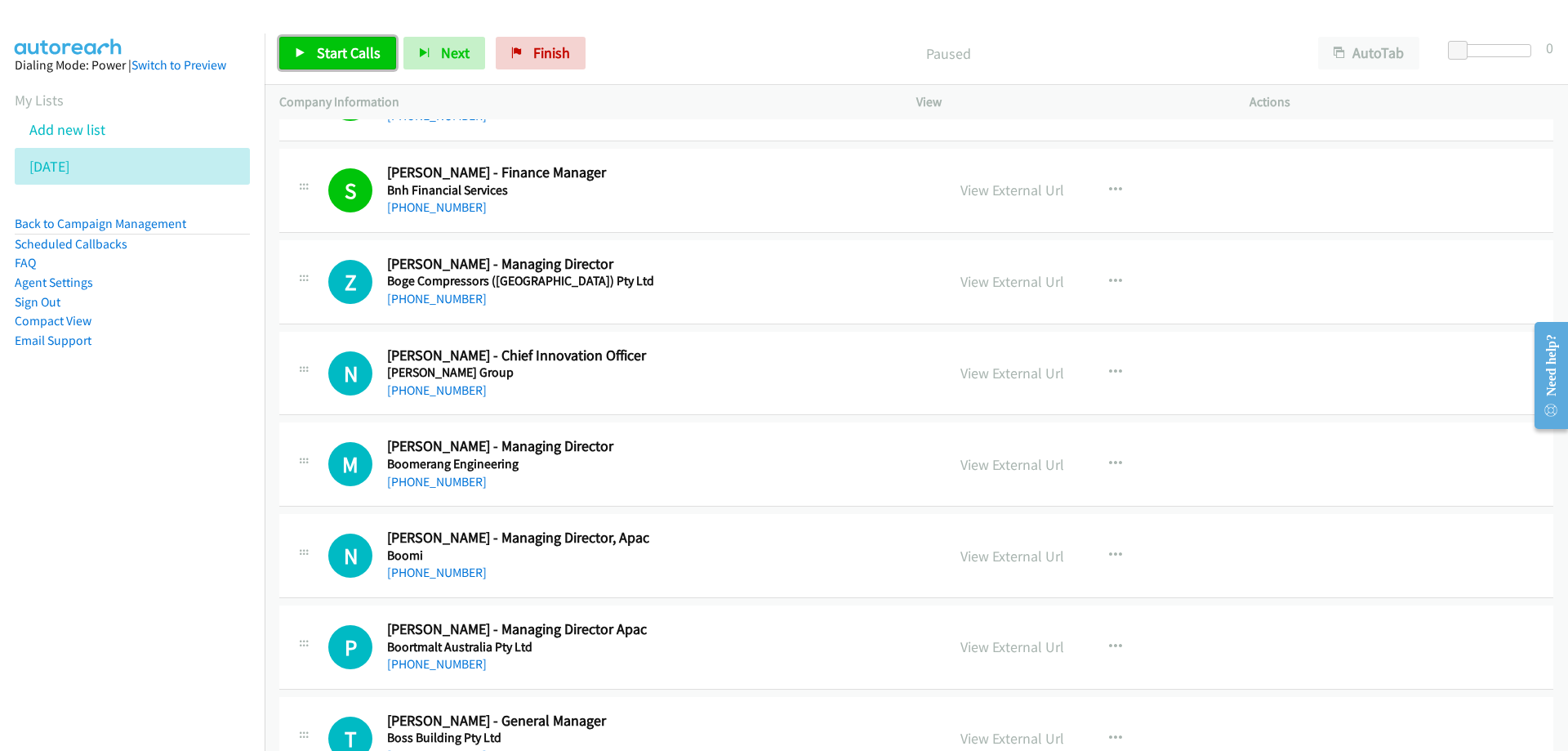
click at [340, 48] on span "Start Calls" at bounding box center [349, 52] width 64 height 19
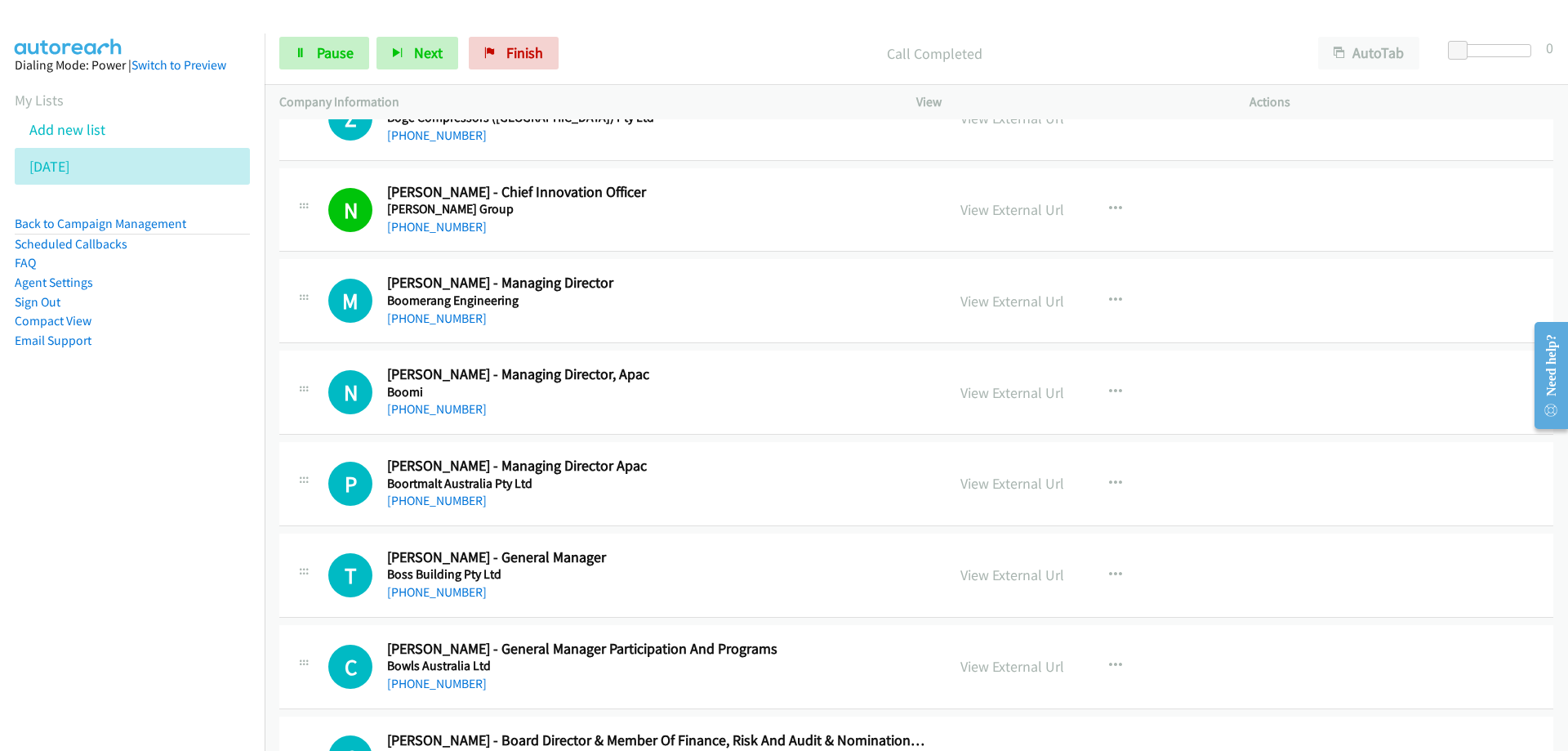
scroll to position [8311, 0]
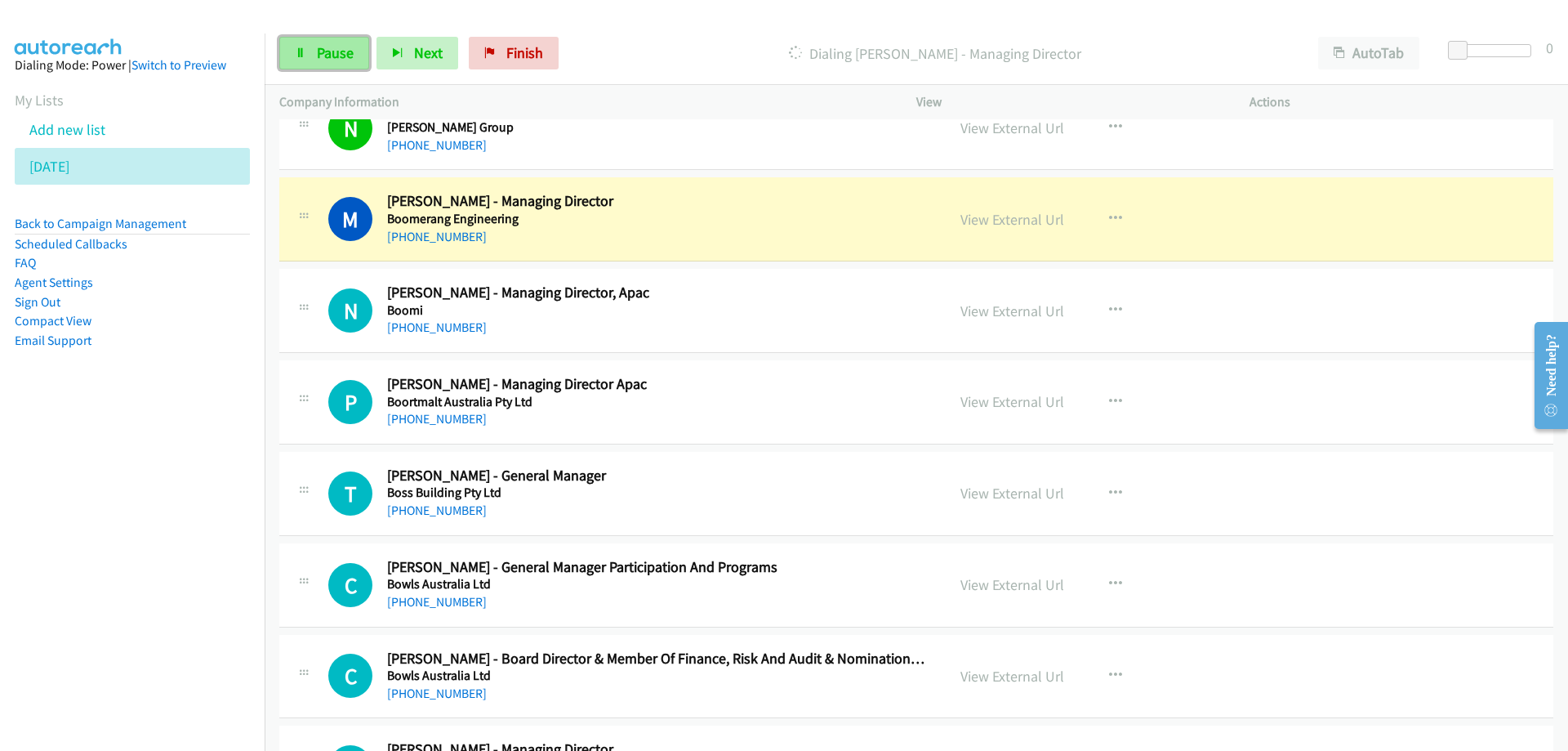
click at [327, 46] on span "Pause" at bounding box center [335, 52] width 37 height 19
click at [744, 221] on h5 "Boomerang Engineering" at bounding box center [656, 219] width 538 height 17
drag, startPoint x: 1030, startPoint y: 224, endPoint x: 1024, endPoint y: 218, distance: 8.5
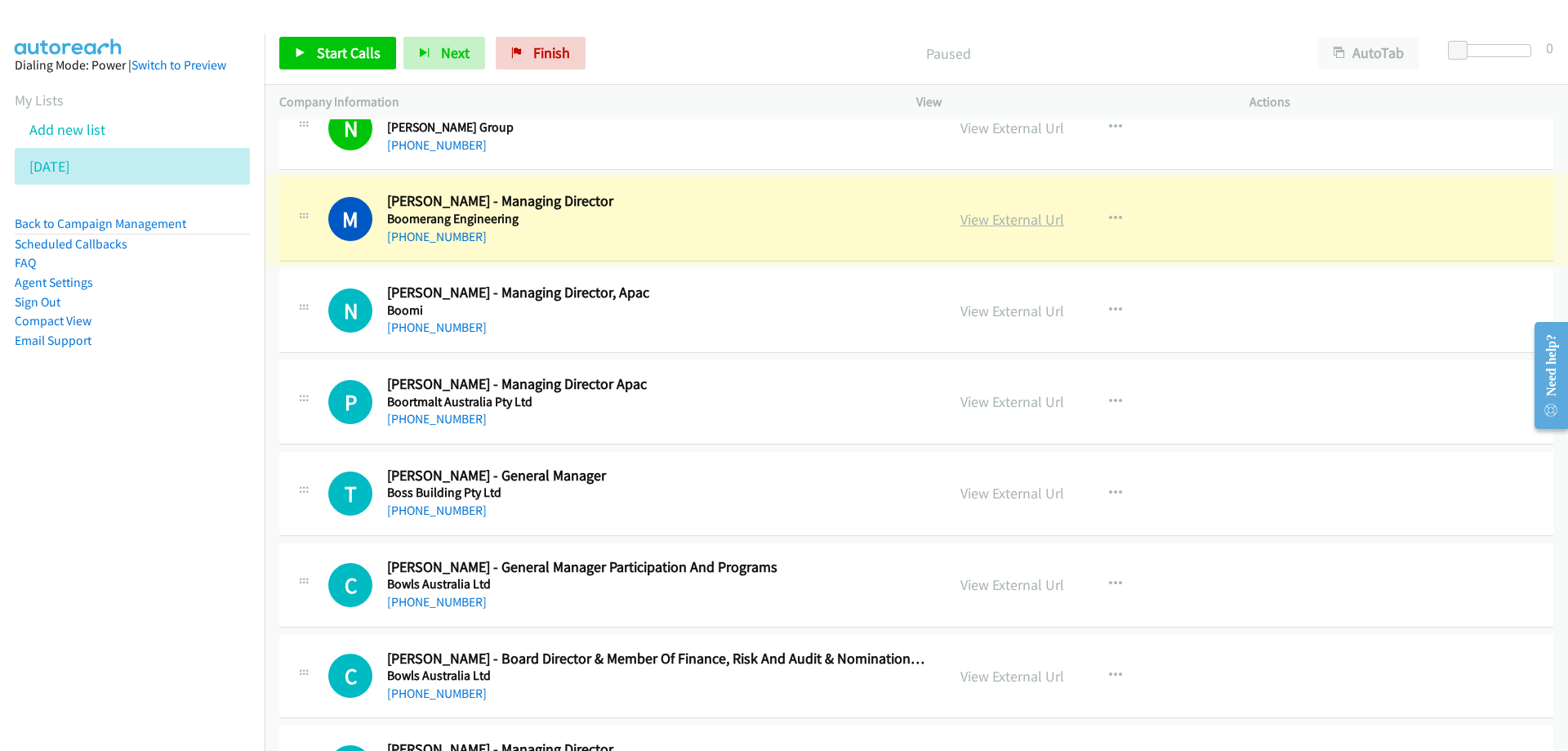
click at [994, 213] on link "View External Url" at bounding box center [1012, 219] width 104 height 19
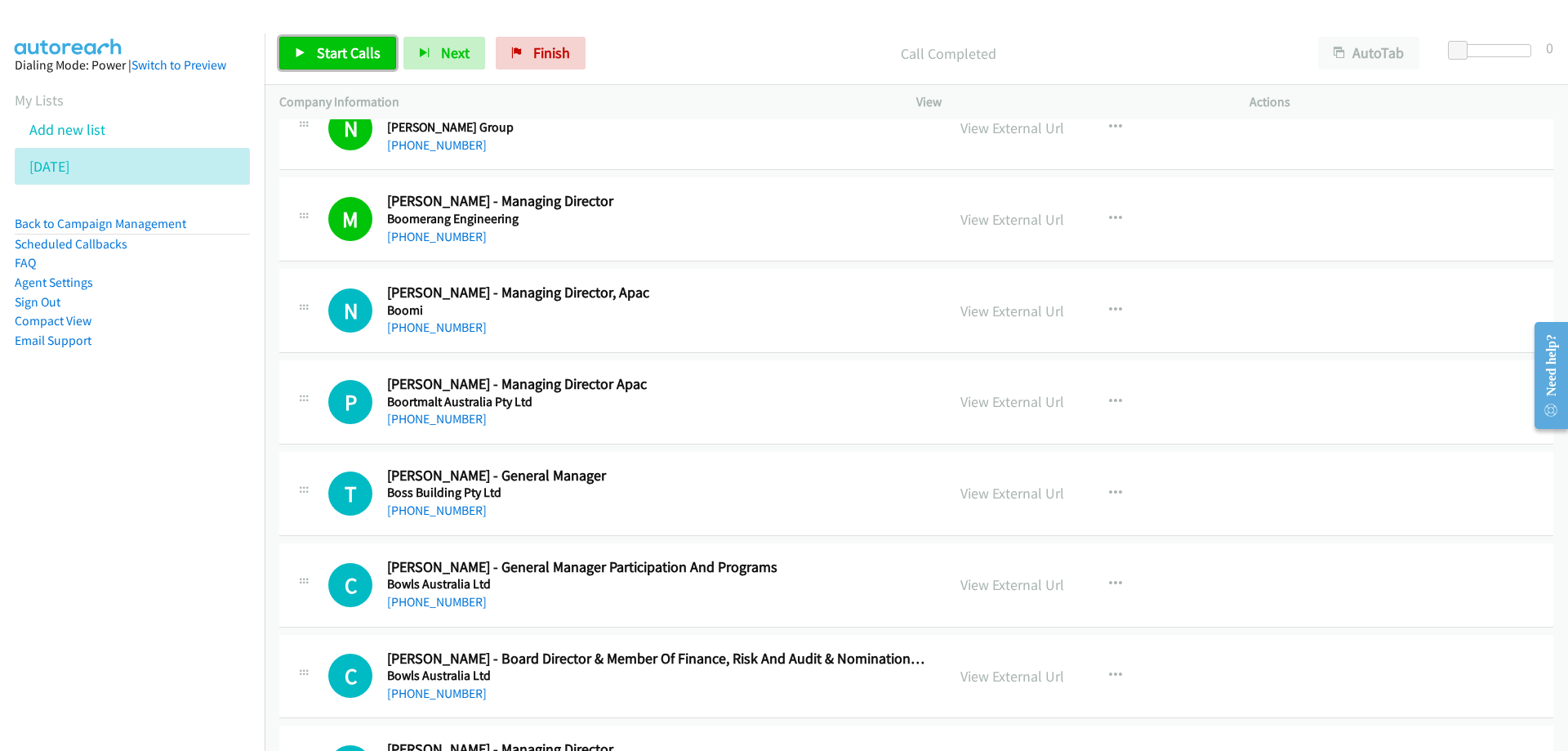
click at [342, 51] on span "Start Calls" at bounding box center [349, 52] width 64 height 19
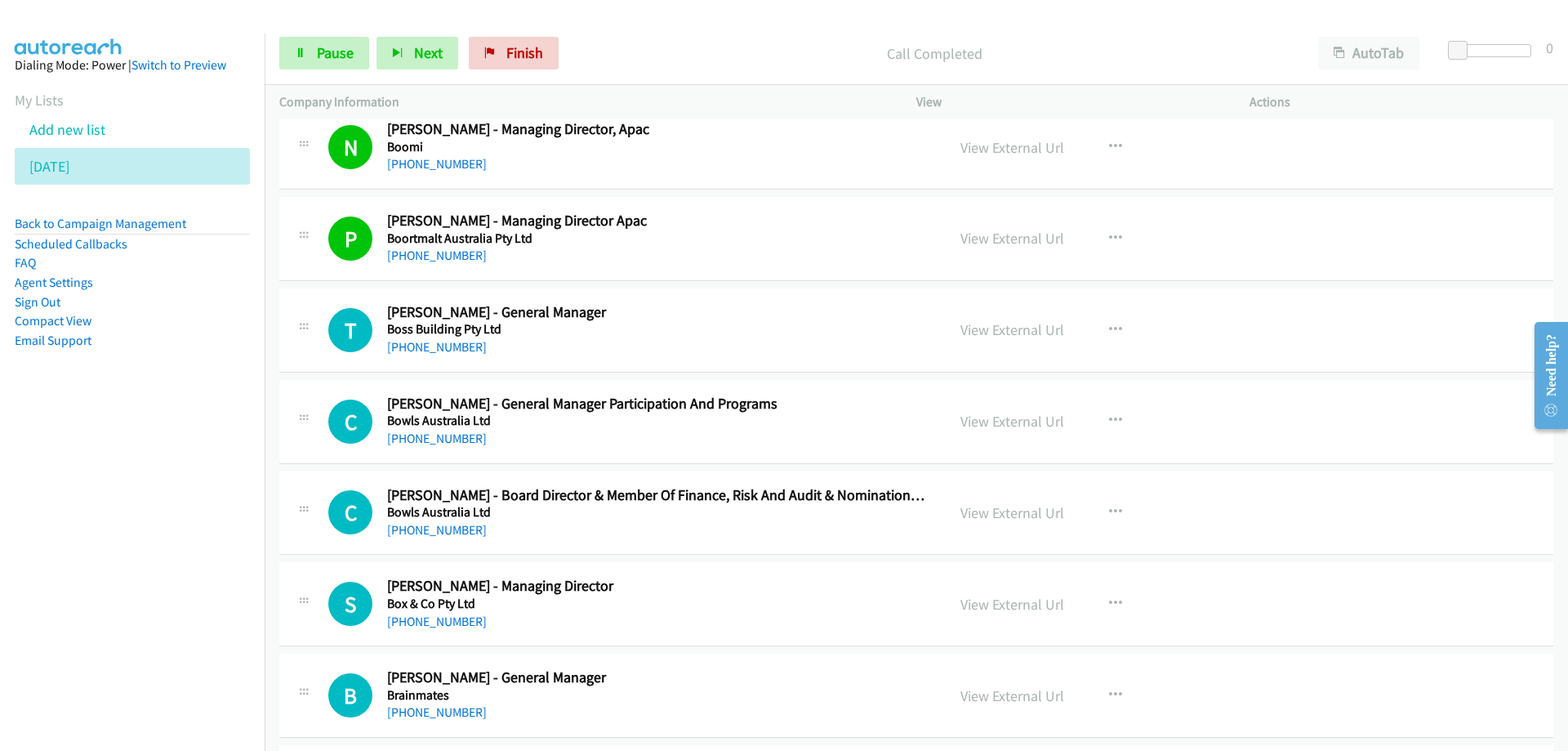
scroll to position [8556, 0]
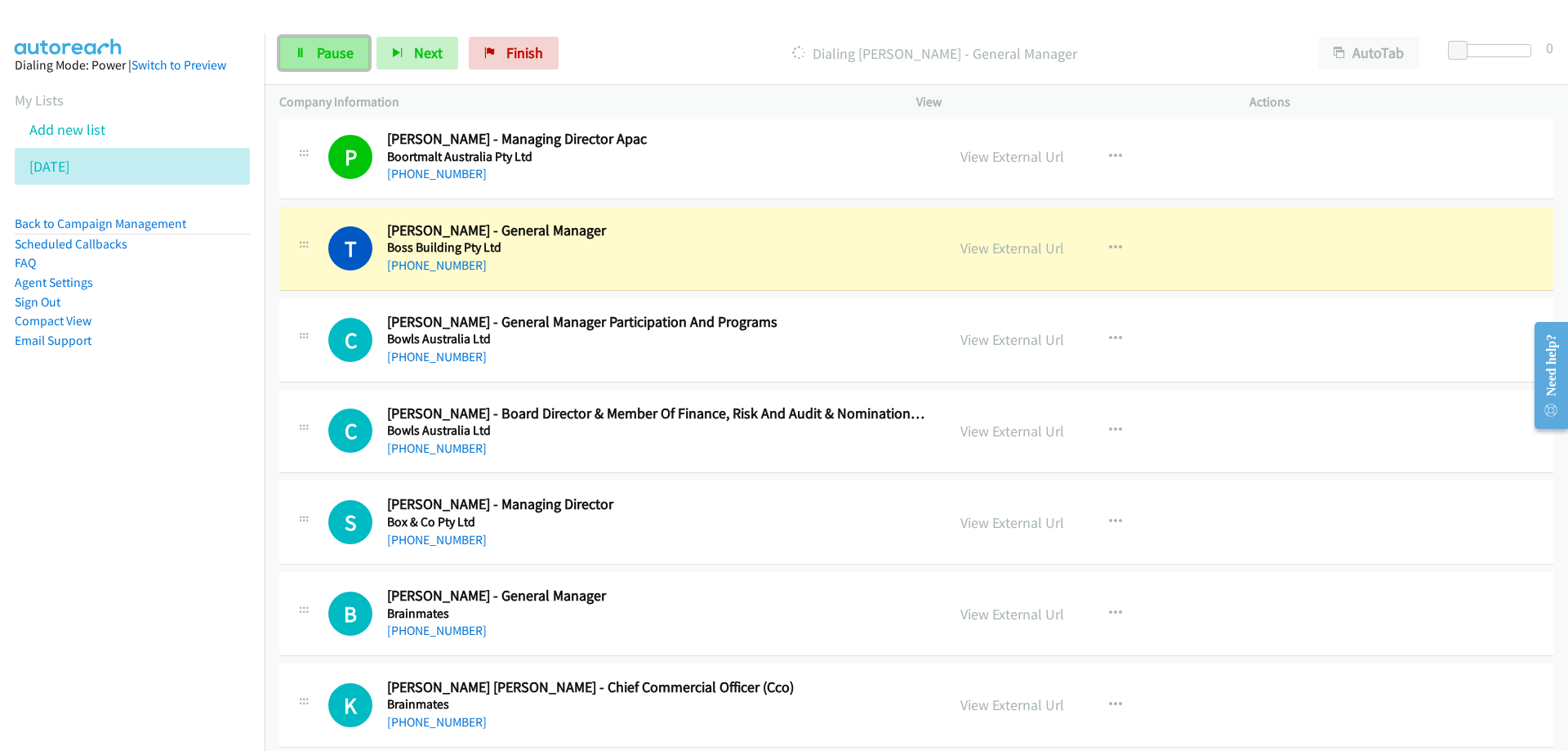
click at [335, 62] on link "Pause" at bounding box center [325, 52] width 90 height 32
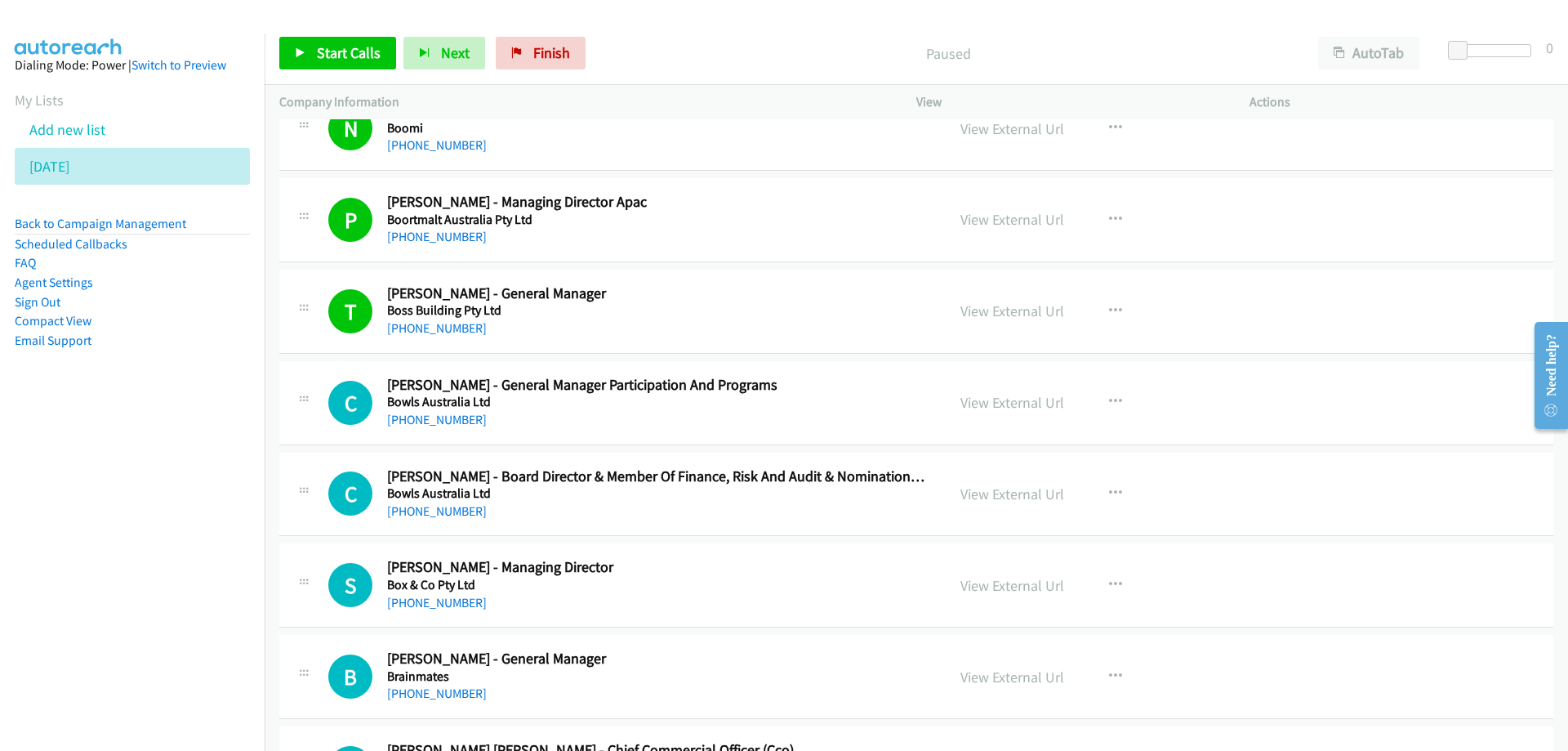
scroll to position [8474, 0]
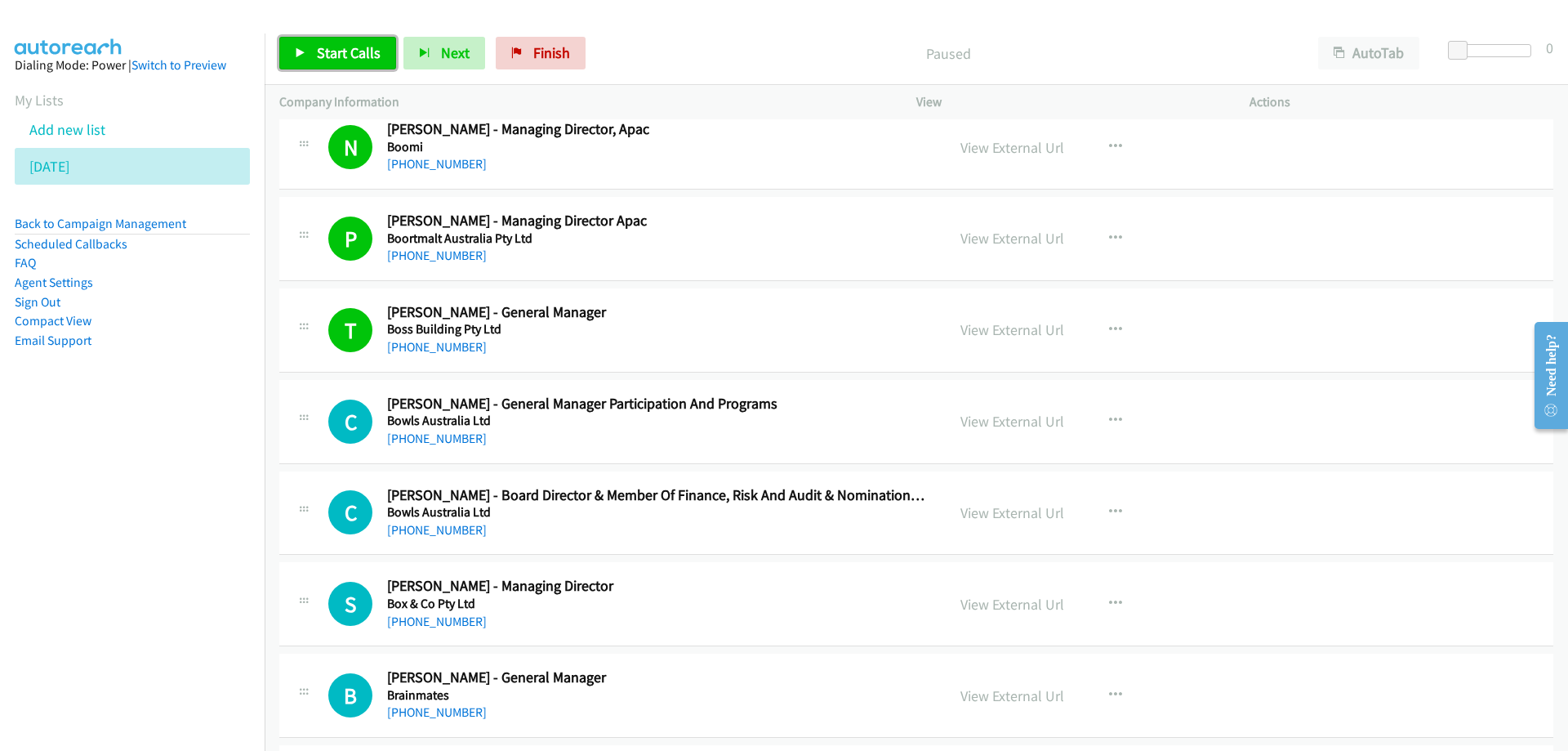
click at [330, 47] on span "Start Calls" at bounding box center [349, 52] width 64 height 19
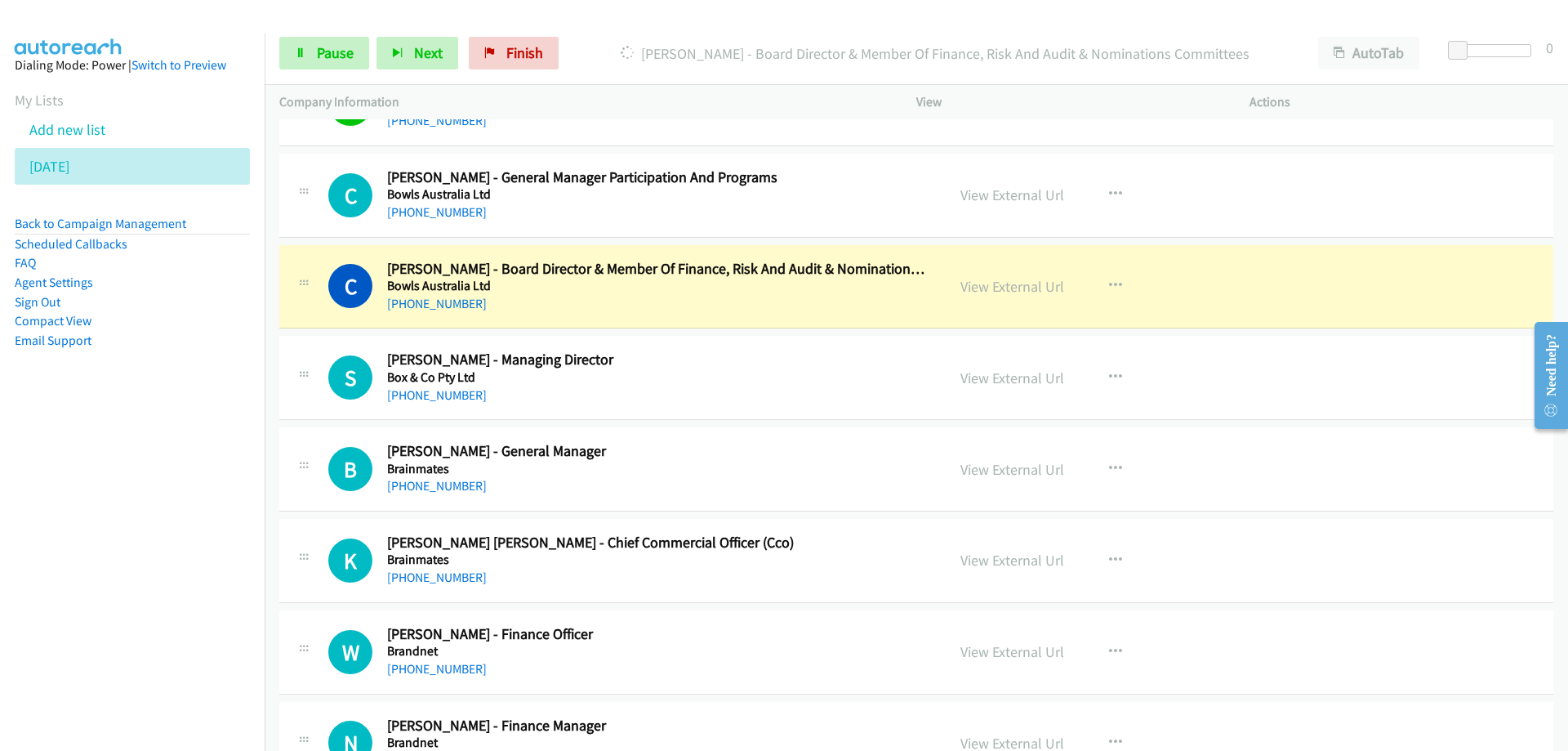
scroll to position [8719, 0]
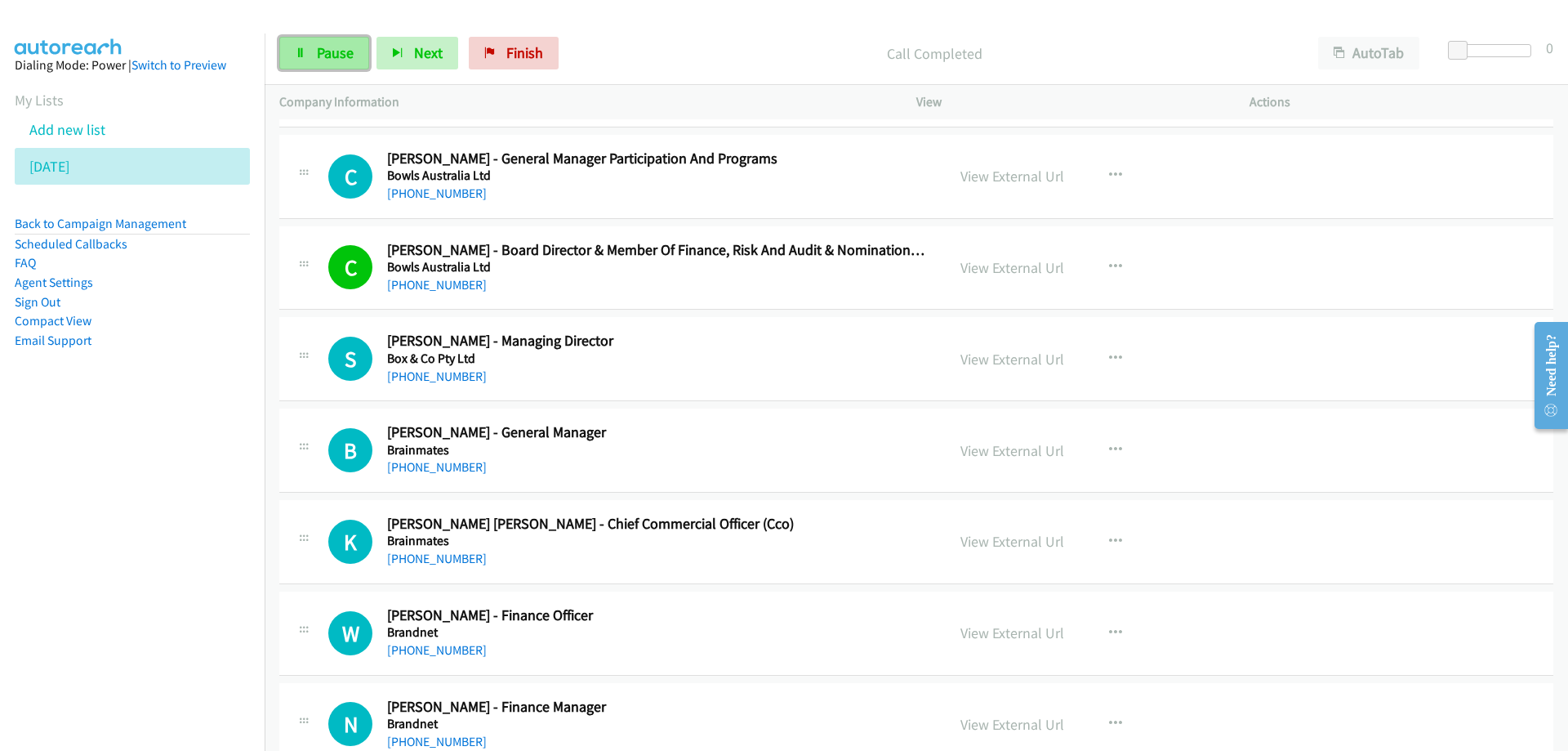
click at [331, 41] on link "Pause" at bounding box center [325, 52] width 90 height 32
